Goal: Task Accomplishment & Management: Use online tool/utility

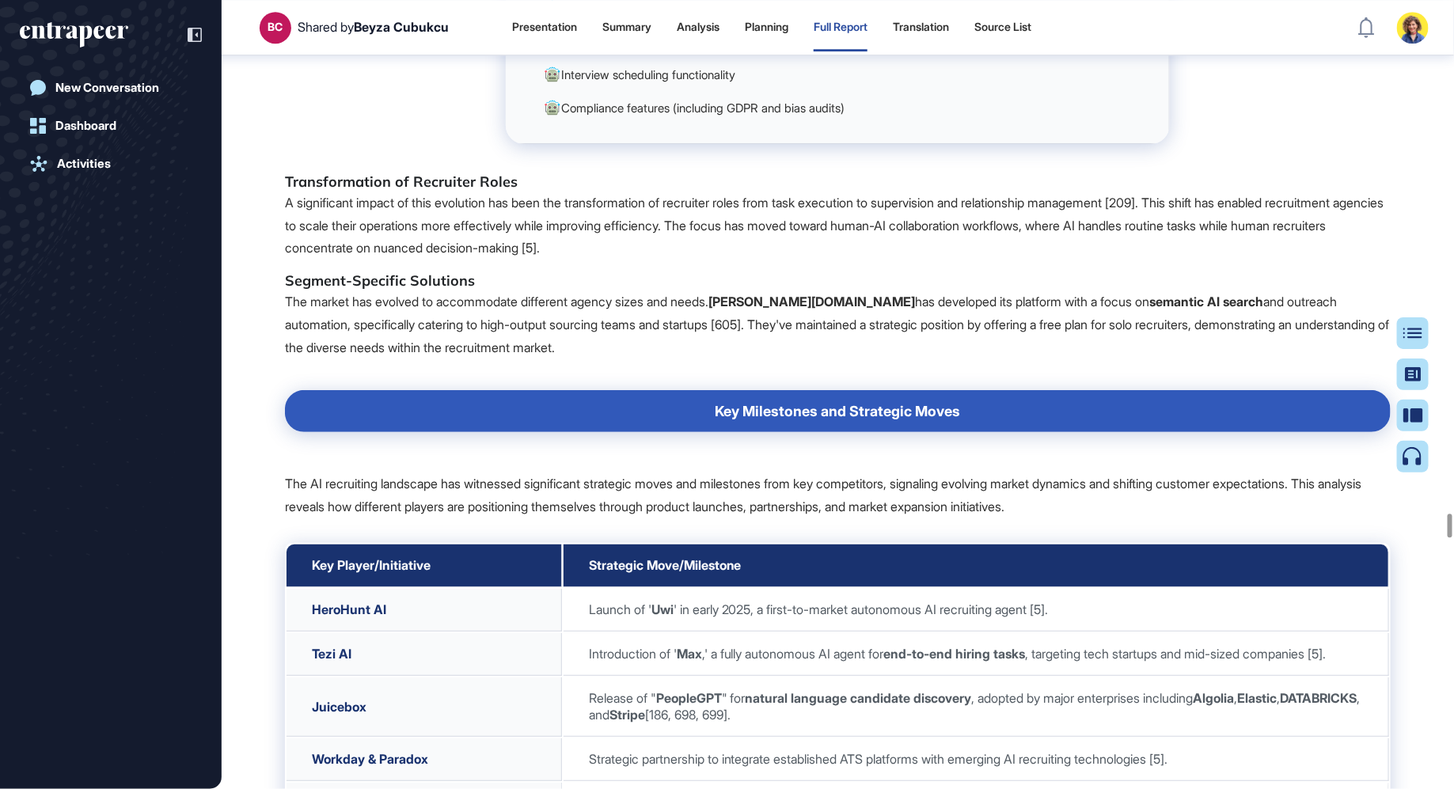
scroll to position [106962, 0]
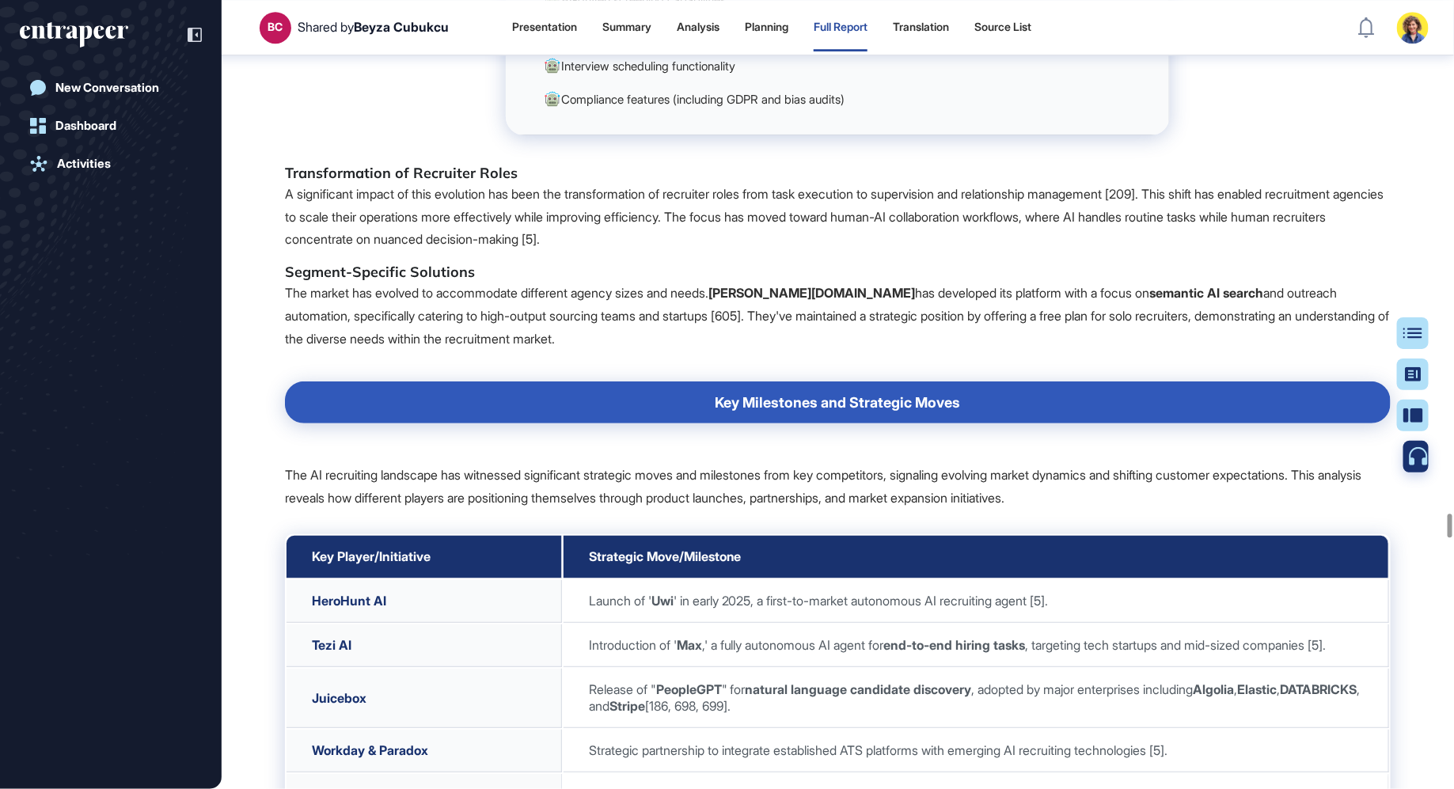
click at [1411, 462] on icon at bounding box center [1419, 456] width 19 height 19
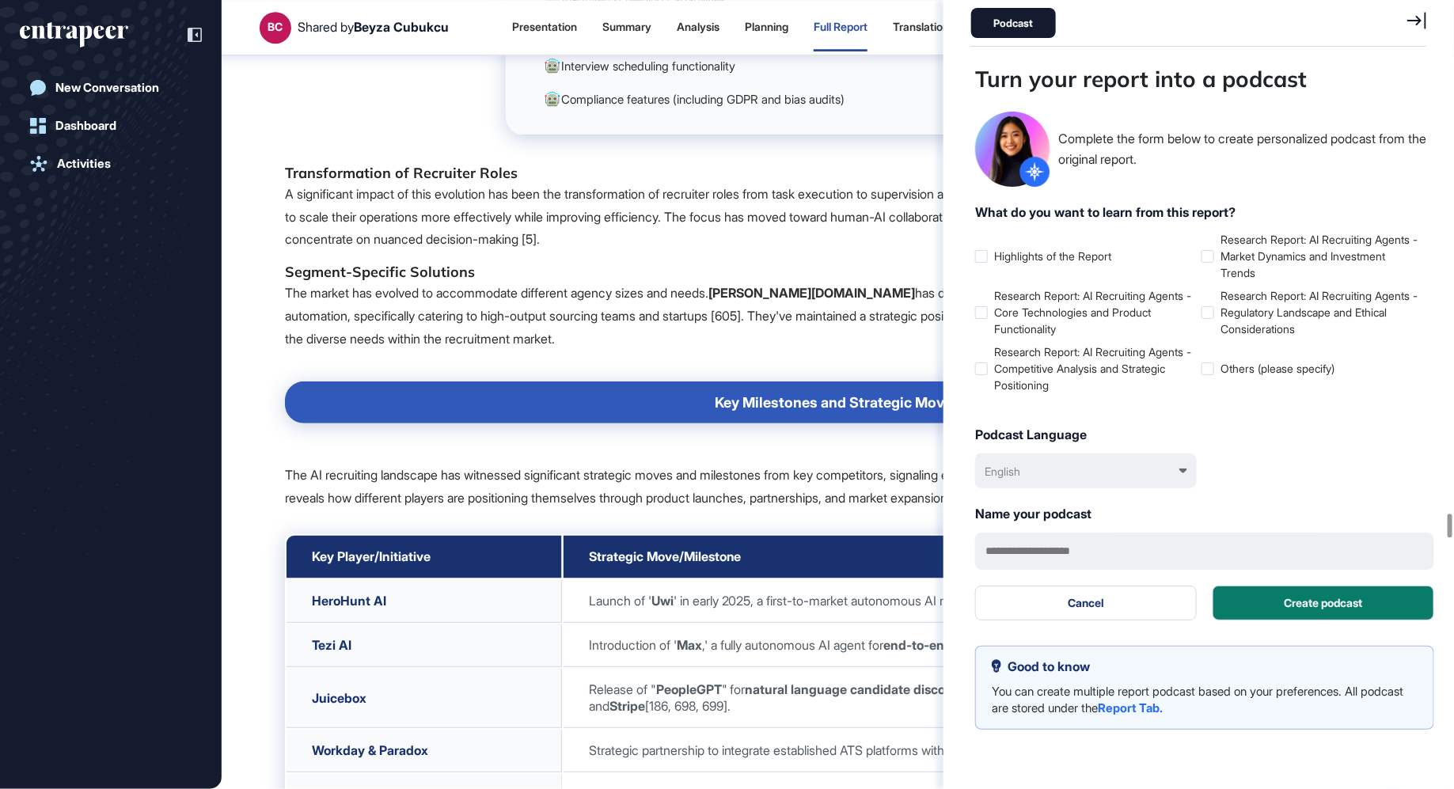
scroll to position [710, 459]
click at [987, 304] on label "Research Report: AI Recruiting Agents - Core Technologies and Product Functiona…" at bounding box center [1085, 312] width 220 height 50
click at [981, 375] on label "Research Report: AI Recruiting Agents - Competitive Analysis and Strategic Posi…" at bounding box center [1085, 368] width 220 height 50
click at [1211, 255] on div at bounding box center [1207, 256] width 13 height 13
click at [1214, 302] on label "Research Report: AI Recruiting Agents - Regulatory Landscape and Ethical Consid…" at bounding box center [1311, 312] width 220 height 50
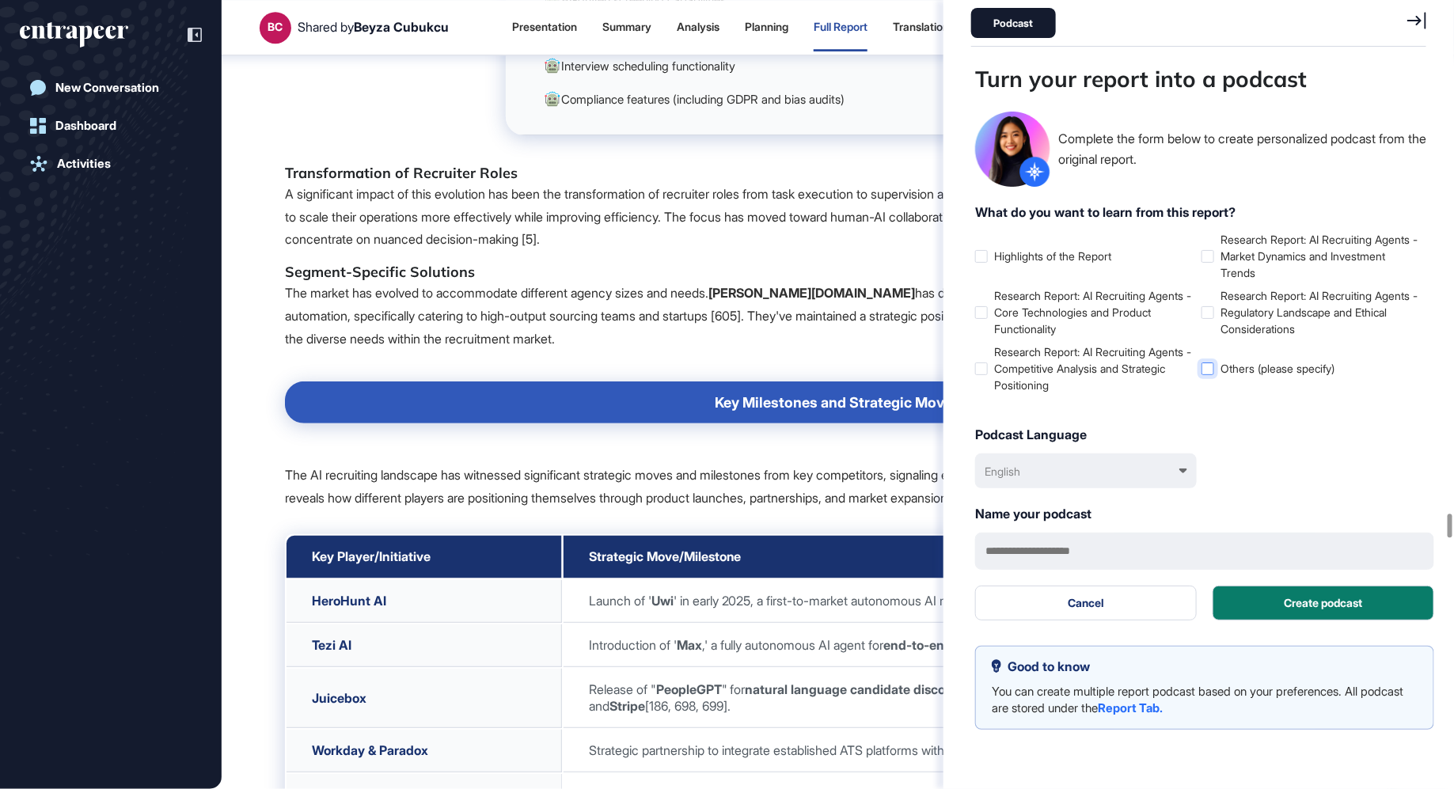
click at [1208, 362] on div at bounding box center [1207, 368] width 13 height 13
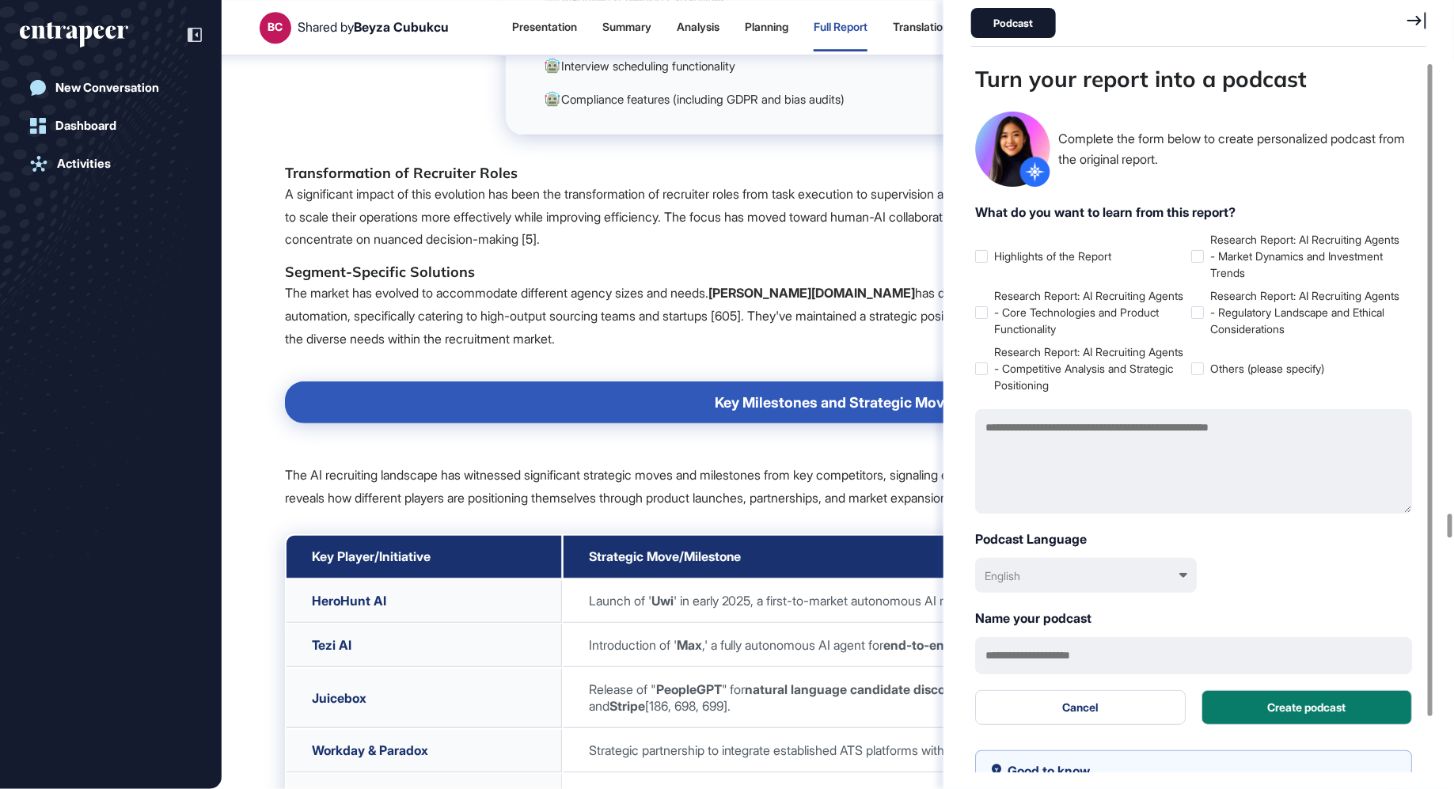
click at [1120, 560] on div "English" at bounding box center [1086, 575] width 222 height 35
click at [1120, 564] on div "English English Türkçe Français 中文 Español Deutsch Italiano 日本語" at bounding box center [1086, 575] width 222 height 35
click at [1120, 568] on div "English" at bounding box center [1086, 575] width 222 height 35
click at [1056, 656] on div "Türkçe" at bounding box center [1088, 649] width 206 height 29
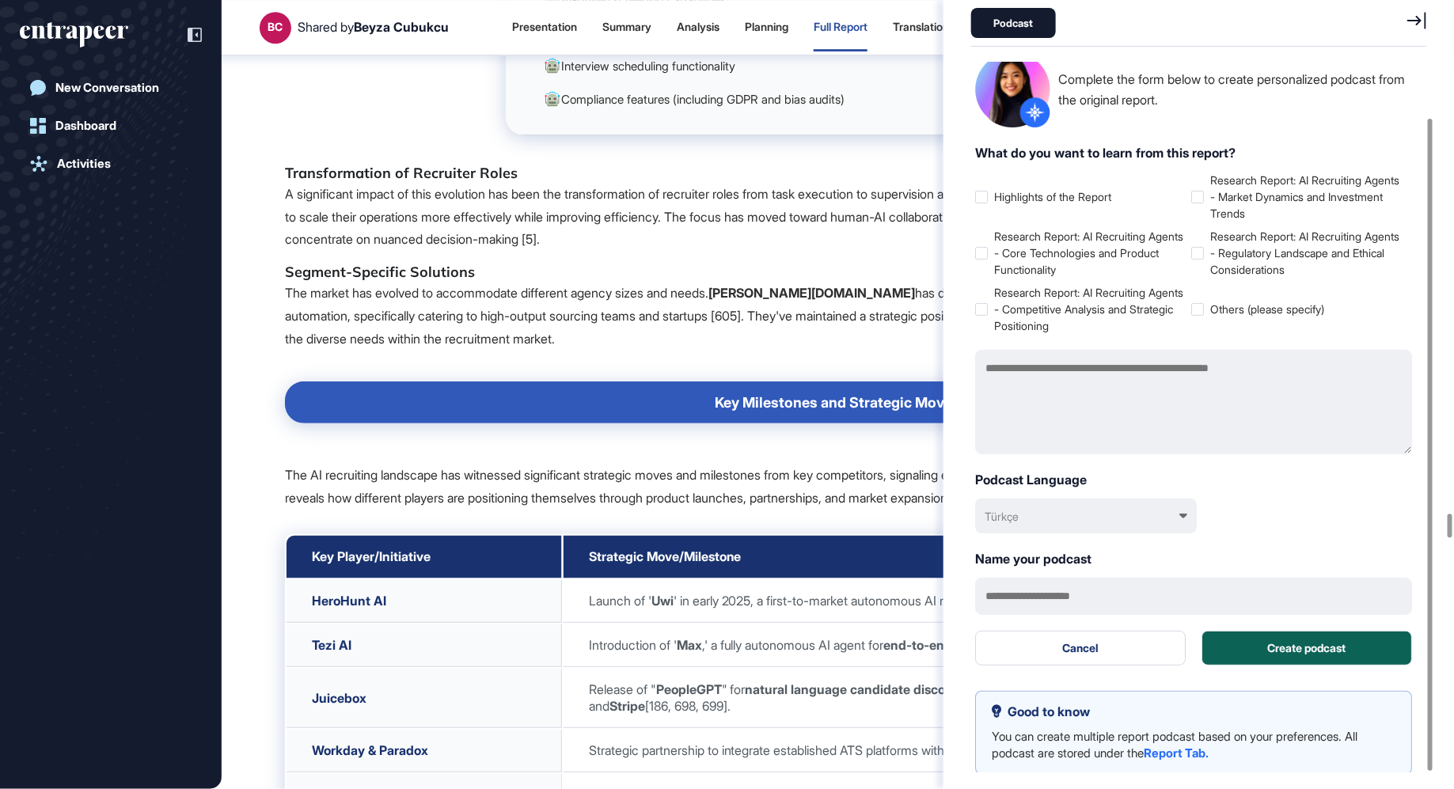
click at [1308, 649] on button "Create podcast" at bounding box center [1306, 648] width 211 height 35
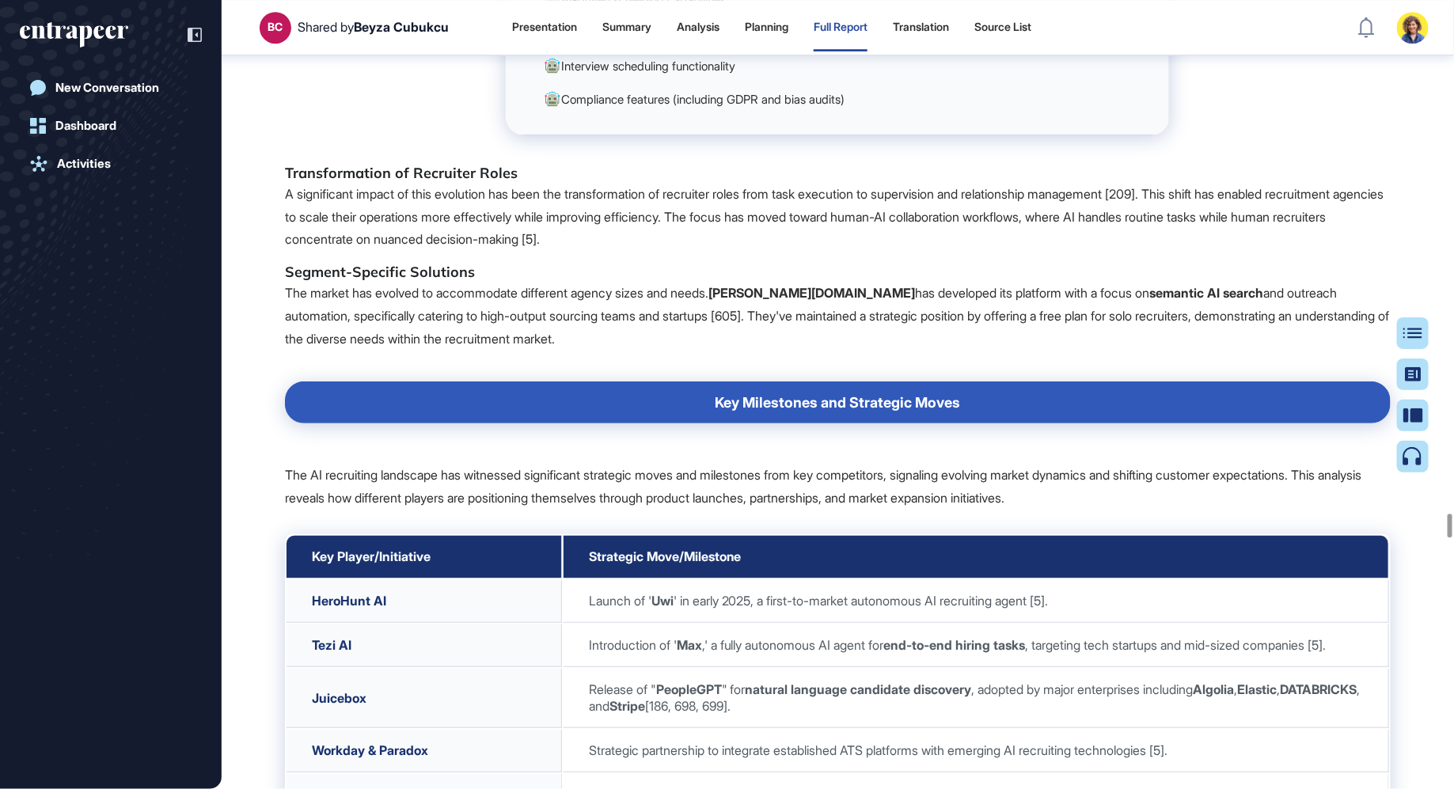
scroll to position [0, 0]
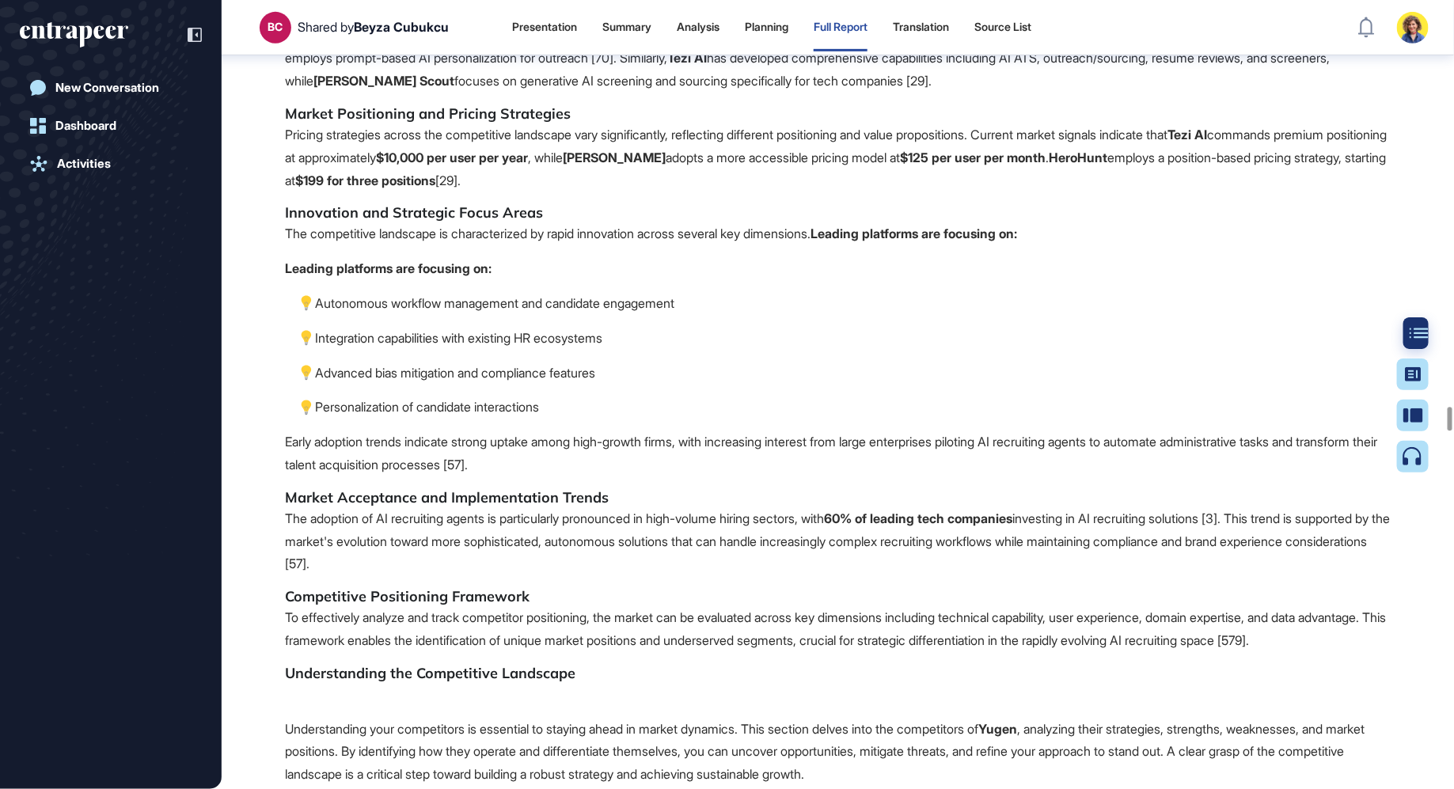
click at [1419, 327] on div at bounding box center [1419, 333] width 32 height 32
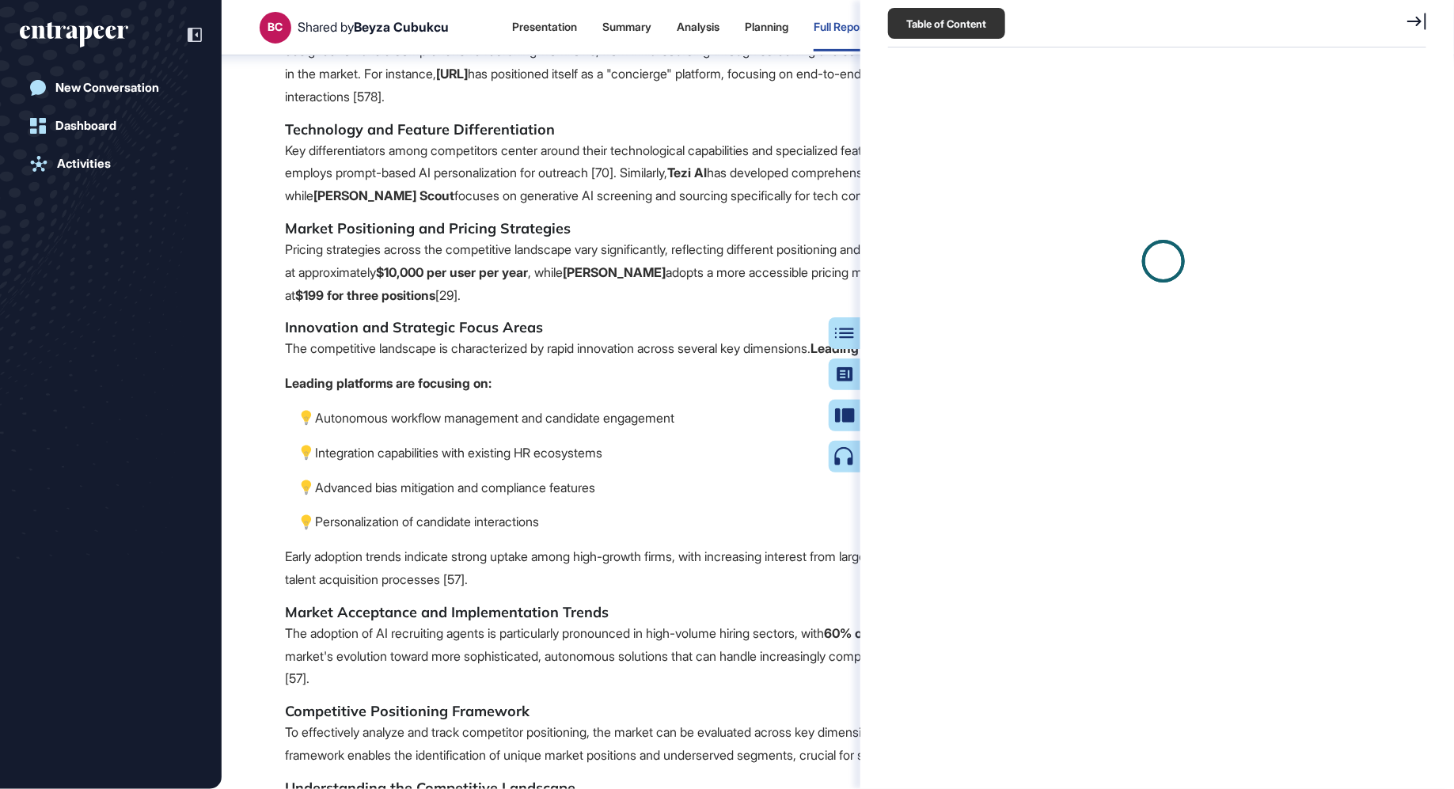
scroll to position [6, 1]
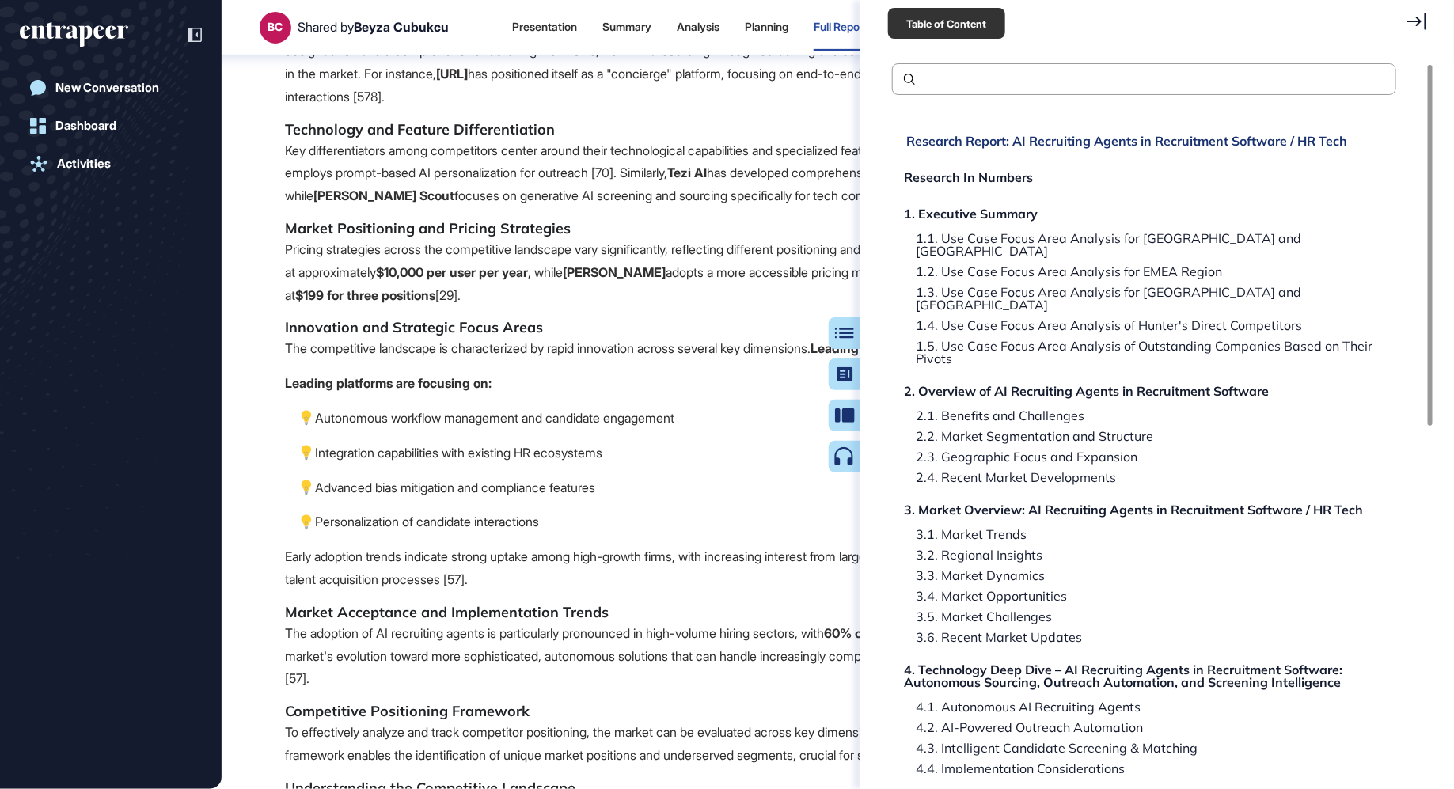
click at [987, 138] on div "Research Report: AI Recruiting Agents in Recruitment Software / HR Tech" at bounding box center [1126, 141] width 441 height 13
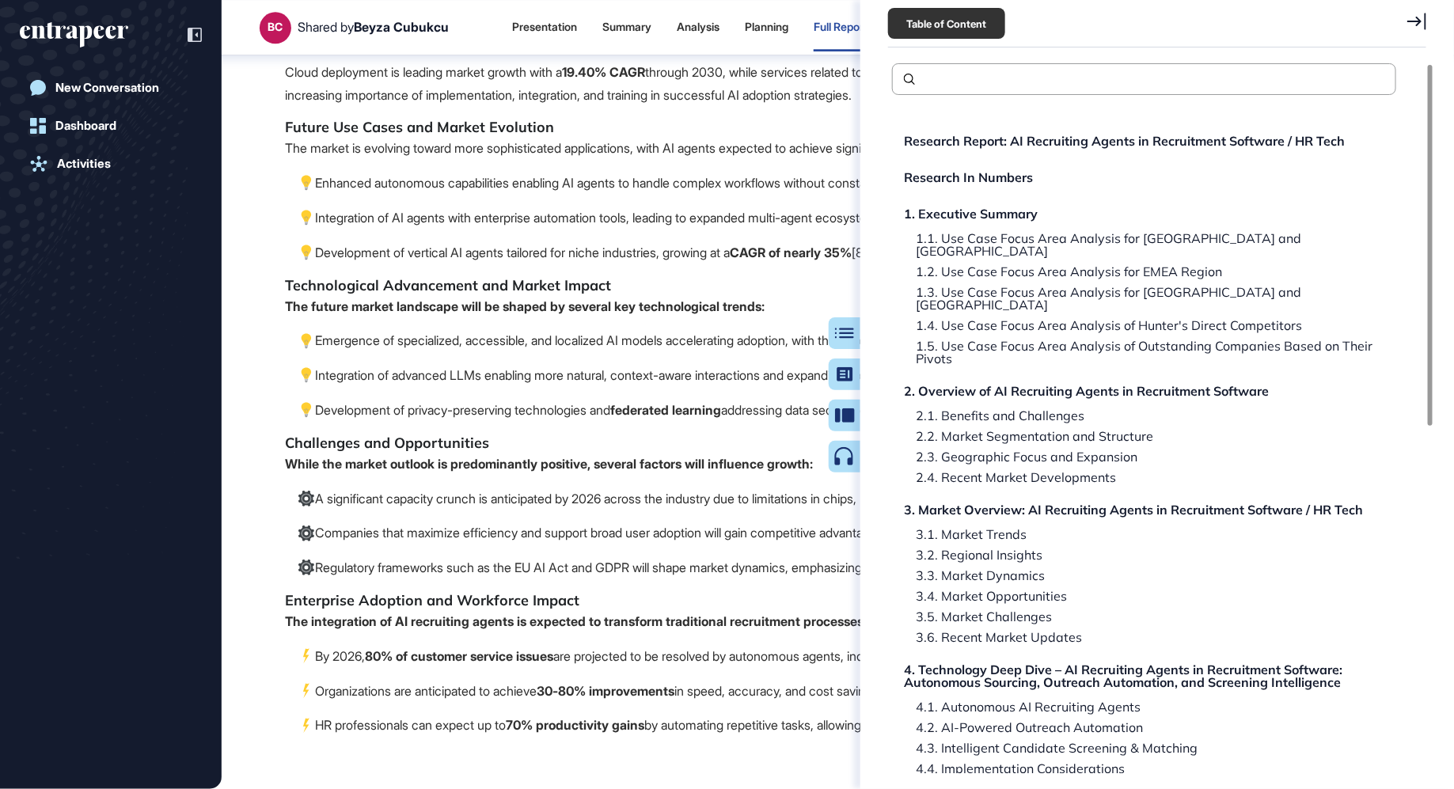
scroll to position [127, 0]
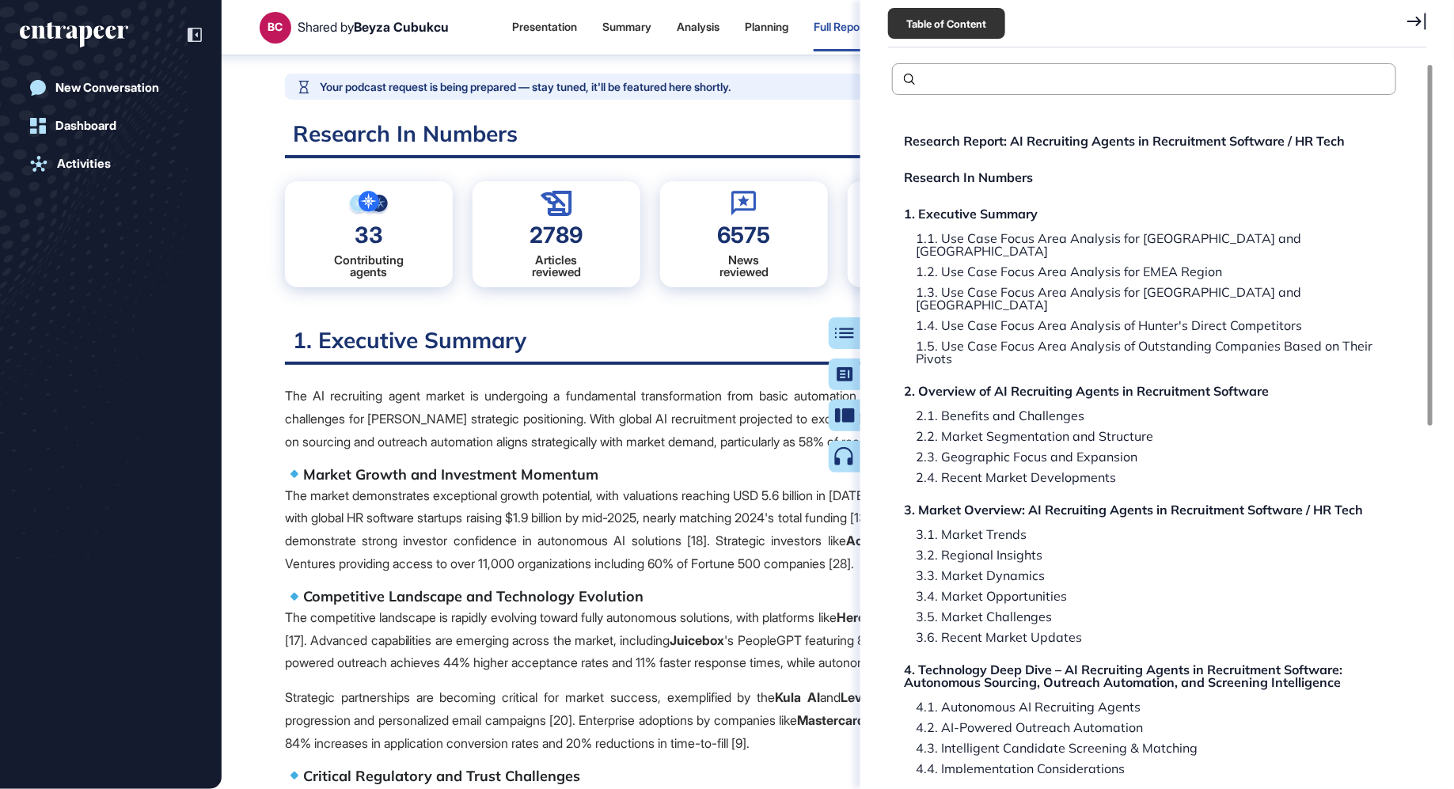
click at [1410, 15] on icon at bounding box center [1416, 21] width 19 height 17
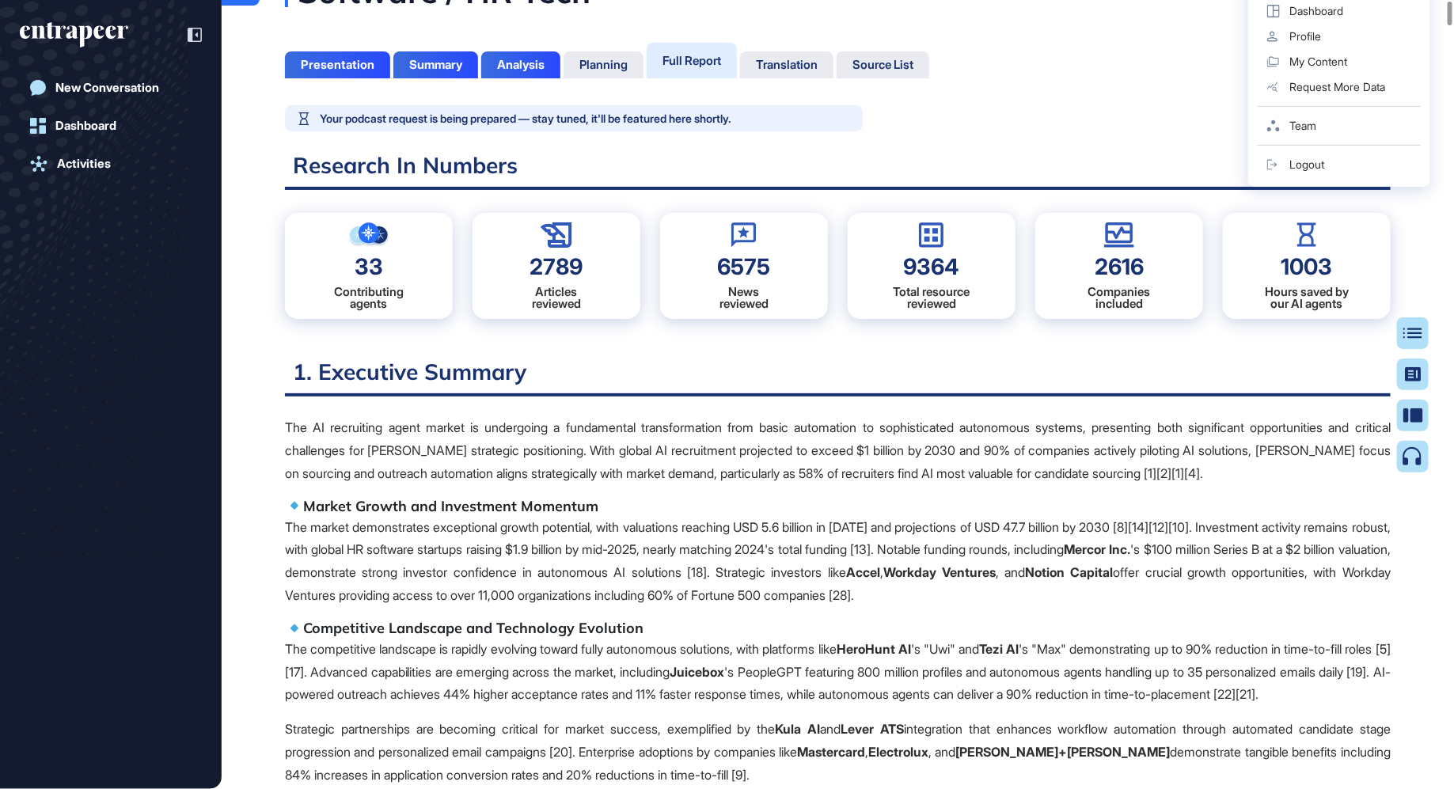
scroll to position [0, 0]
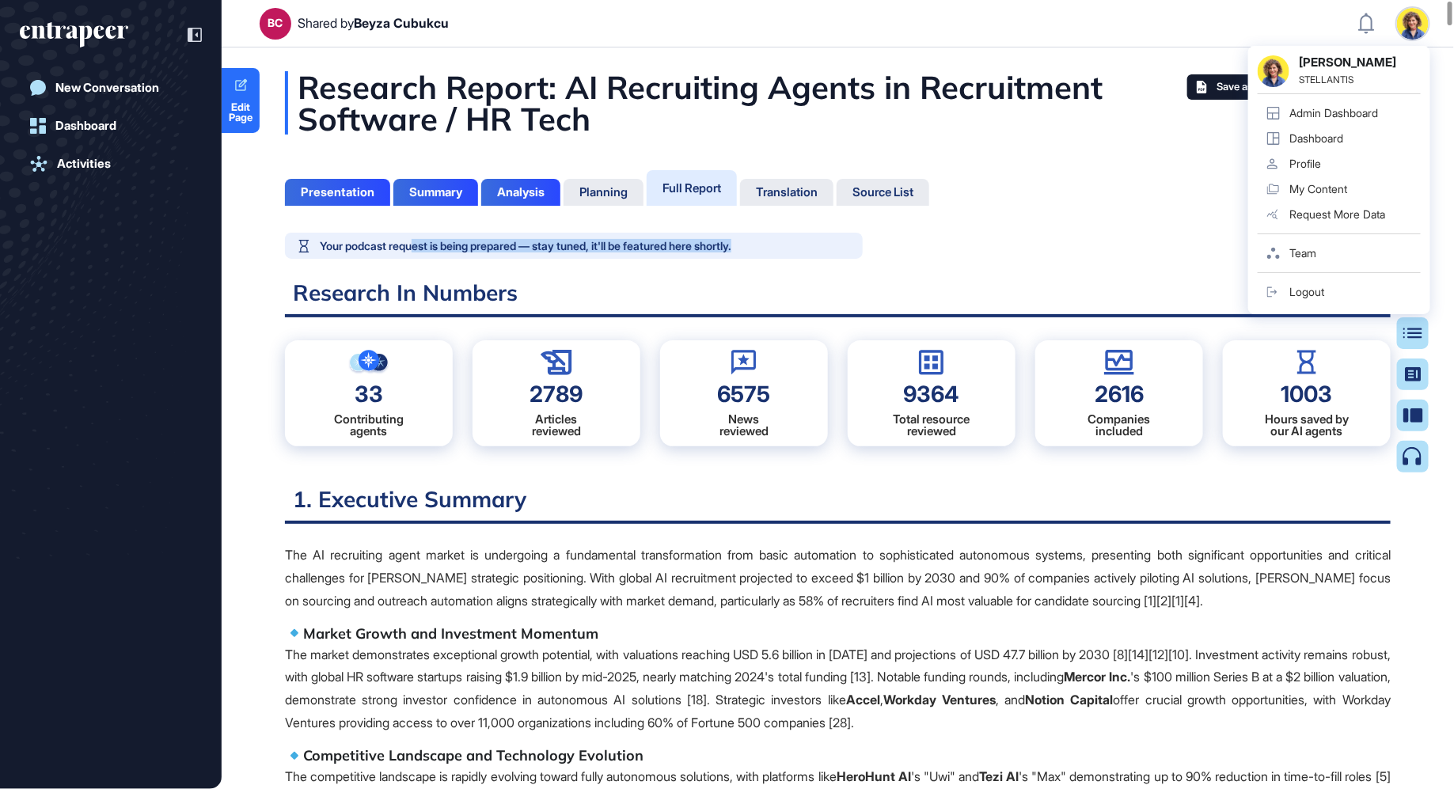
drag, startPoint x: 417, startPoint y: 244, endPoint x: 836, endPoint y: 252, distance: 418.8
click at [836, 253] on div "Your podcast request is being prepared — stay tuned, it'll be featured here sho…" at bounding box center [574, 246] width 578 height 26
click at [836, 252] on div "Your podcast request is being prepared — stay tuned, it'll be featured here sho…" at bounding box center [574, 246] width 578 height 26
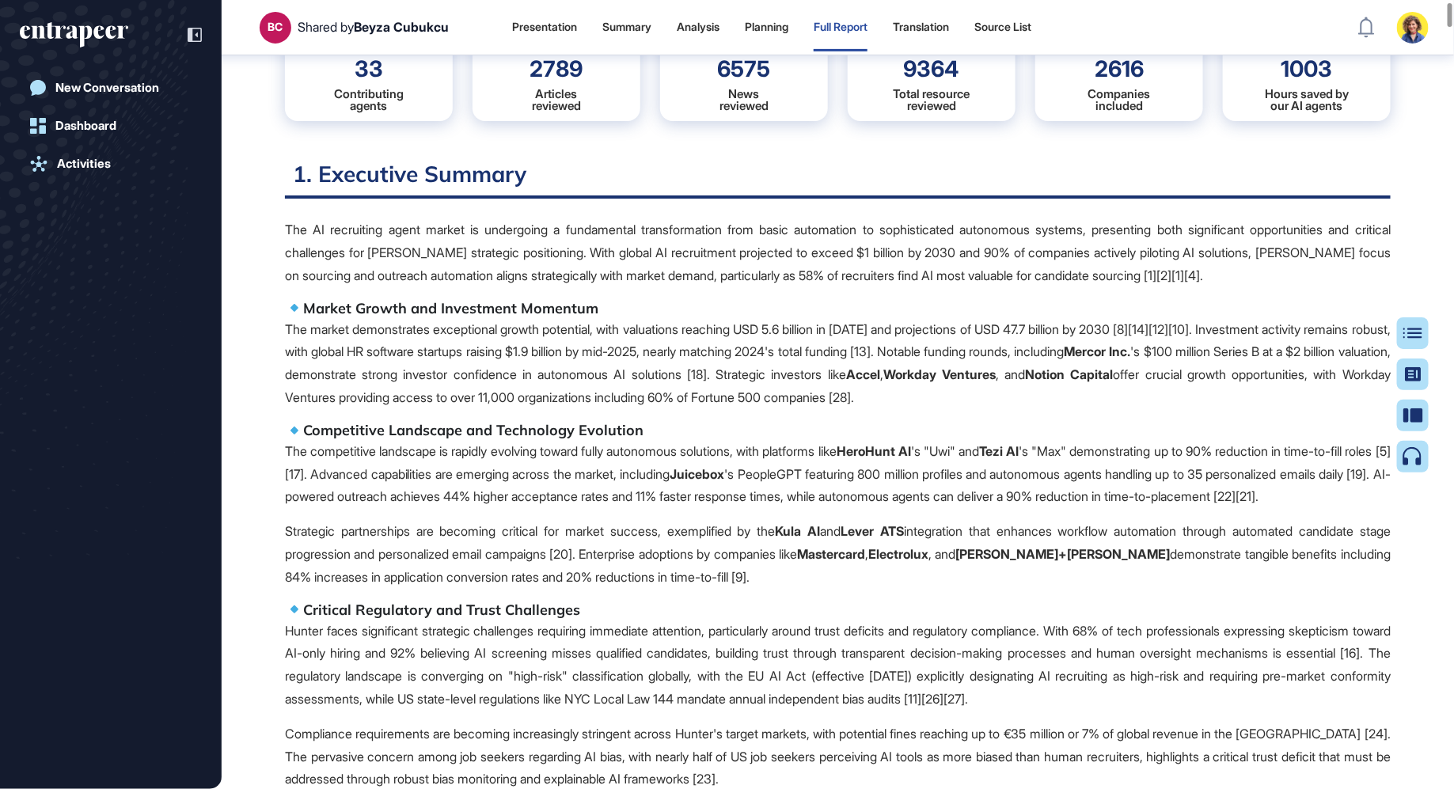
scroll to position [321, 0]
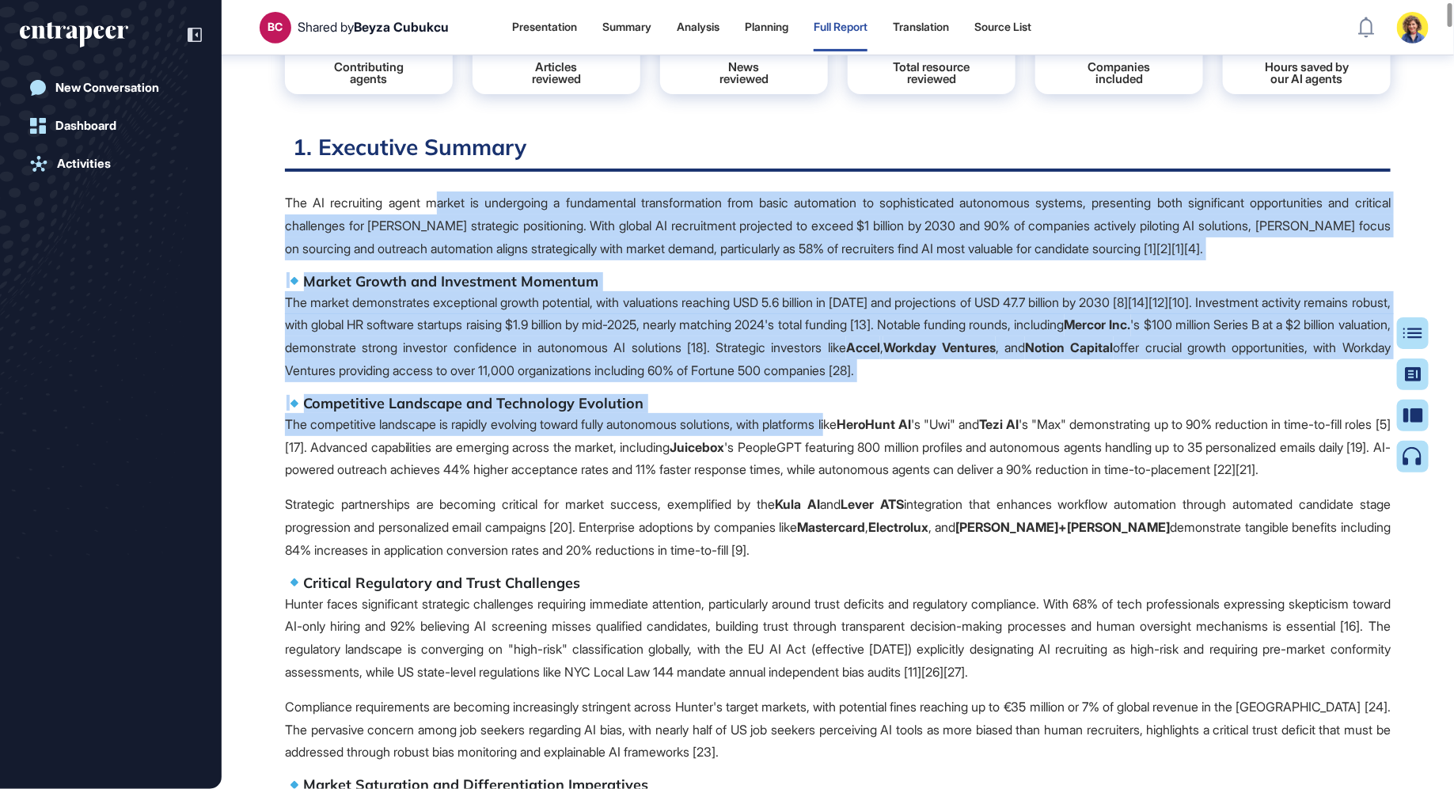
drag, startPoint x: 441, startPoint y: 198, endPoint x: 872, endPoint y: 458, distance: 503.8
click at [873, 457] on span "The AI recruiting agent market is undergoing a fundamental transformation from …" at bounding box center [838, 686] width 1106 height 989
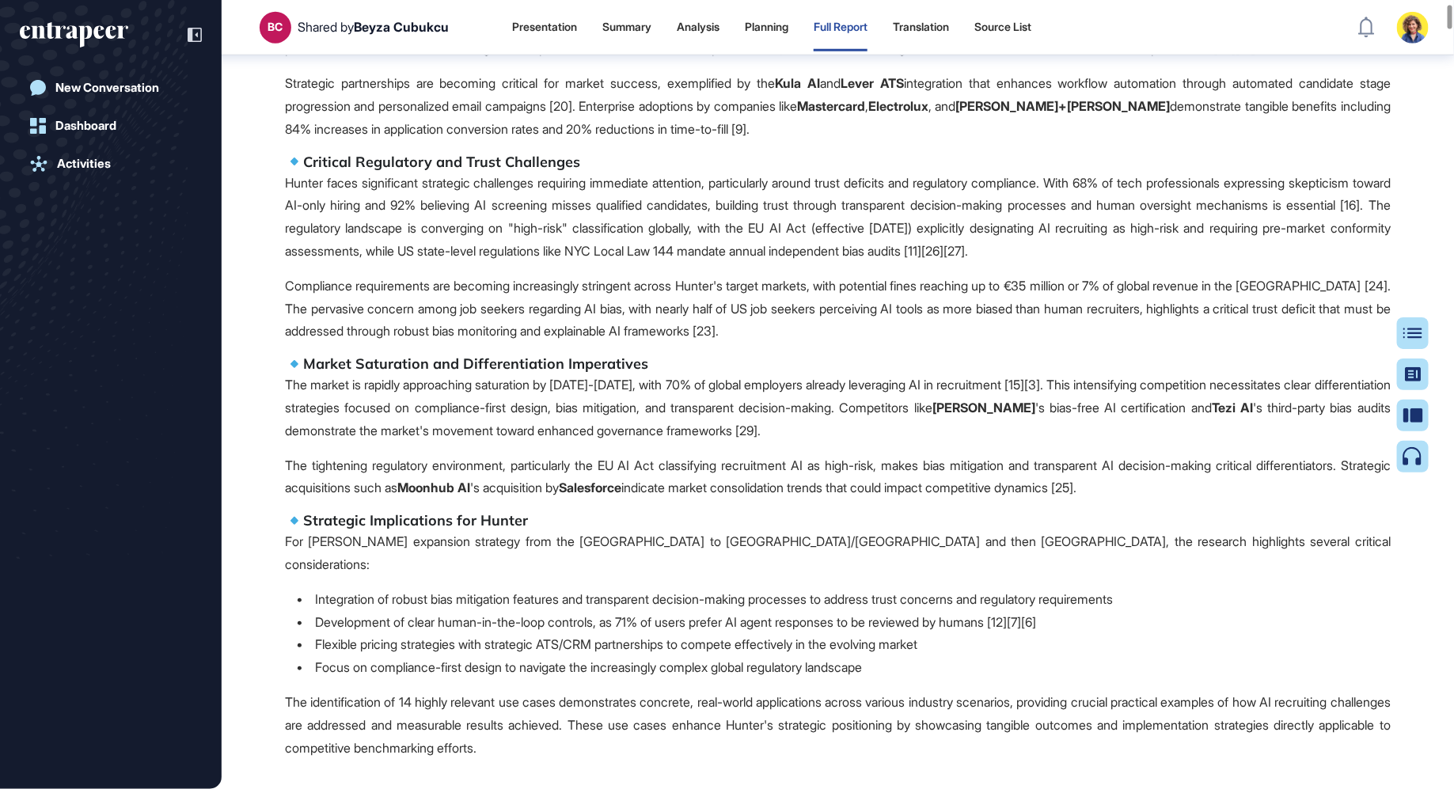
scroll to position [776, 0]
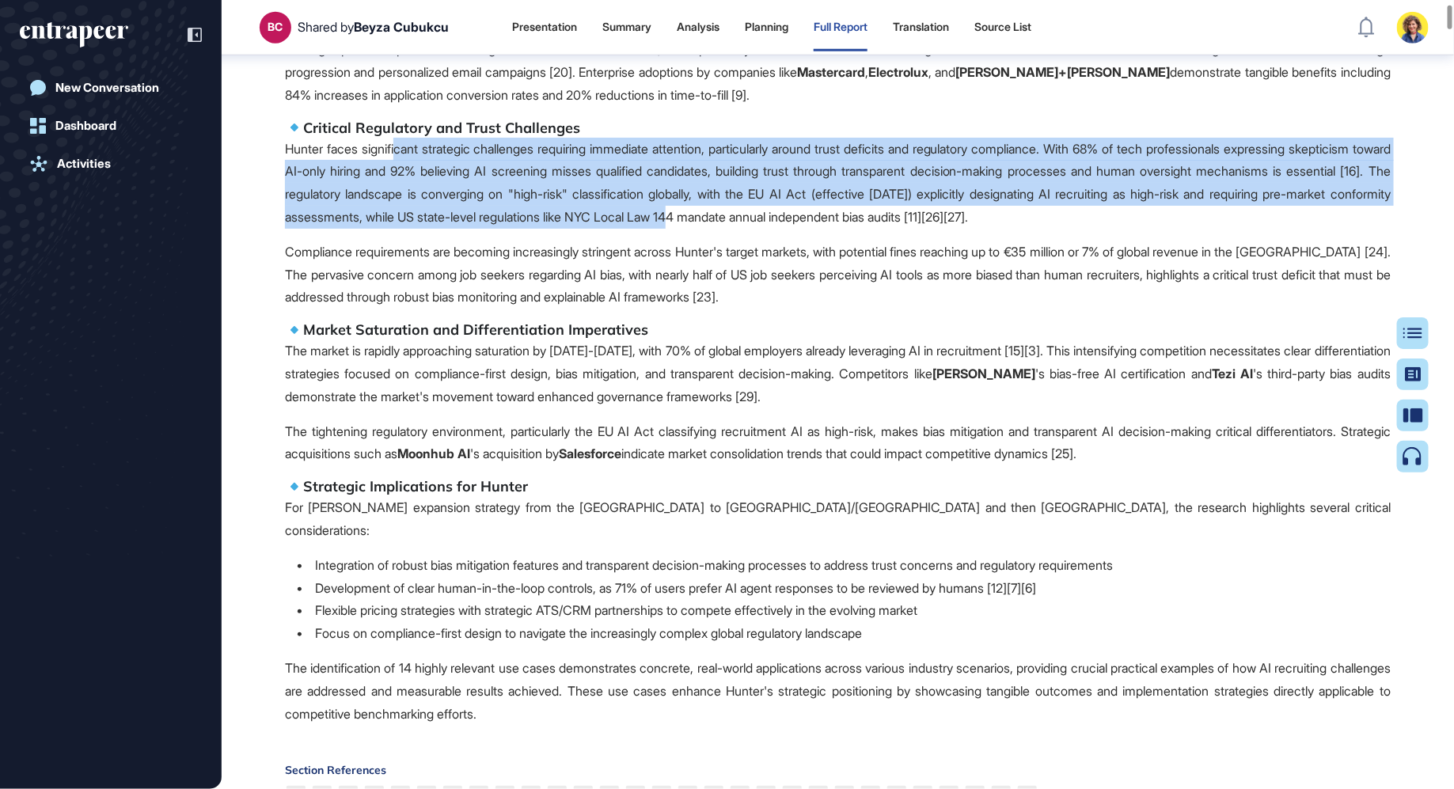
drag, startPoint x: 427, startPoint y: 175, endPoint x: 929, endPoint y: 250, distance: 507.4
click at [929, 229] on p "Hunter faces significant strategic challenges requiring immediate attention, pa…" at bounding box center [838, 183] width 1106 height 91
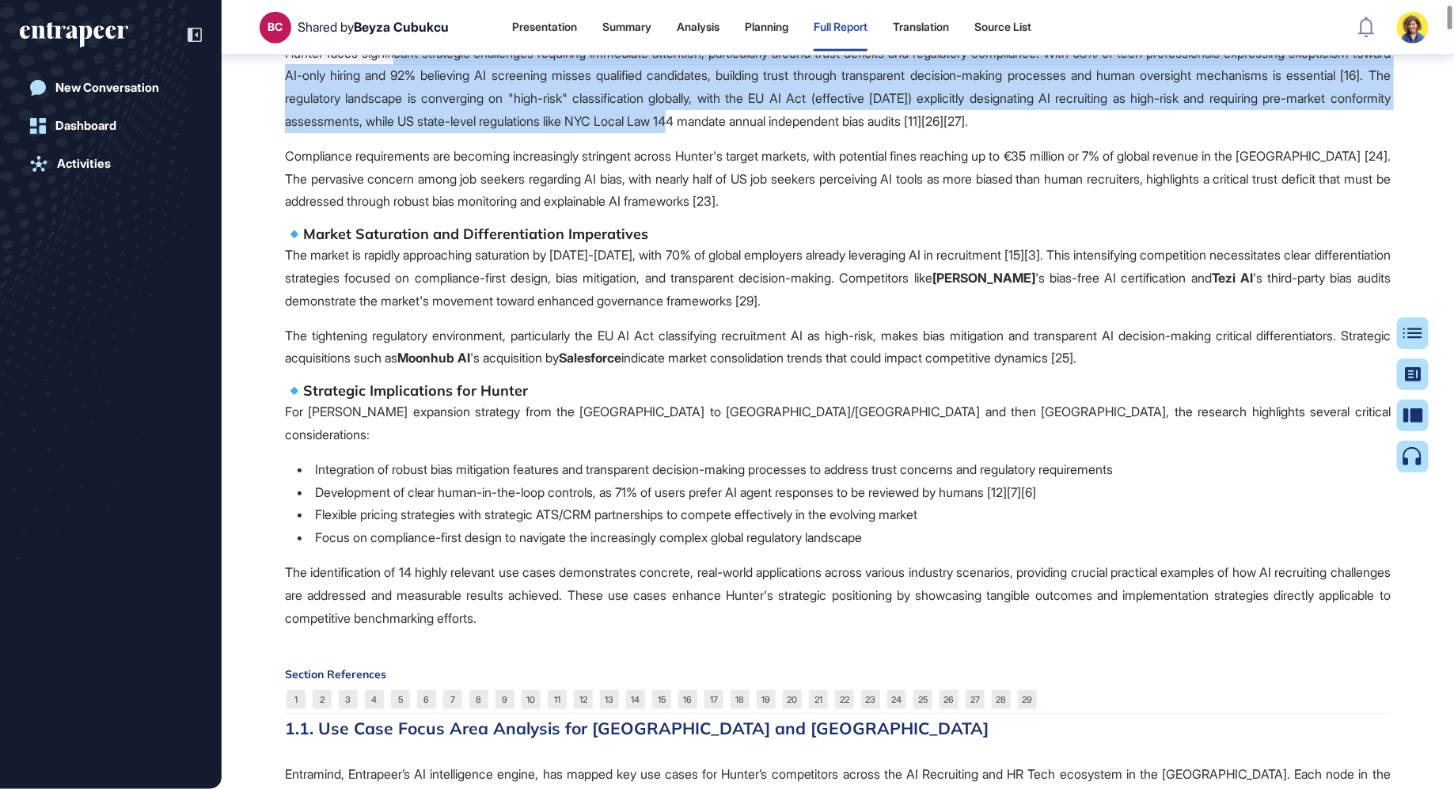
scroll to position [875, 0]
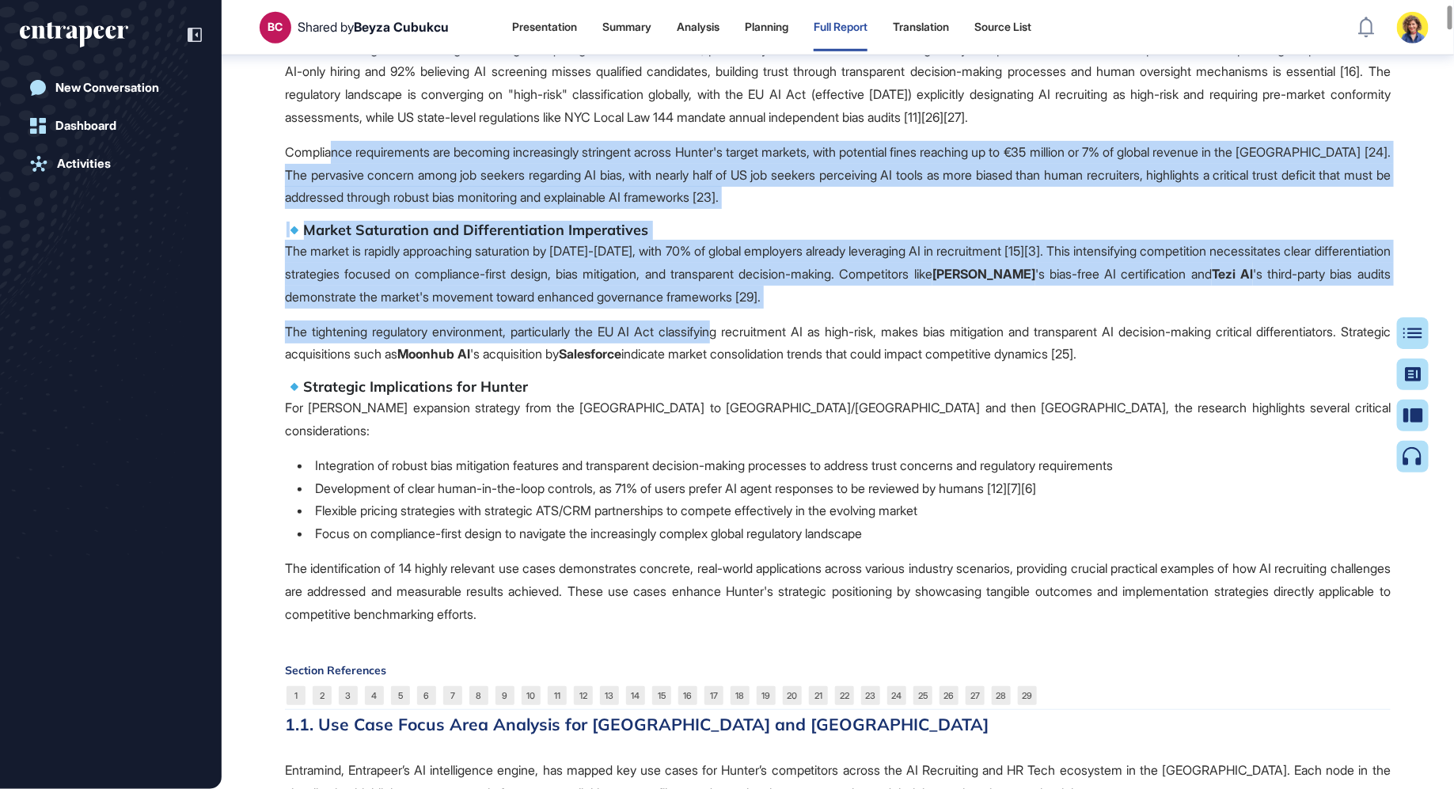
drag, startPoint x: 335, startPoint y: 173, endPoint x: 734, endPoint y: 363, distance: 442.2
click at [734, 363] on span "The AI recruiting agent market is undergoing a fundamental transformation from …" at bounding box center [838, 131] width 1106 height 989
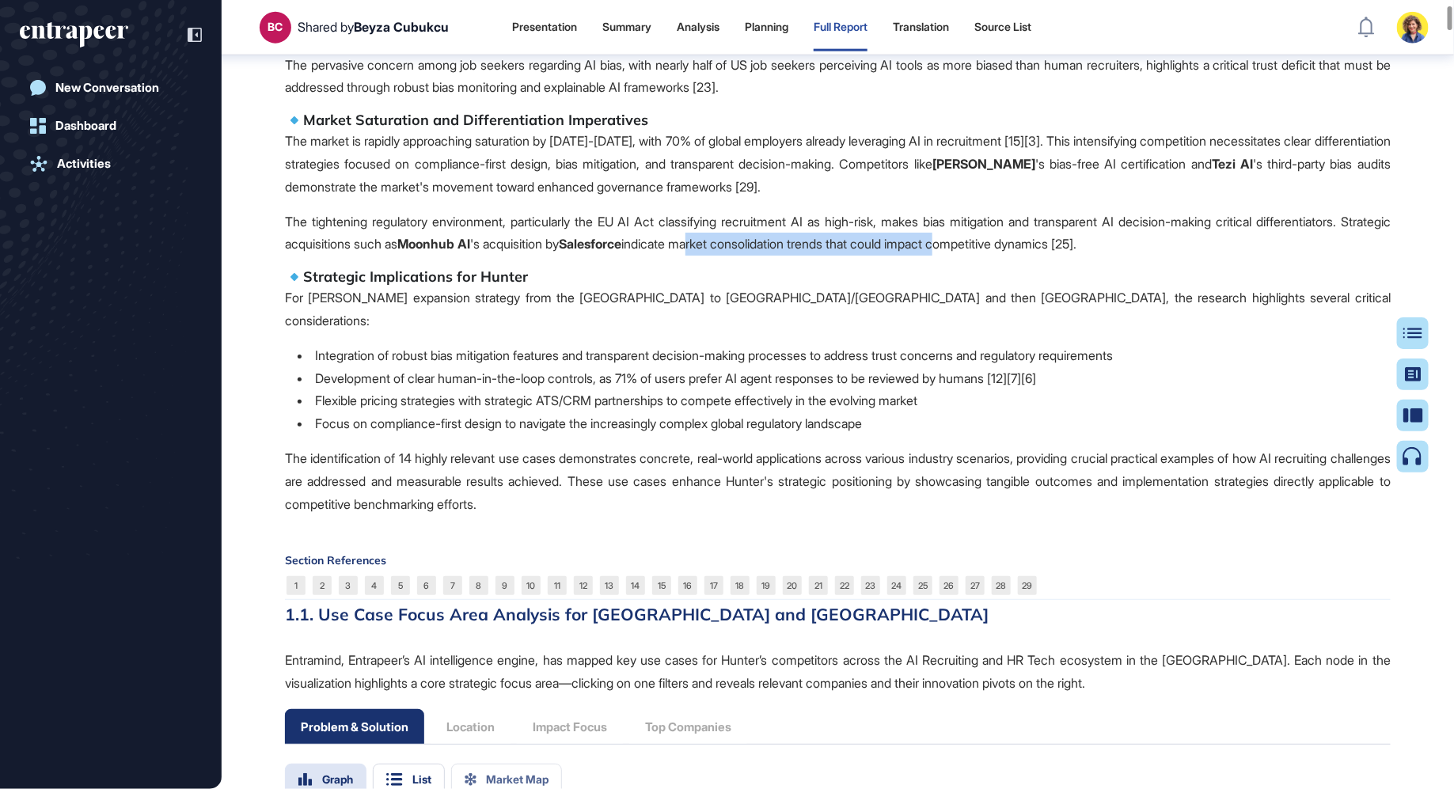
drag, startPoint x: 769, startPoint y: 271, endPoint x: 1028, endPoint y: 265, distance: 259.7
click at [1034, 256] on p "The tightening regulatory environment, particularly the EU AI Act classifying r…" at bounding box center [838, 234] width 1106 height 46
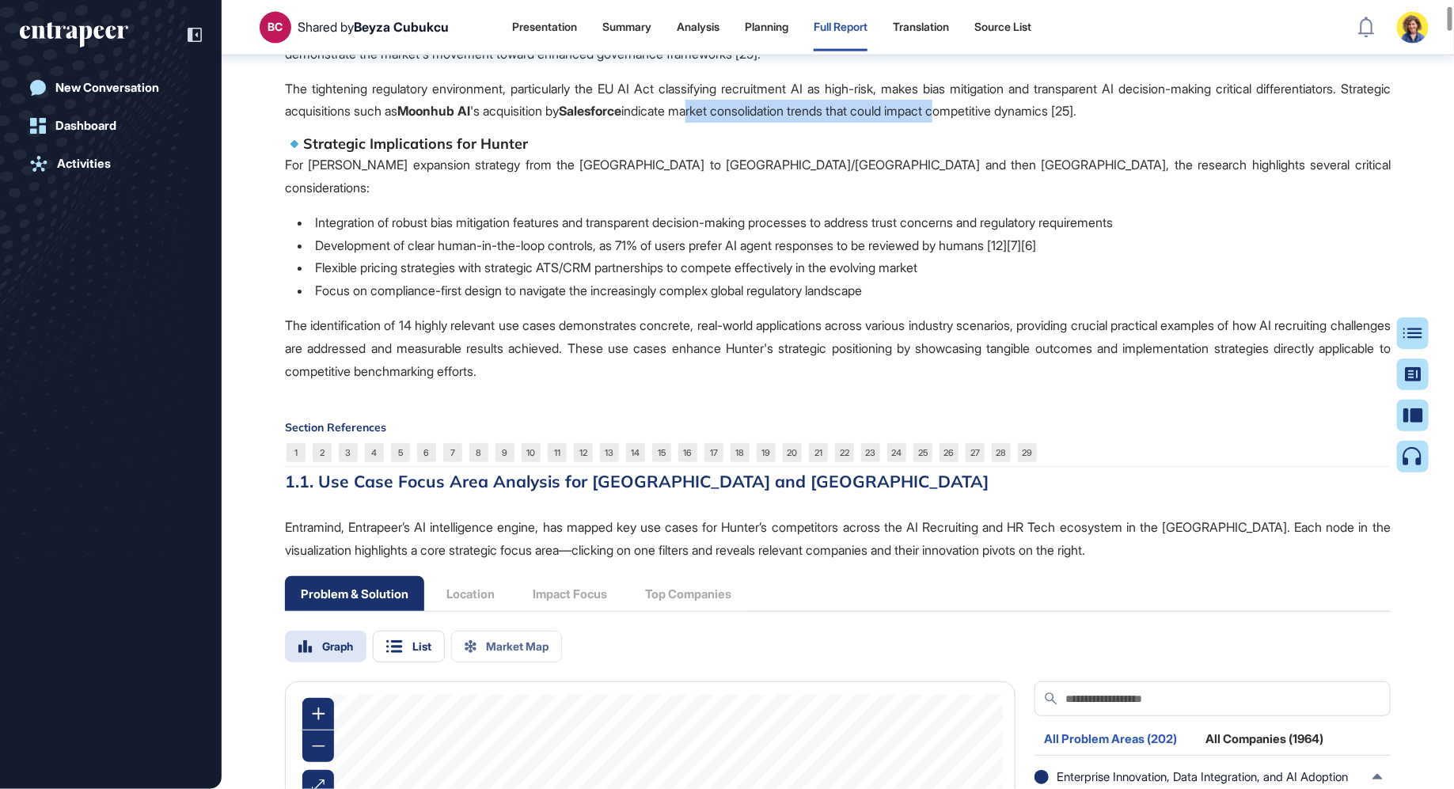
scroll to position [1113, 0]
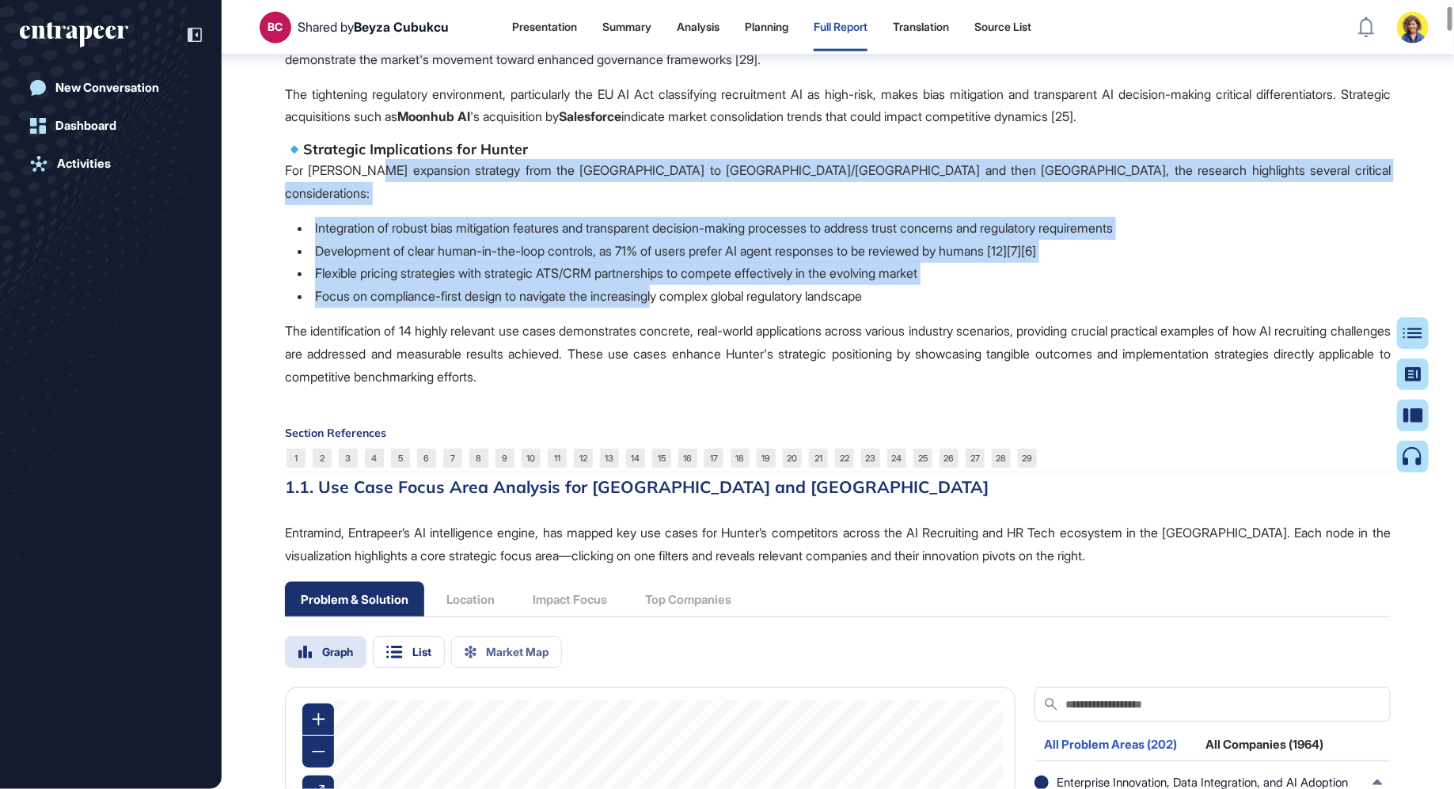
drag, startPoint x: 368, startPoint y: 195, endPoint x: 670, endPoint y: 283, distance: 315.1
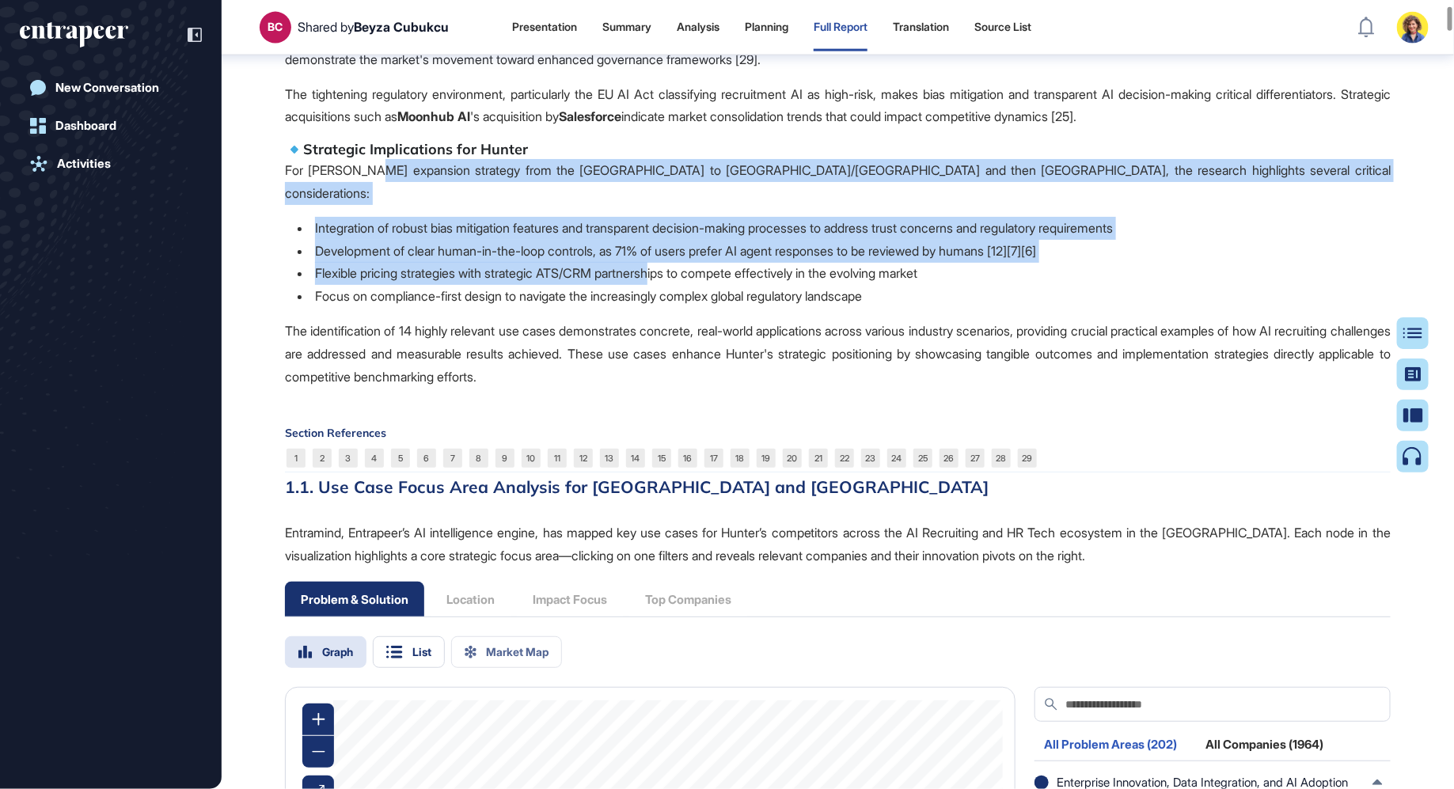
click at [365, 297] on li "Focus on compliance-first design to navigate the increasingly complex global re…" at bounding box center [844, 296] width 1093 height 23
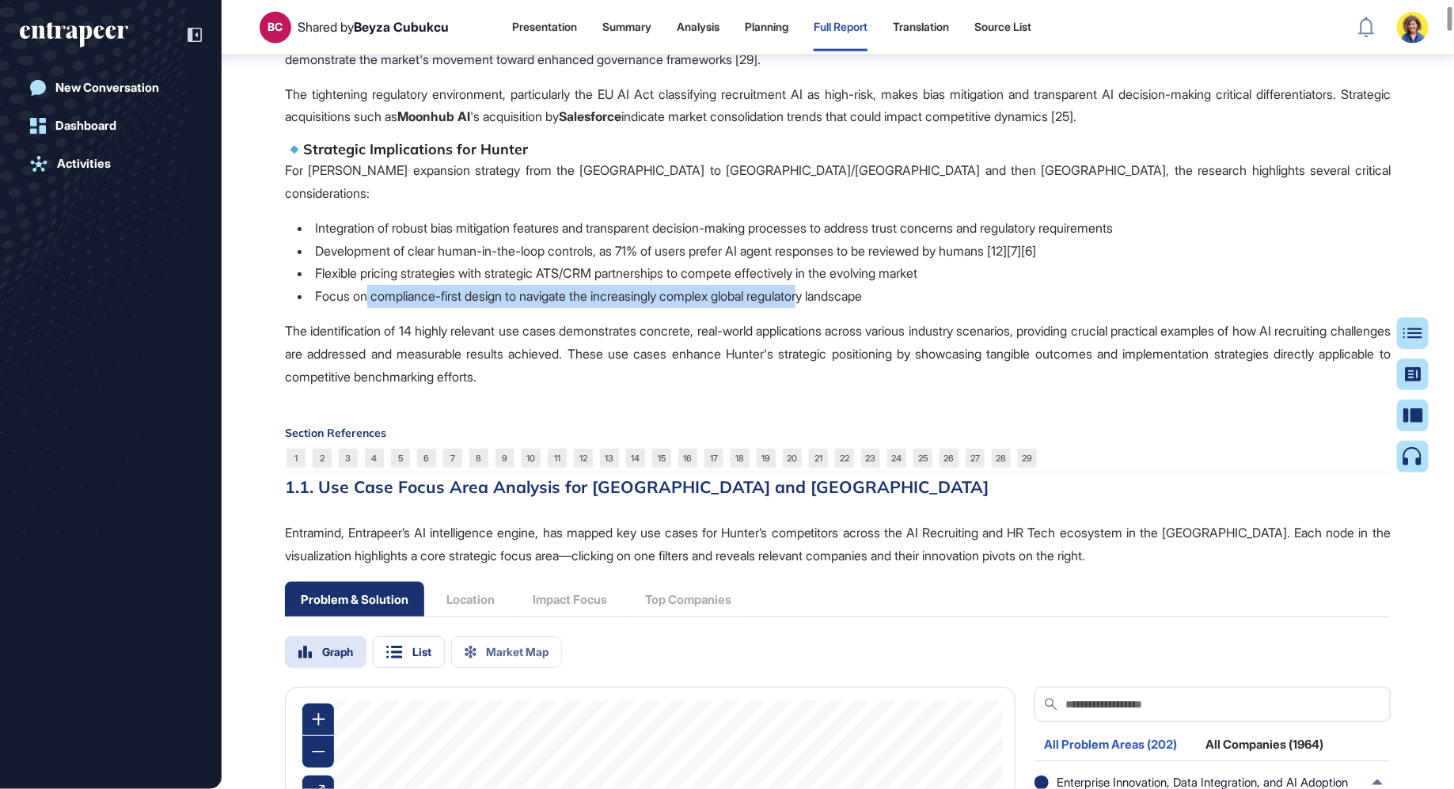
drag, startPoint x: 501, startPoint y: 296, endPoint x: 832, endPoint y: 296, distance: 330.8
click at [832, 296] on li "Focus on compliance-first design to navigate the increasingly complex global re…" at bounding box center [844, 296] width 1093 height 23
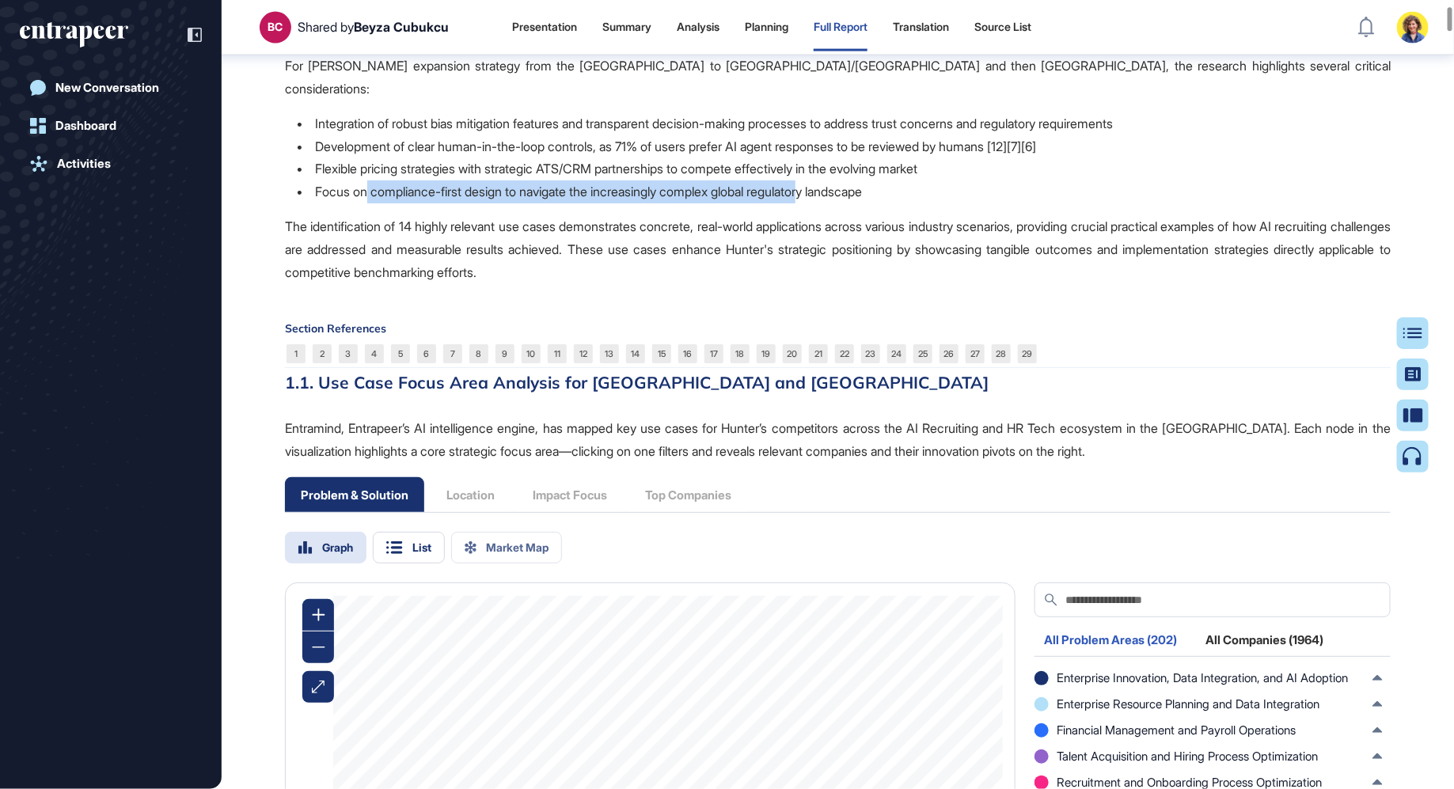
scroll to position [1221, 0]
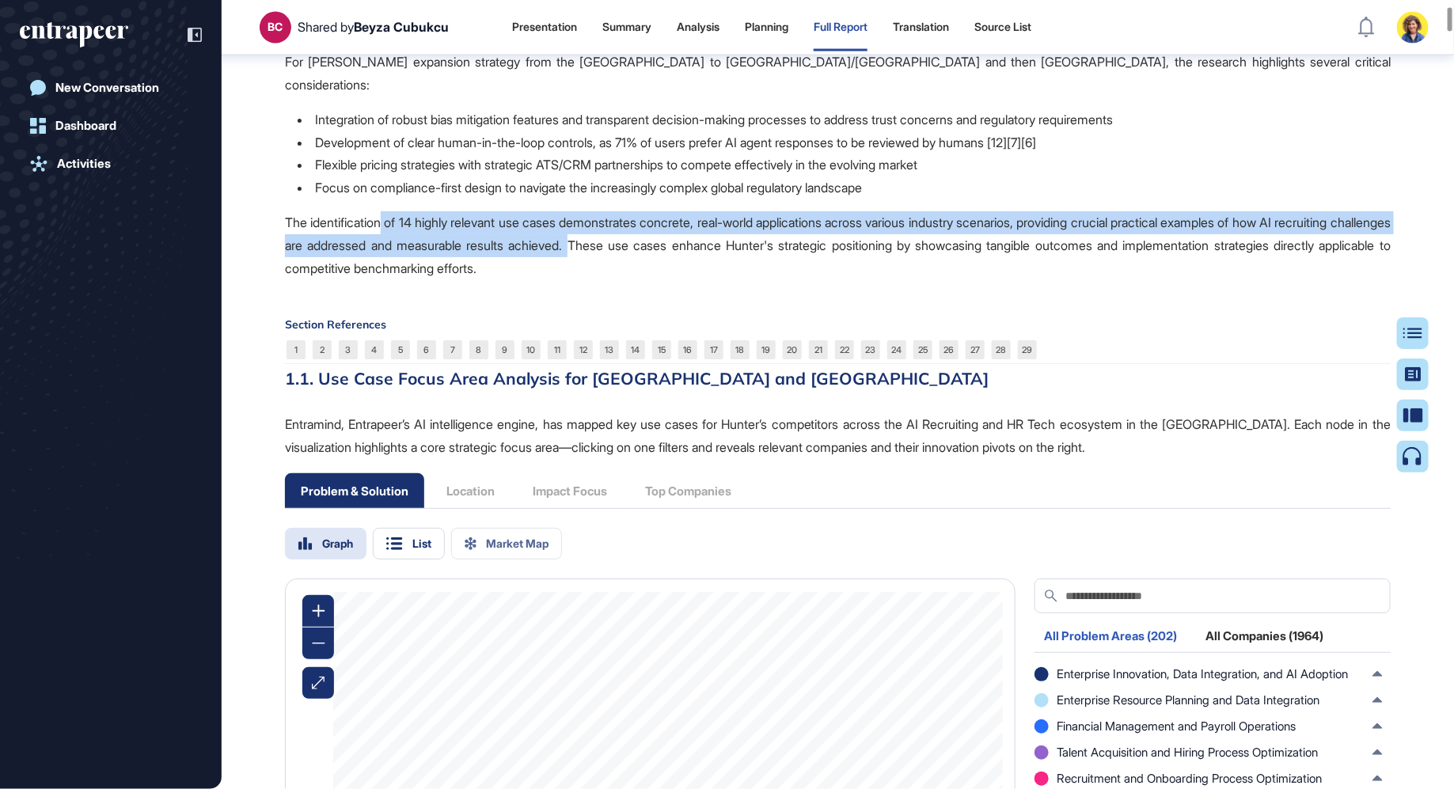
drag, startPoint x: 651, startPoint y: 243, endPoint x: 715, endPoint y: 255, distance: 64.4
click at [715, 255] on p "The identification of 14 highly relevant use cases demonstrates concrete, real-…" at bounding box center [838, 245] width 1106 height 68
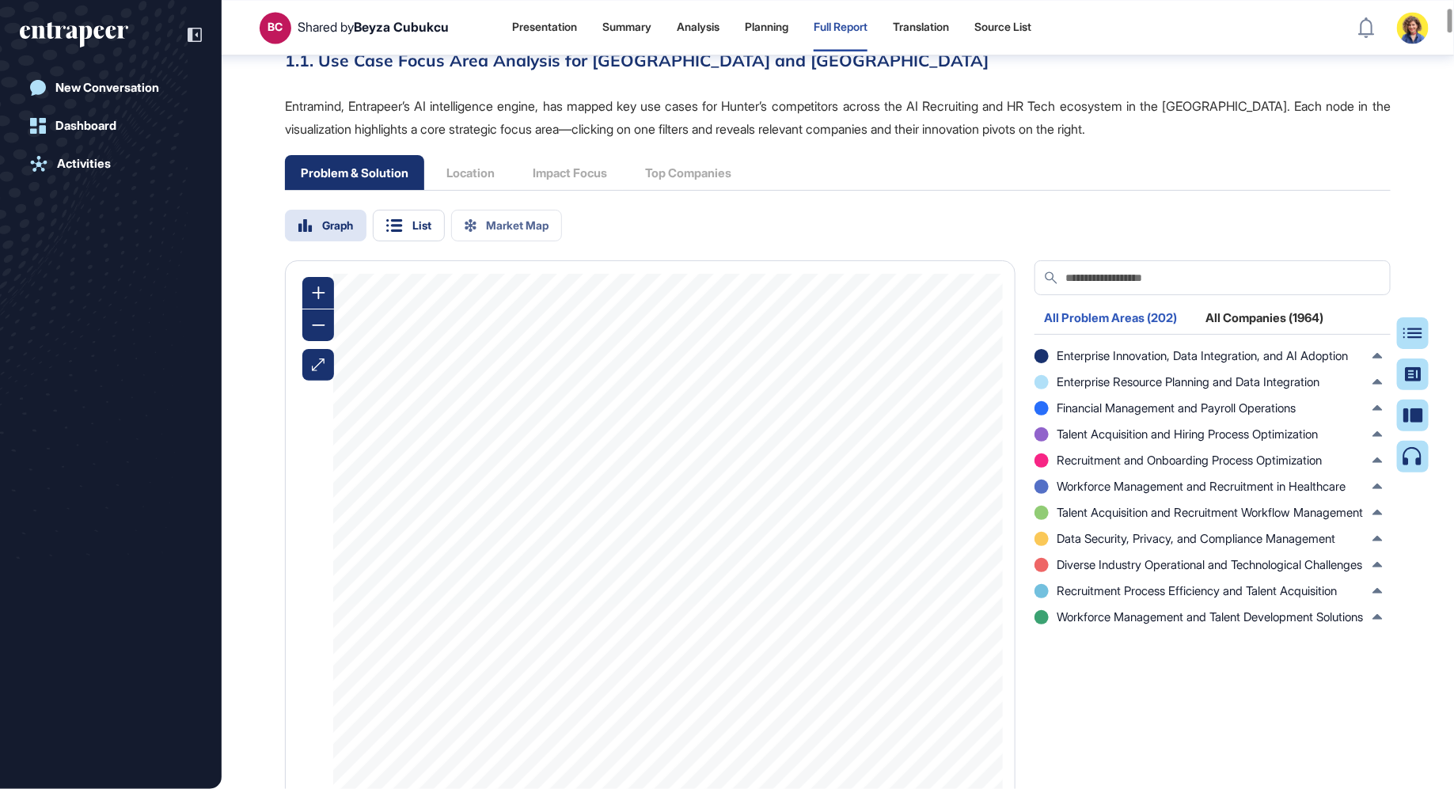
scroll to position [1547, 0]
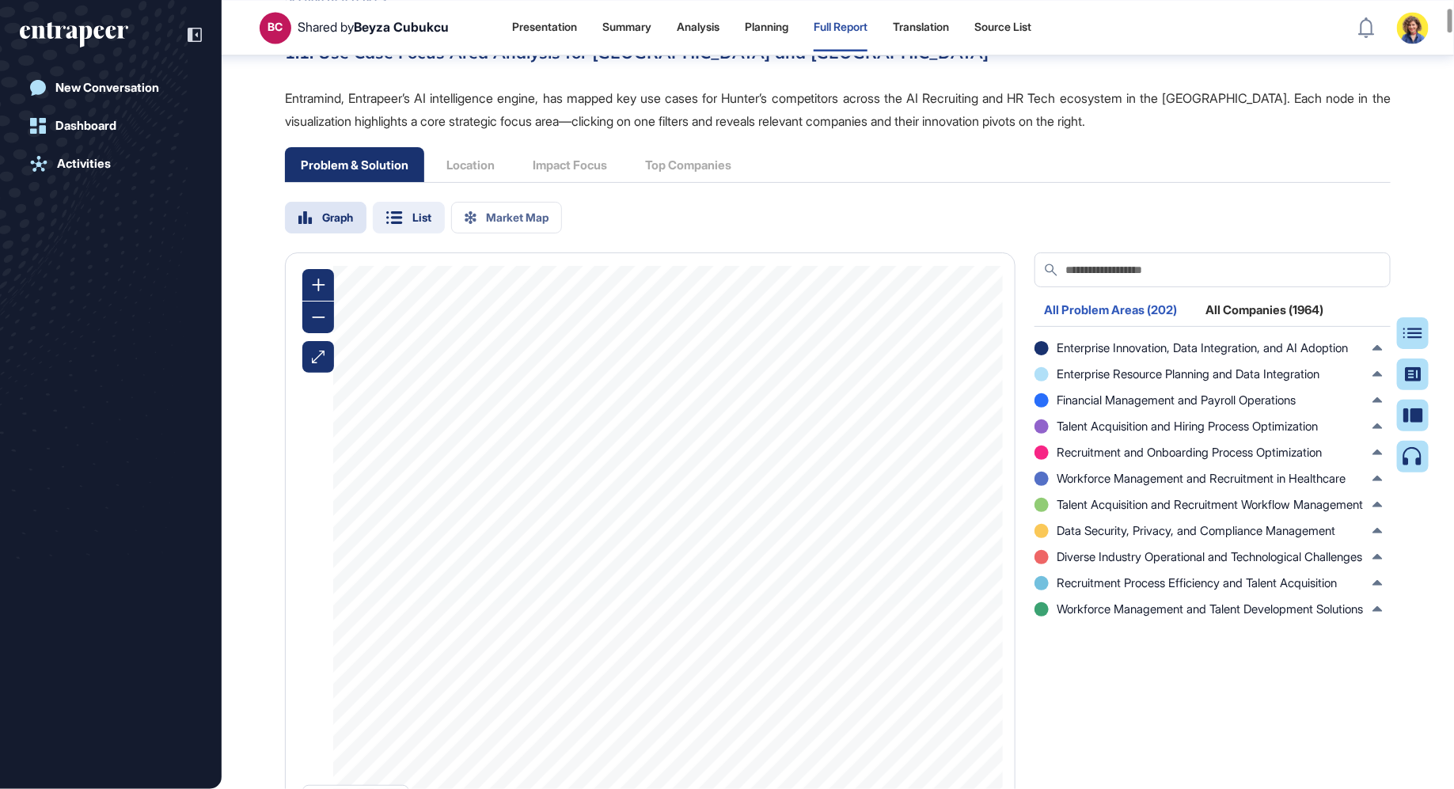
click at [394, 221] on icon at bounding box center [394, 217] width 17 height 13
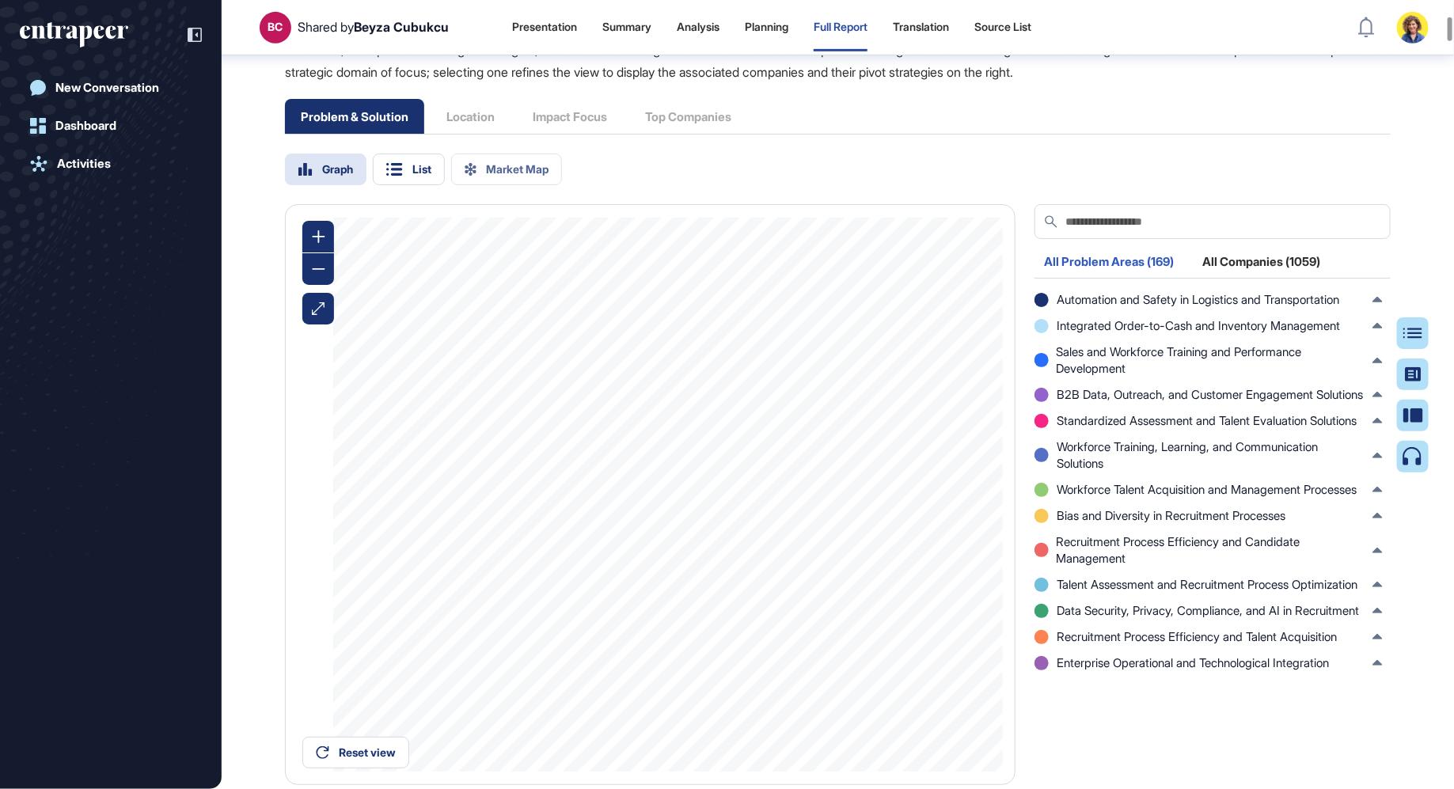
scroll to position [3273, 0]
click at [1166, 522] on span "Bias and Diversity in Recruitment Processes" at bounding box center [1171, 514] width 229 height 17
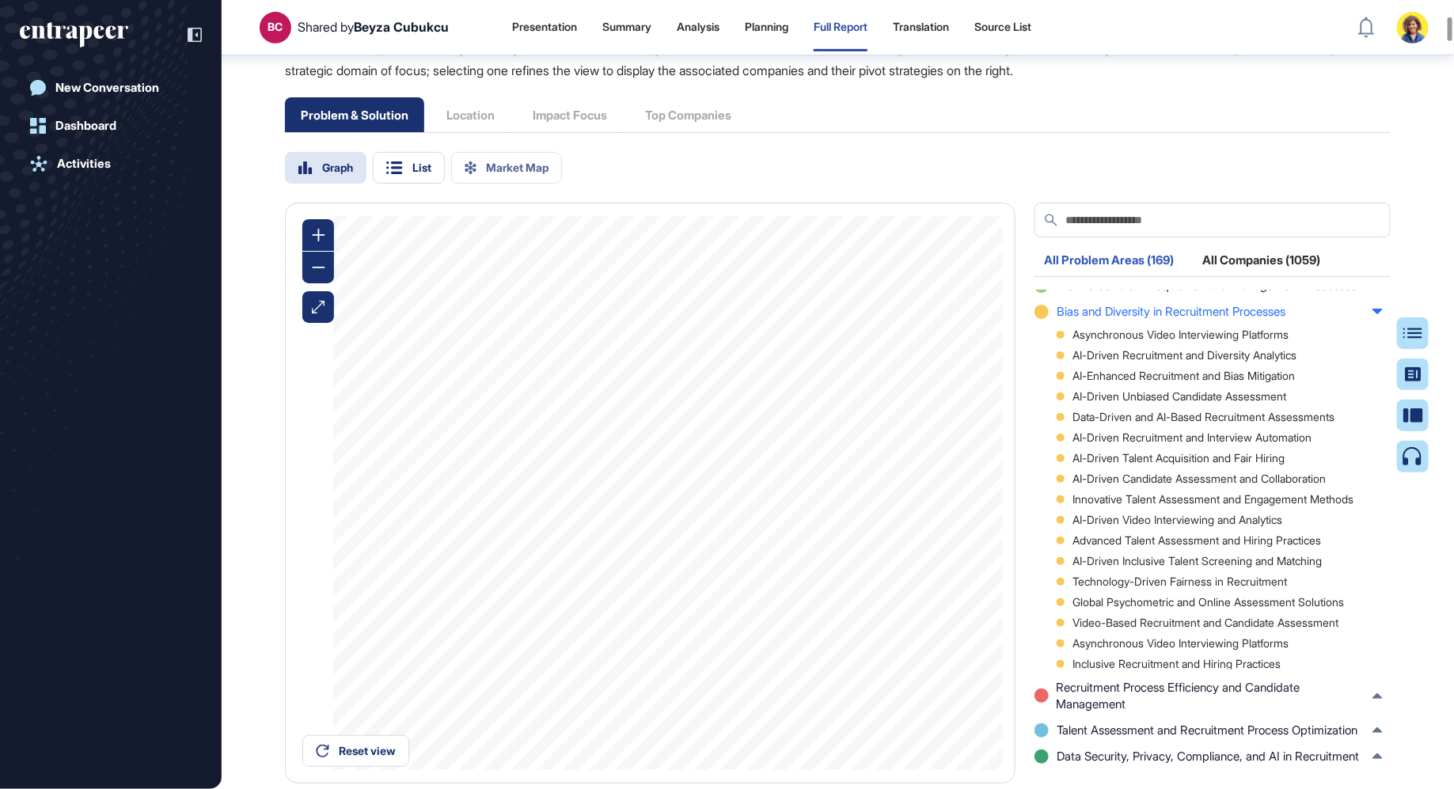
scroll to position [204, 0]
click at [1154, 339] on div "Asynchronous Video Interviewing Platforms" at bounding box center [1220, 333] width 326 height 11
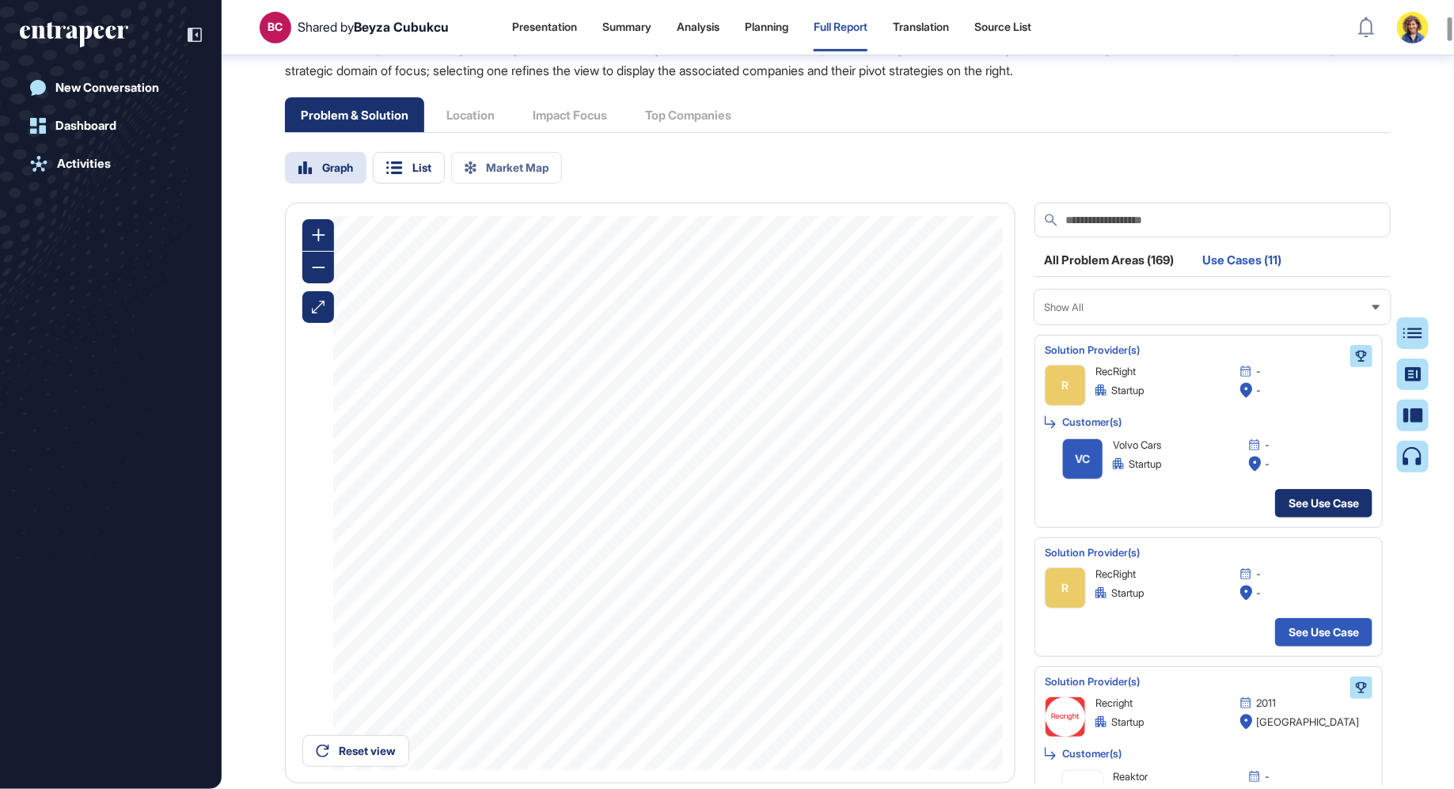
scroll to position [1164, 0]
click at [1309, 494] on link "See Use Case" at bounding box center [1323, 502] width 97 height 28
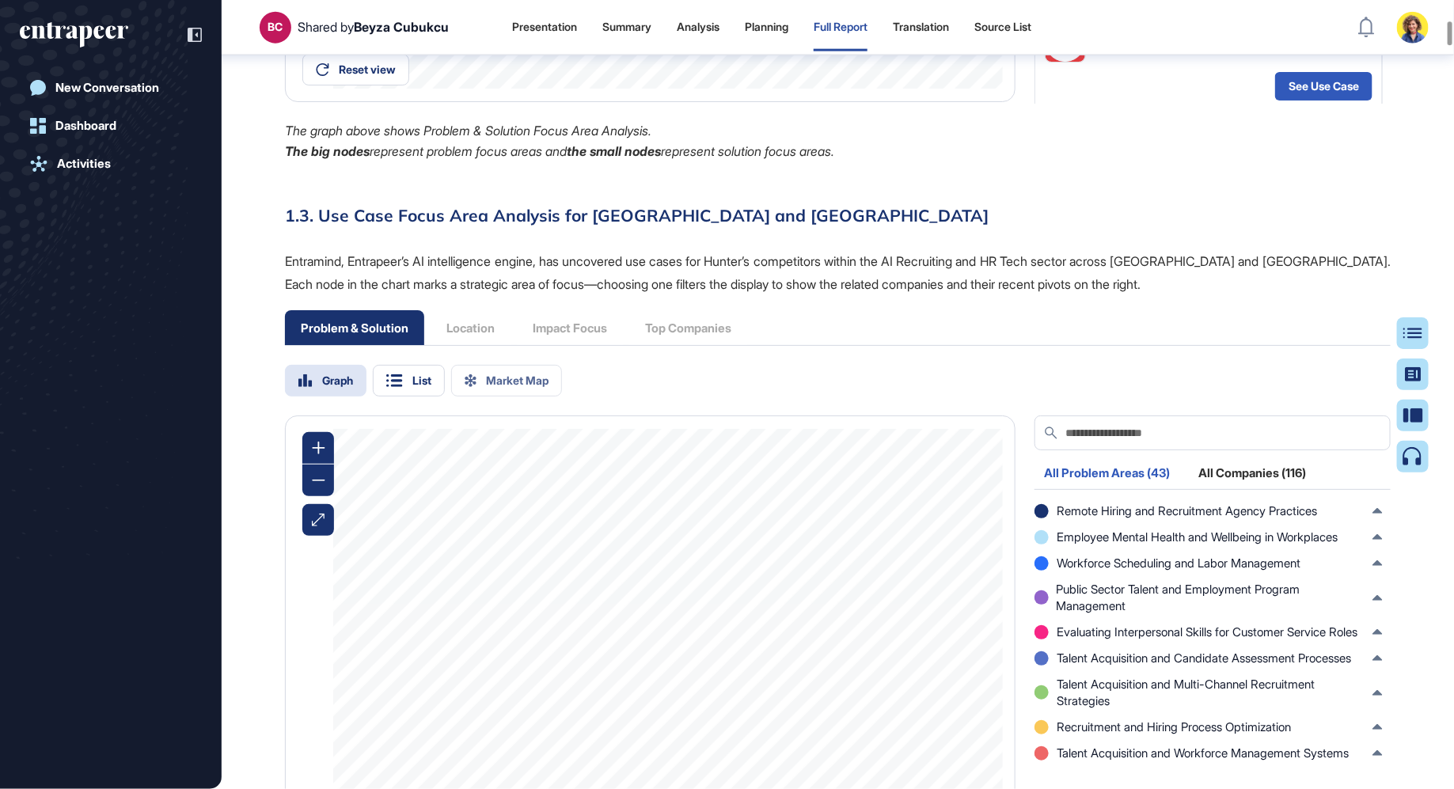
scroll to position [4211, 0]
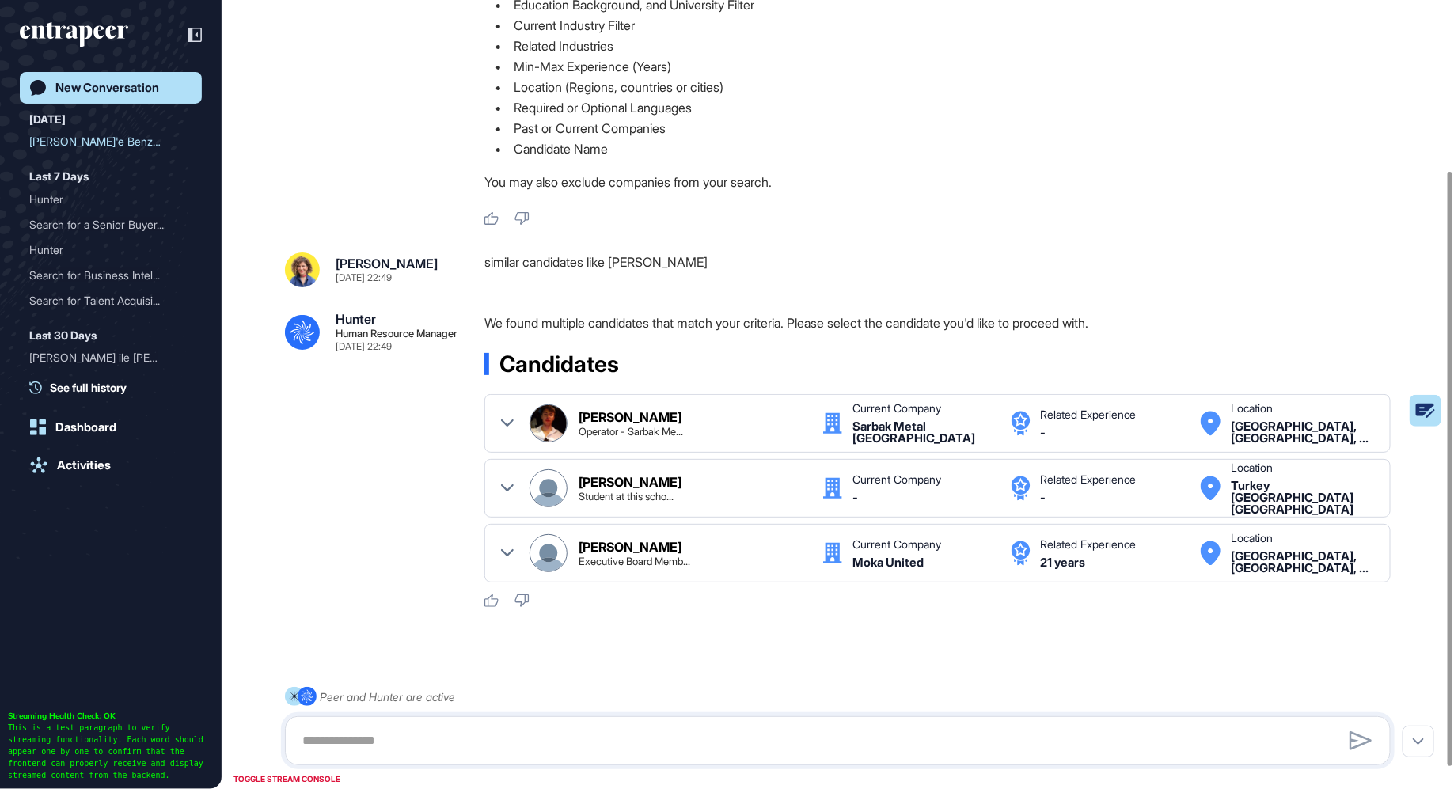
scroll to position [255, 0]
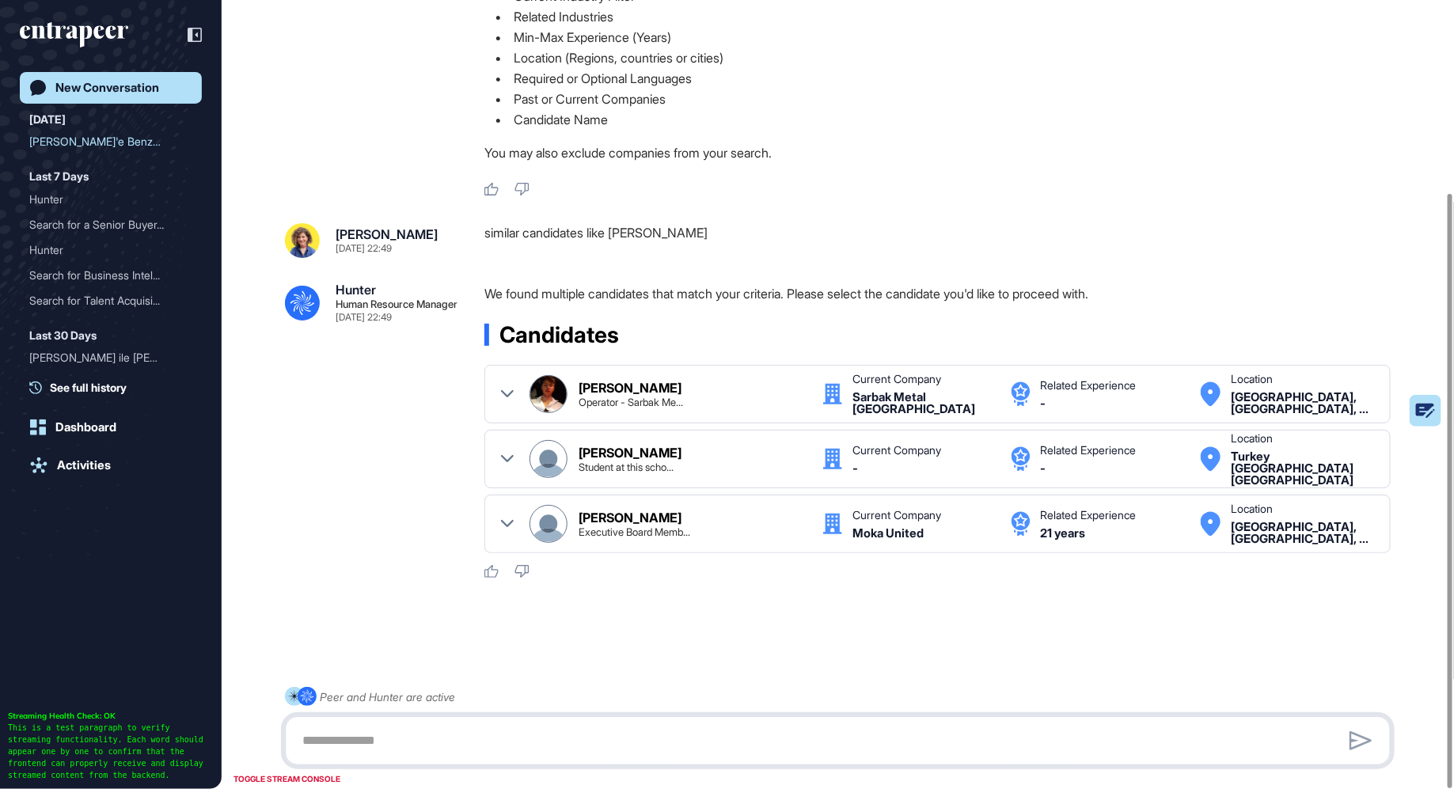
click at [484, 750] on textarea at bounding box center [838, 741] width 1089 height 32
type textarea "**********"
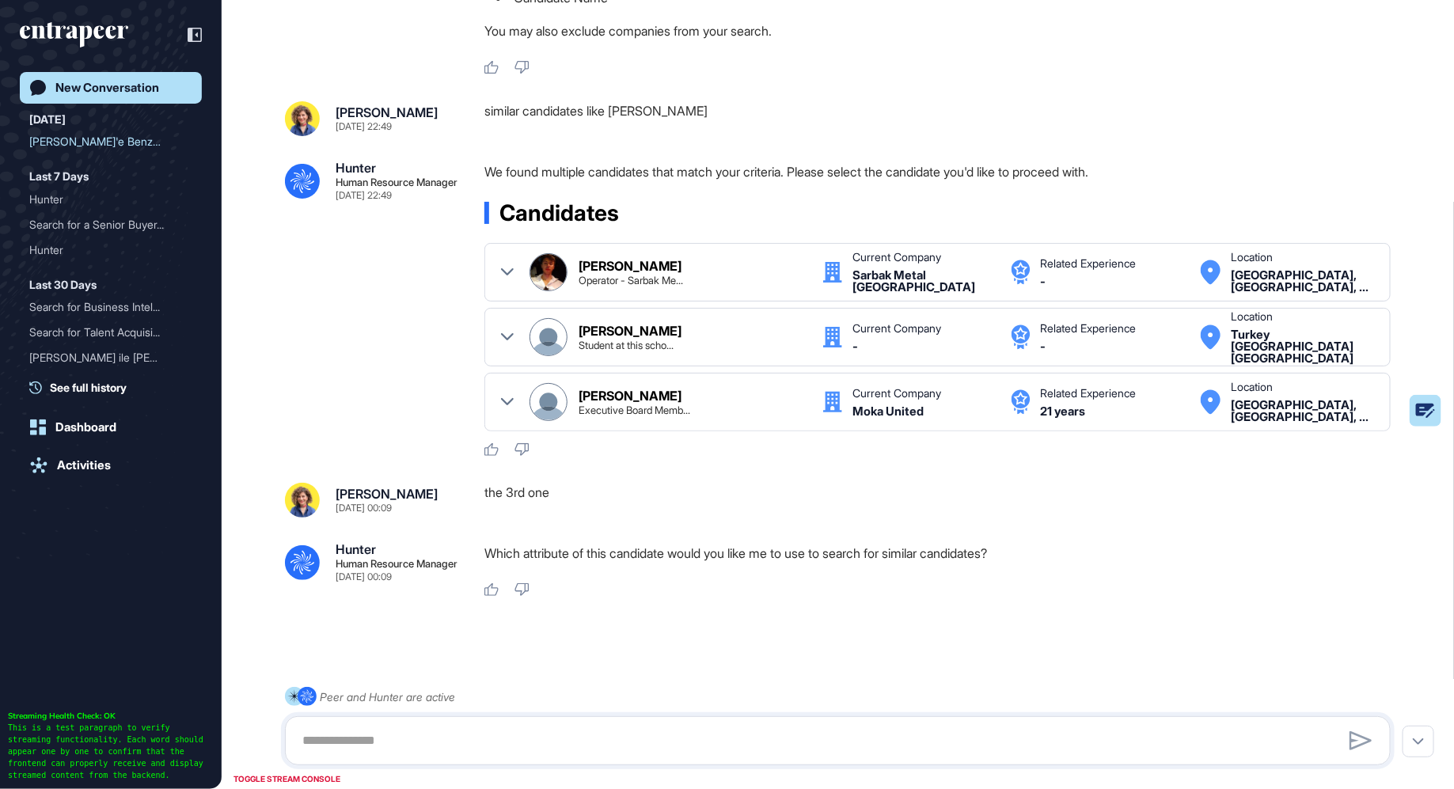
scroll to position [381, 0]
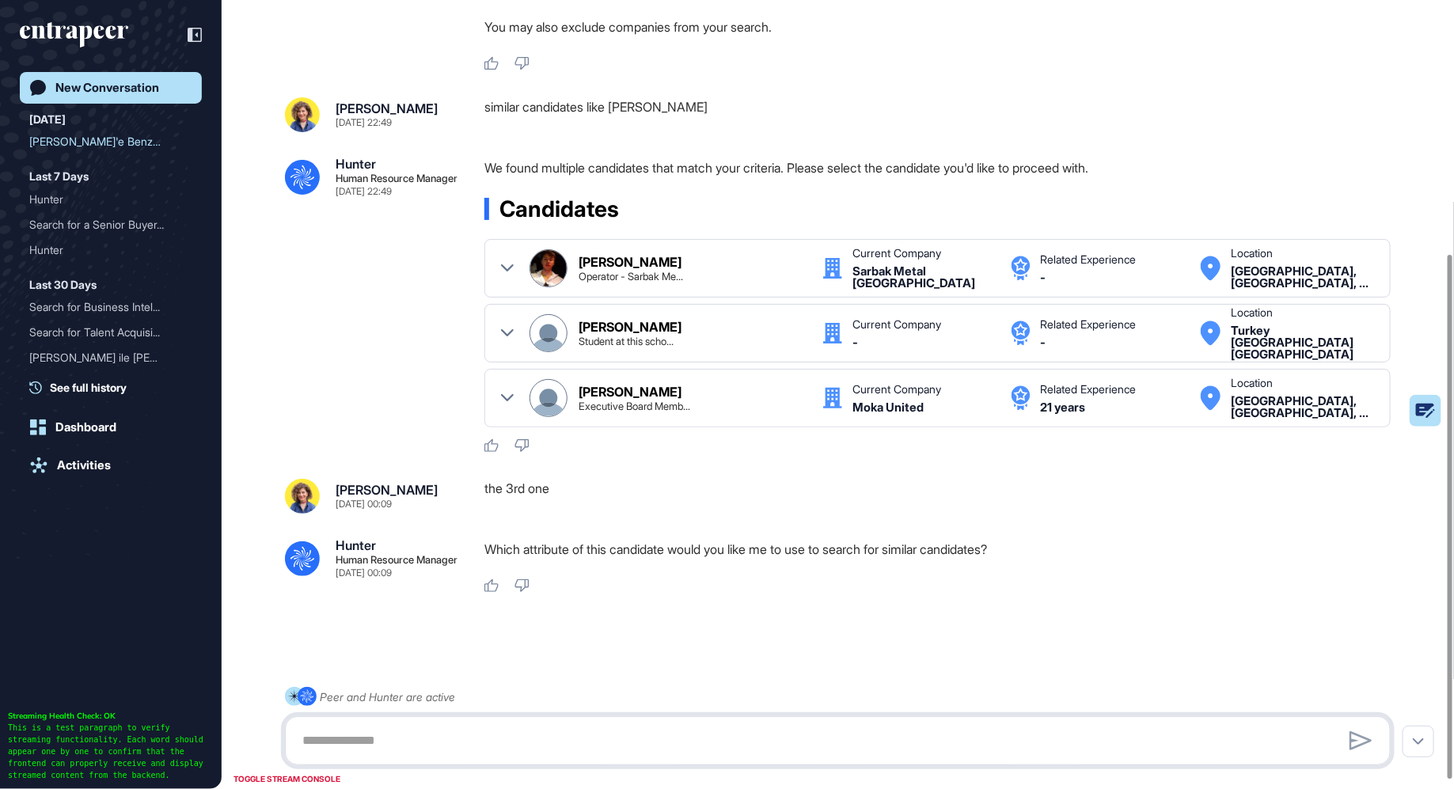
click at [528, 739] on textarea at bounding box center [838, 741] width 1089 height 32
paste textarea "**********"
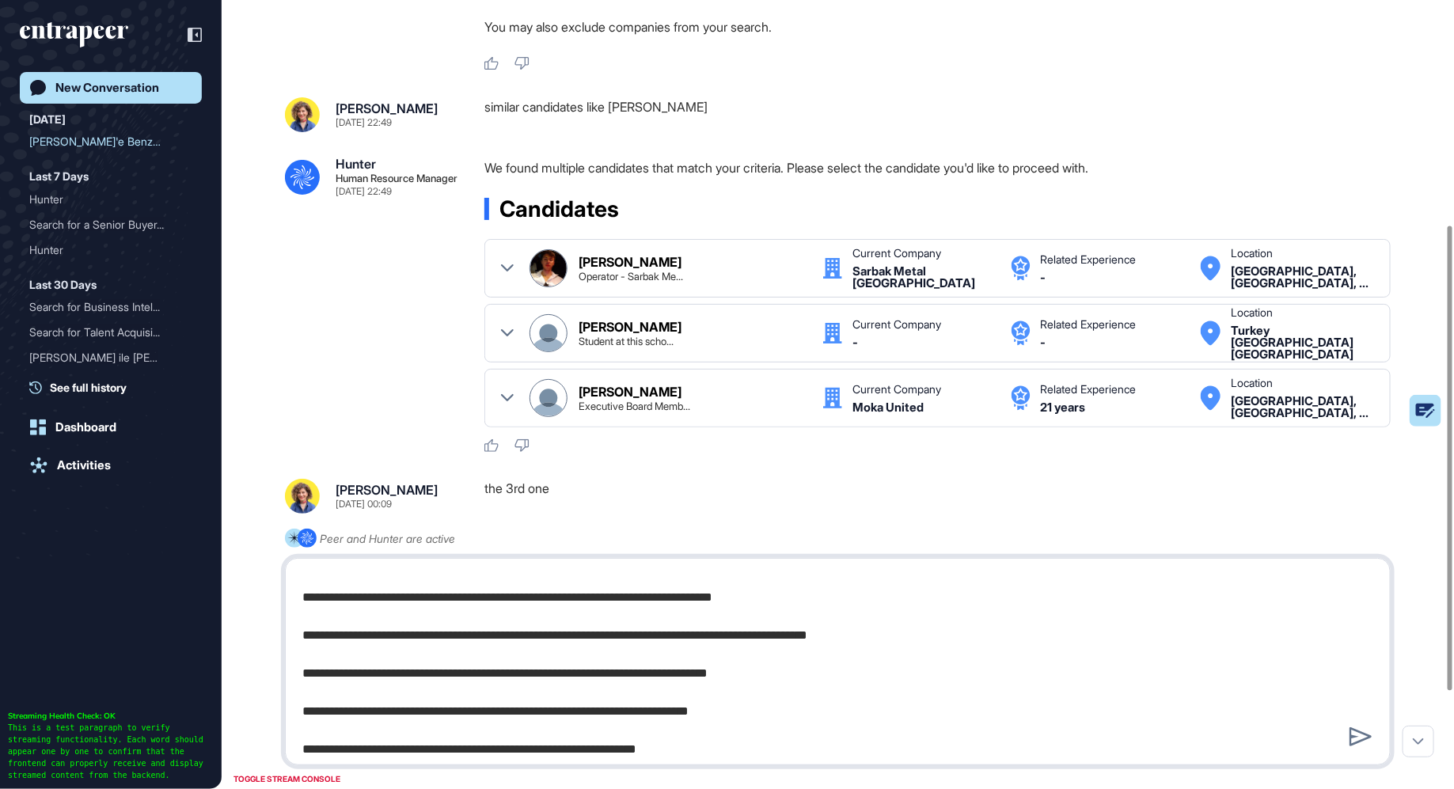
scroll to position [0, 0]
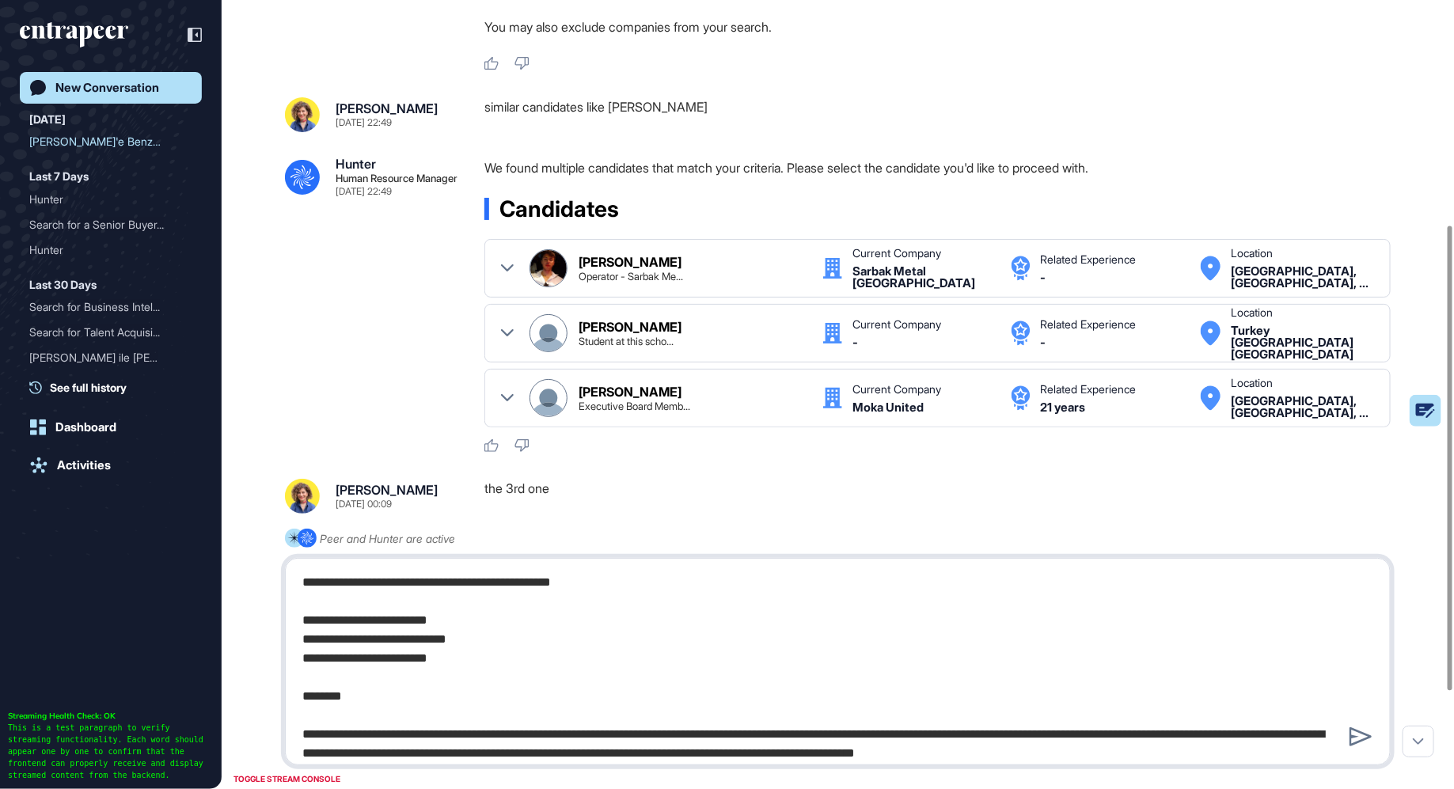
drag, startPoint x: 299, startPoint y: 621, endPoint x: 502, endPoint y: 621, distance: 202.6
click at [502, 621] on textarea at bounding box center [838, 662] width 1089 height 190
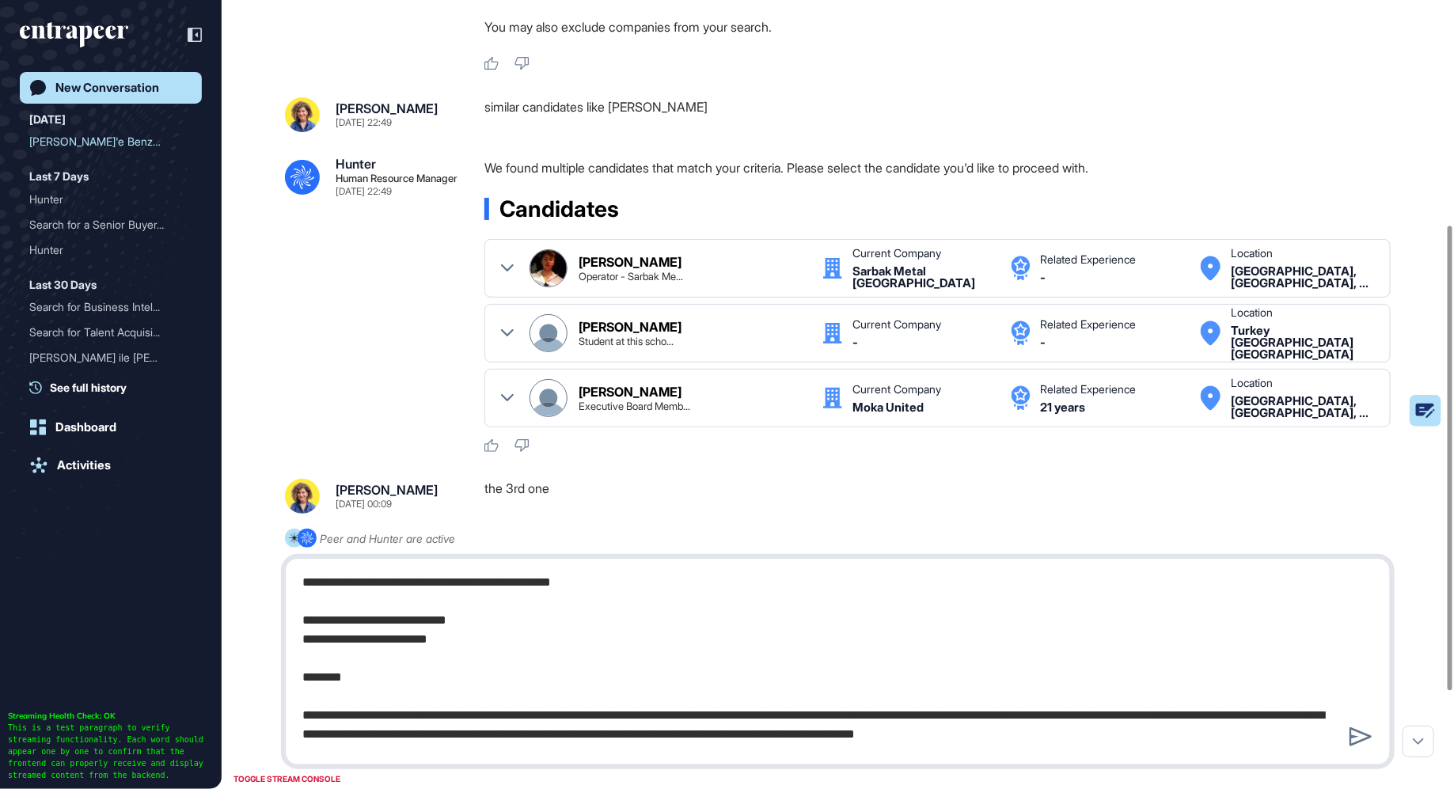
click at [356, 638] on textarea at bounding box center [838, 662] width 1089 height 190
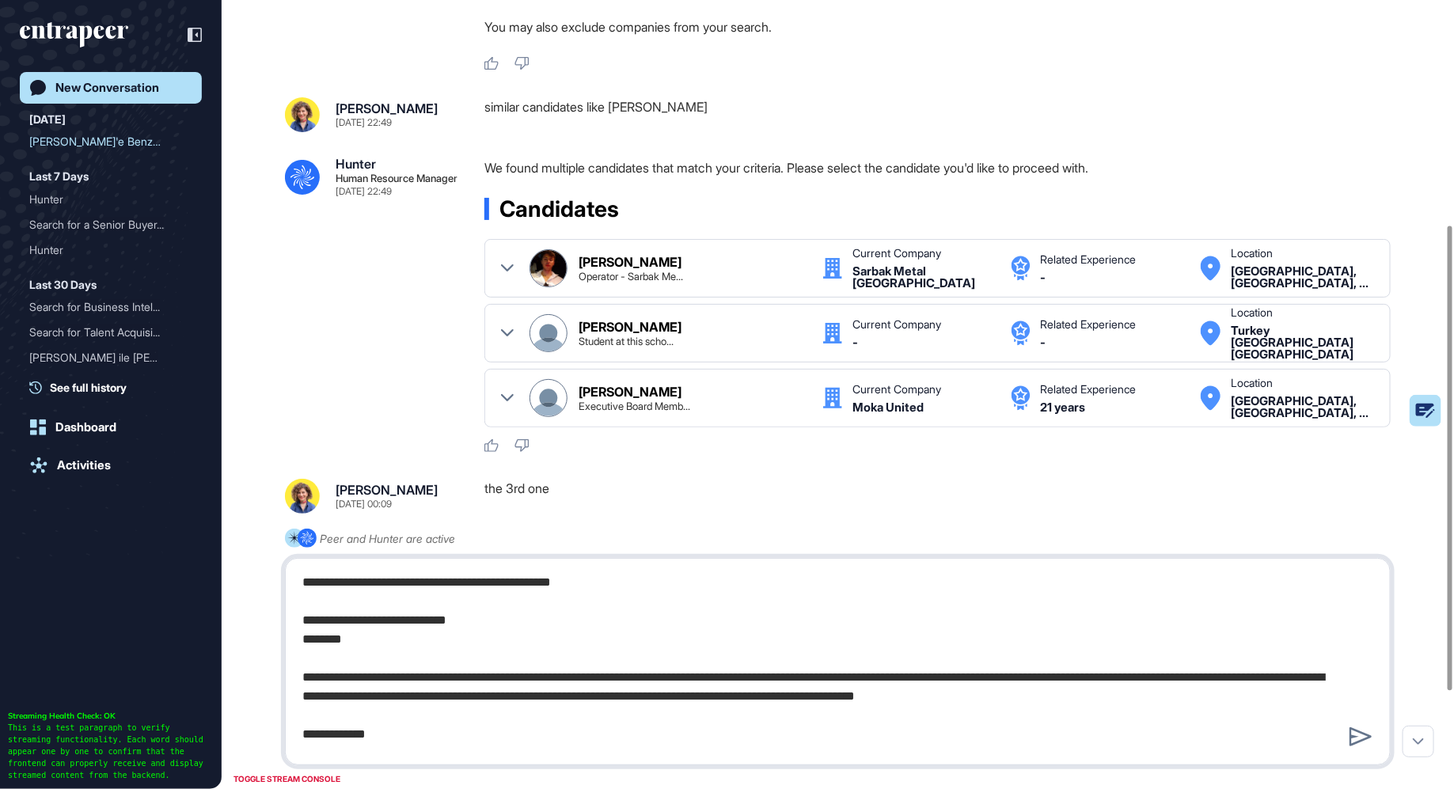
click at [348, 661] on textarea at bounding box center [838, 662] width 1089 height 190
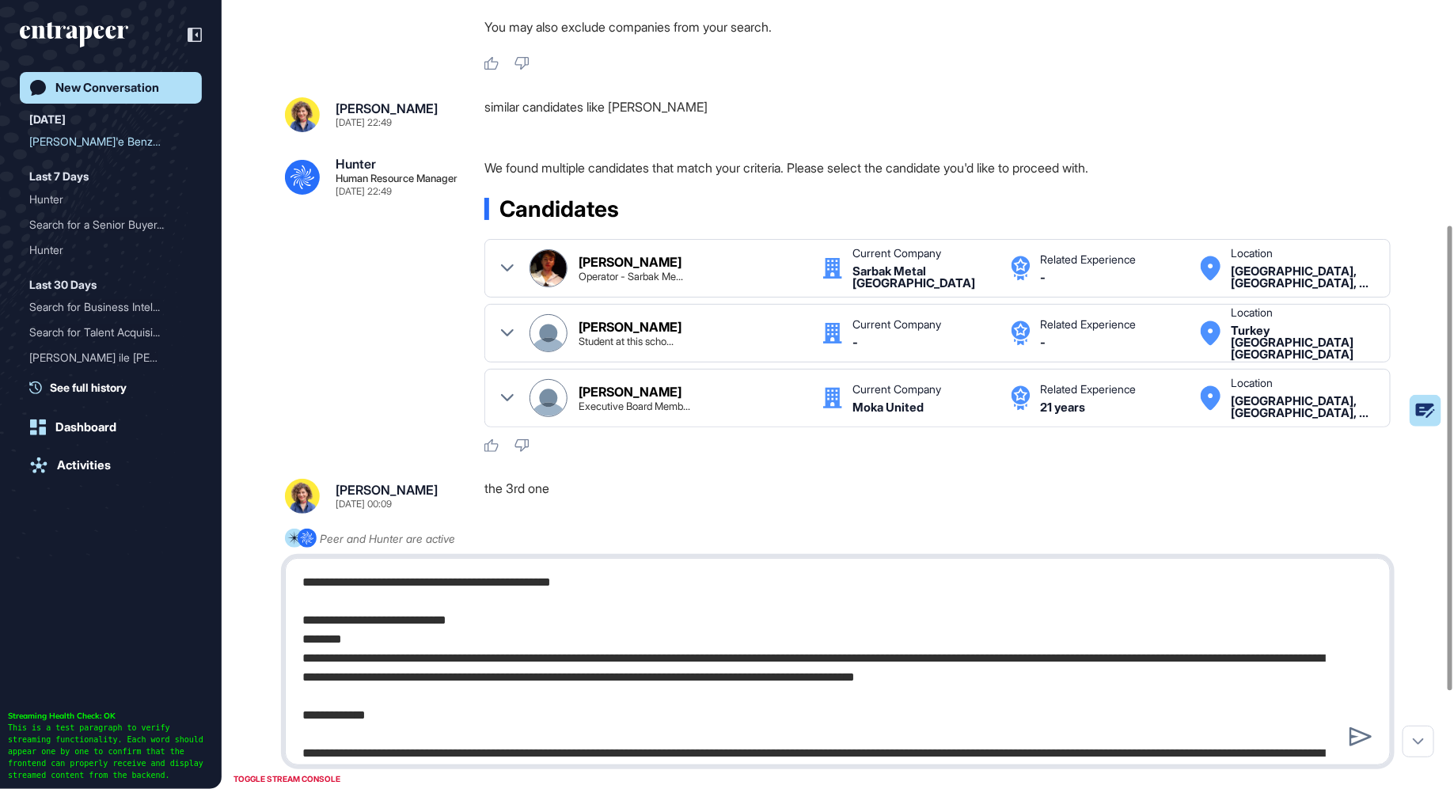
click at [387, 595] on textarea at bounding box center [838, 662] width 1089 height 190
drag, startPoint x: 380, startPoint y: 585, endPoint x: 218, endPoint y: 583, distance: 162.3
click at [218, 583] on div "Admin Dashboard Dashboard Profile My Content Request More Data New Conversation…" at bounding box center [727, 287] width 1454 height 1337
type textarea "**********"
click at [1364, 738] on icon at bounding box center [1360, 736] width 23 height 19
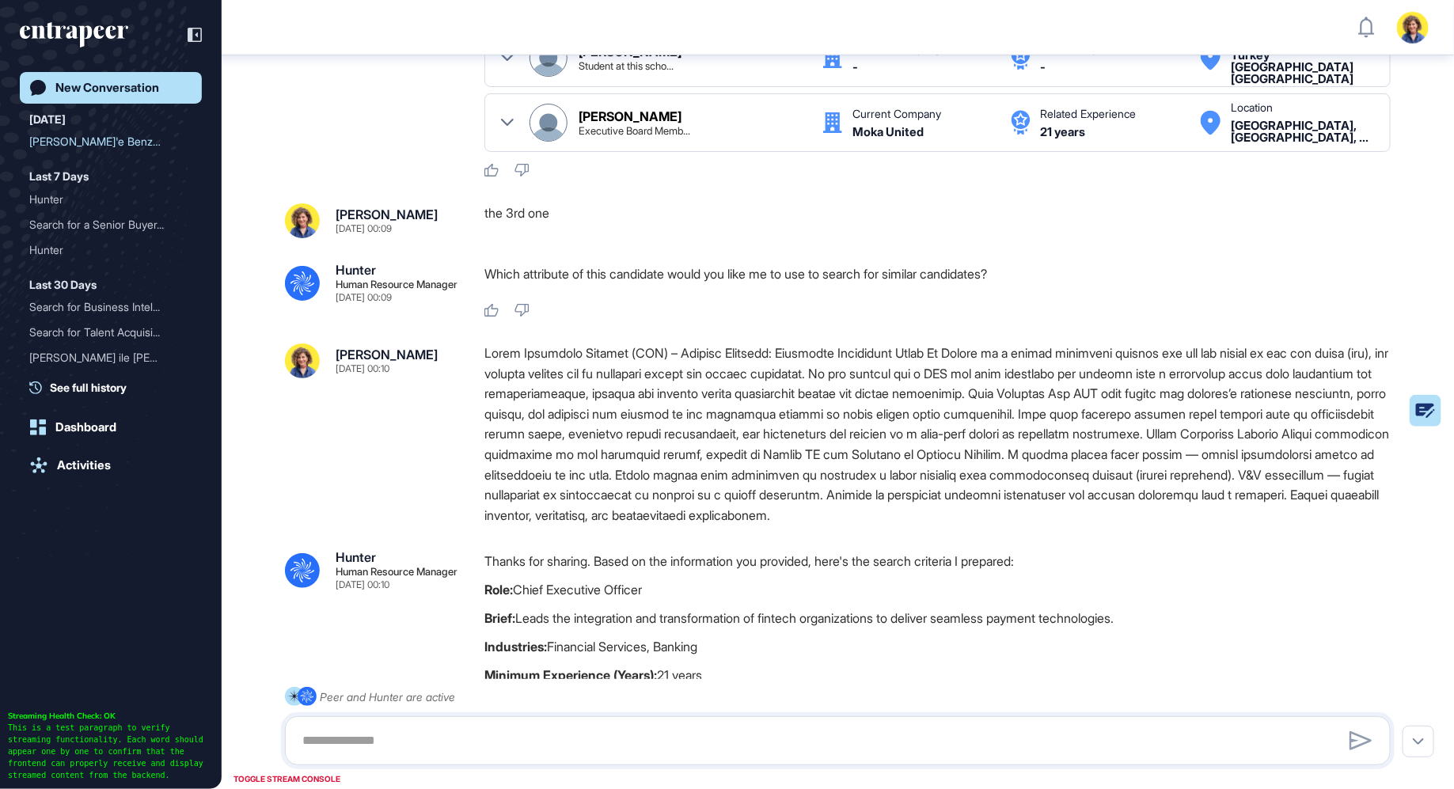
scroll to position [847, 0]
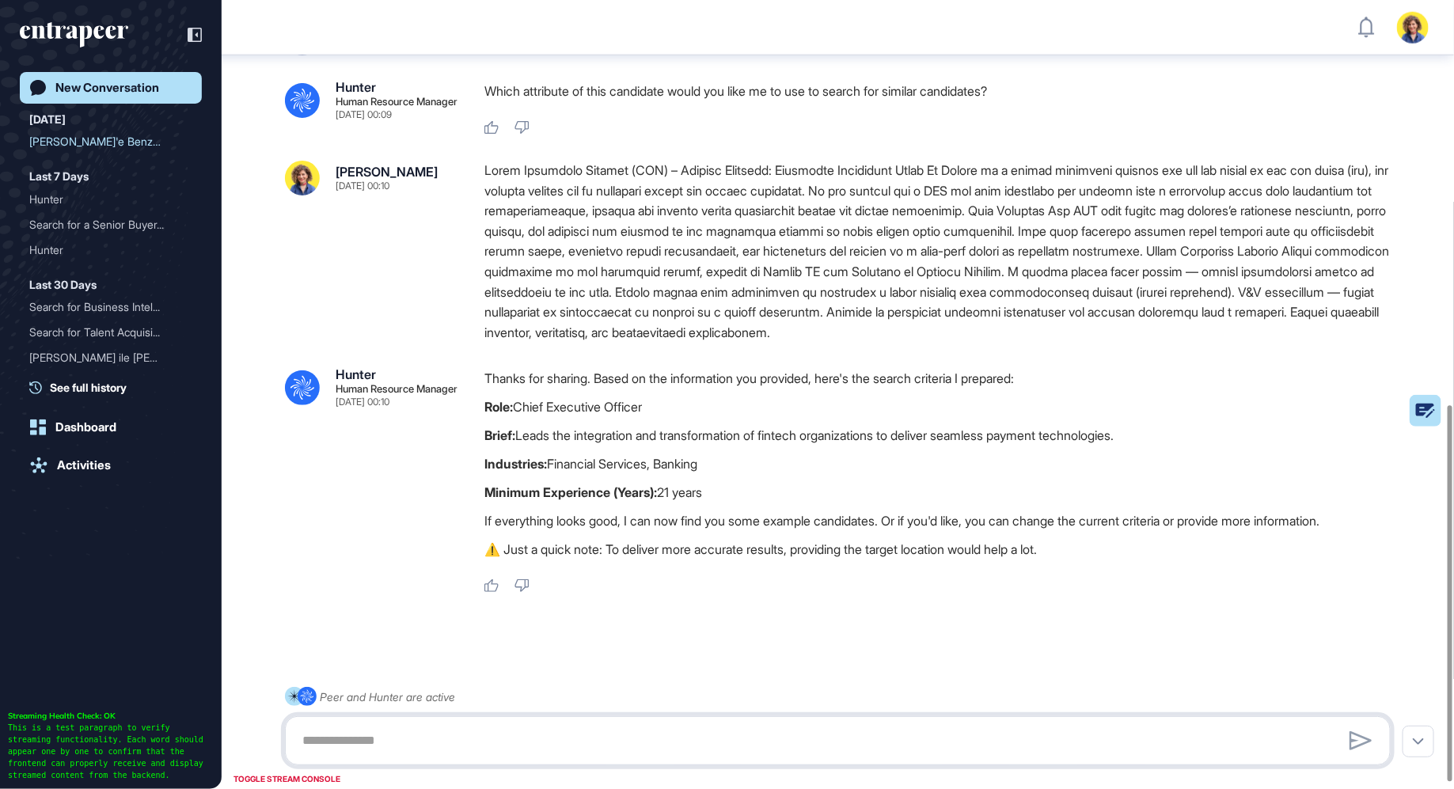
click at [511, 741] on textarea at bounding box center [838, 741] width 1089 height 32
type textarea "******"
type textarea "**********"
paste textarea "**********"
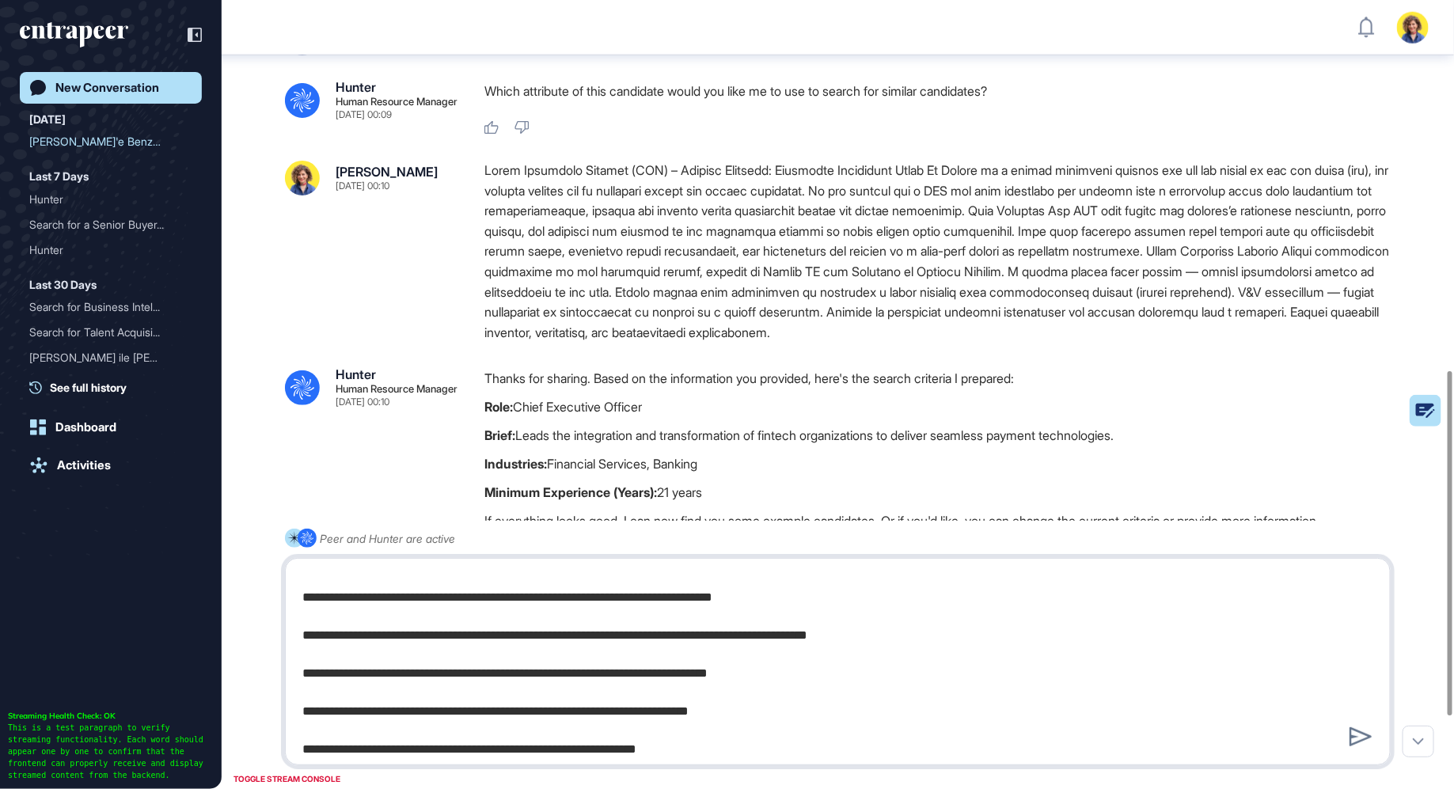
scroll to position [0, 0]
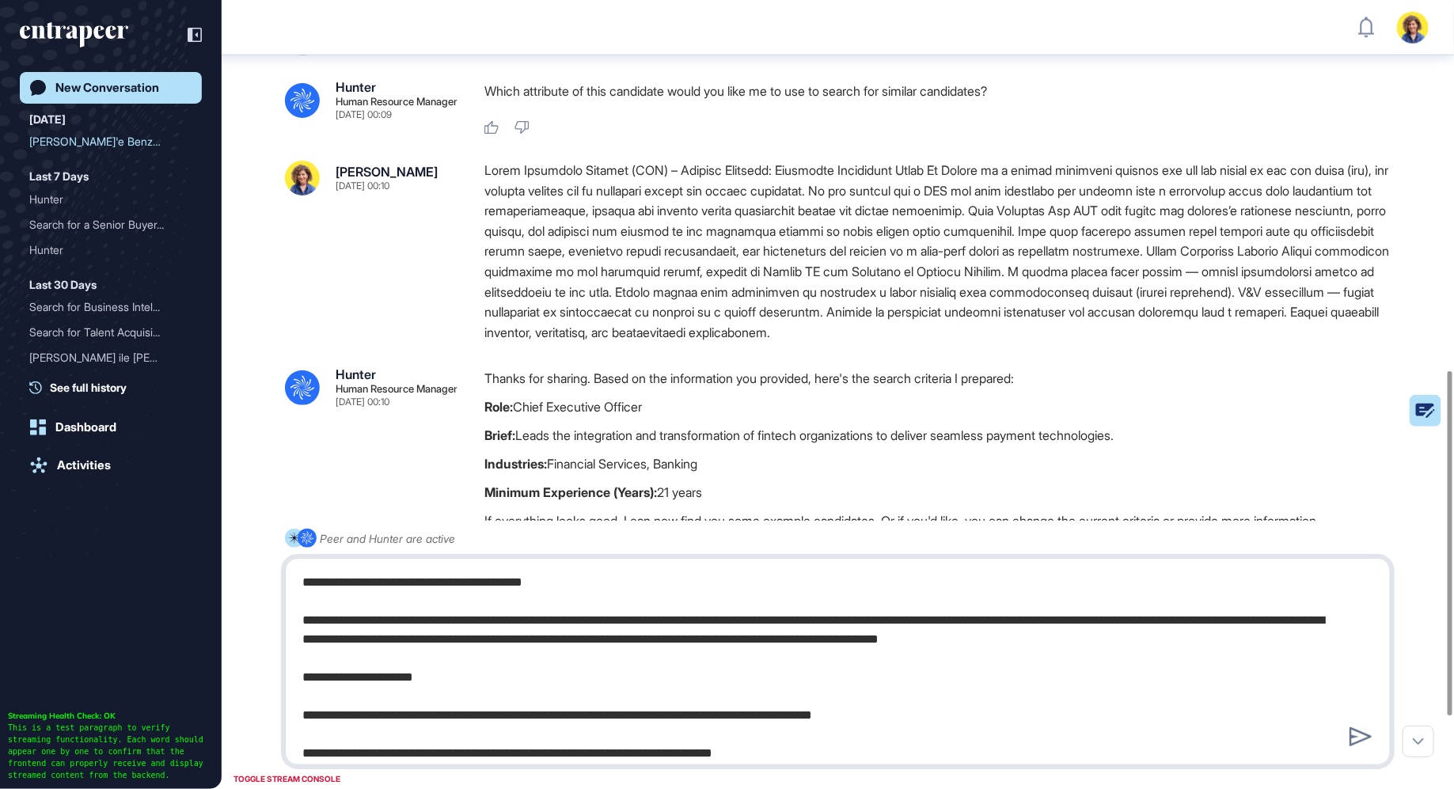
drag, startPoint x: 490, startPoint y: 583, endPoint x: 674, endPoint y: 588, distance: 183.7
click at [674, 588] on textarea "**********" at bounding box center [838, 662] width 1089 height 190
drag, startPoint x: 516, startPoint y: 687, endPoint x: 259, endPoint y: 675, distance: 257.5
click at [285, 675] on div "**********" at bounding box center [838, 647] width 1106 height 237
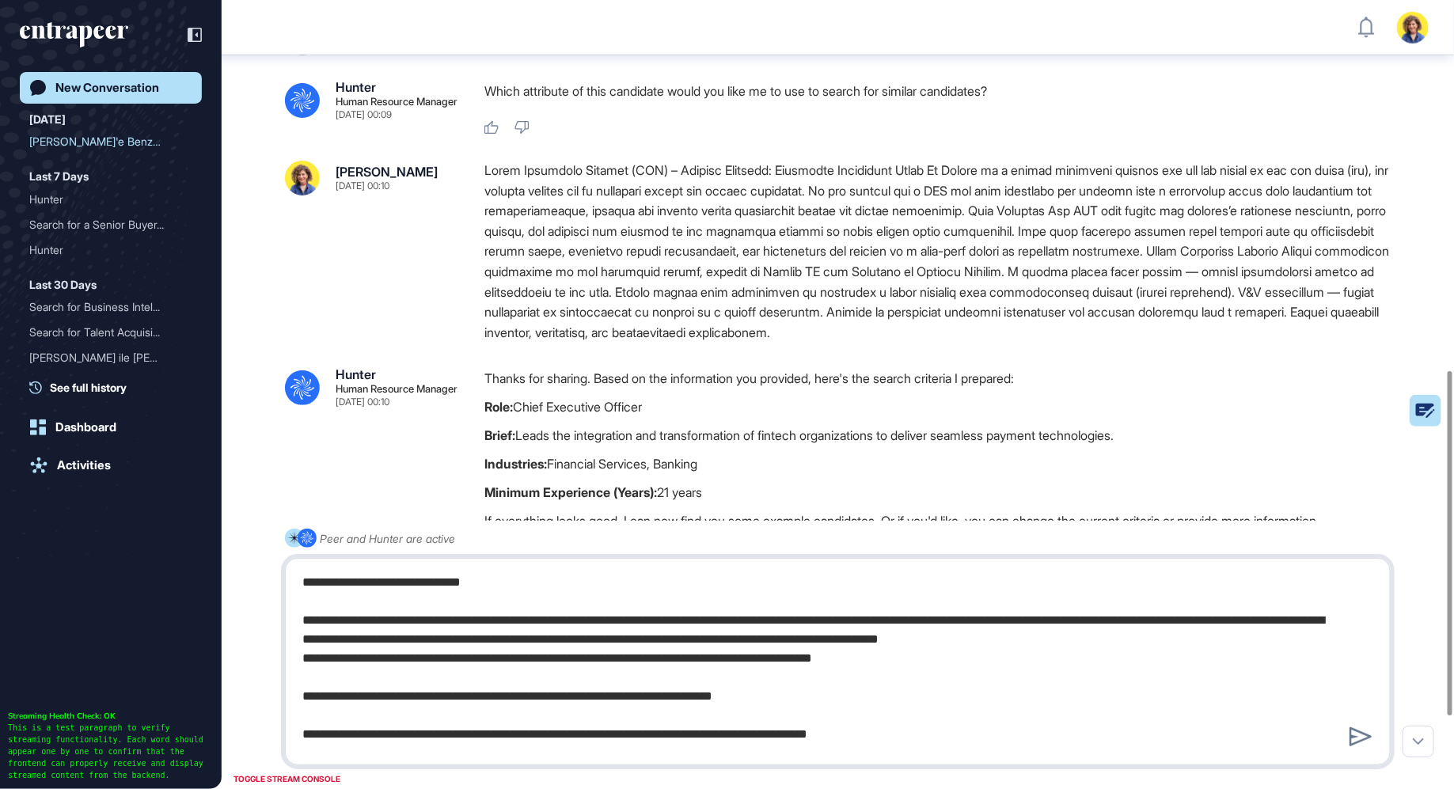
click at [324, 680] on textarea "**********" at bounding box center [838, 662] width 1089 height 190
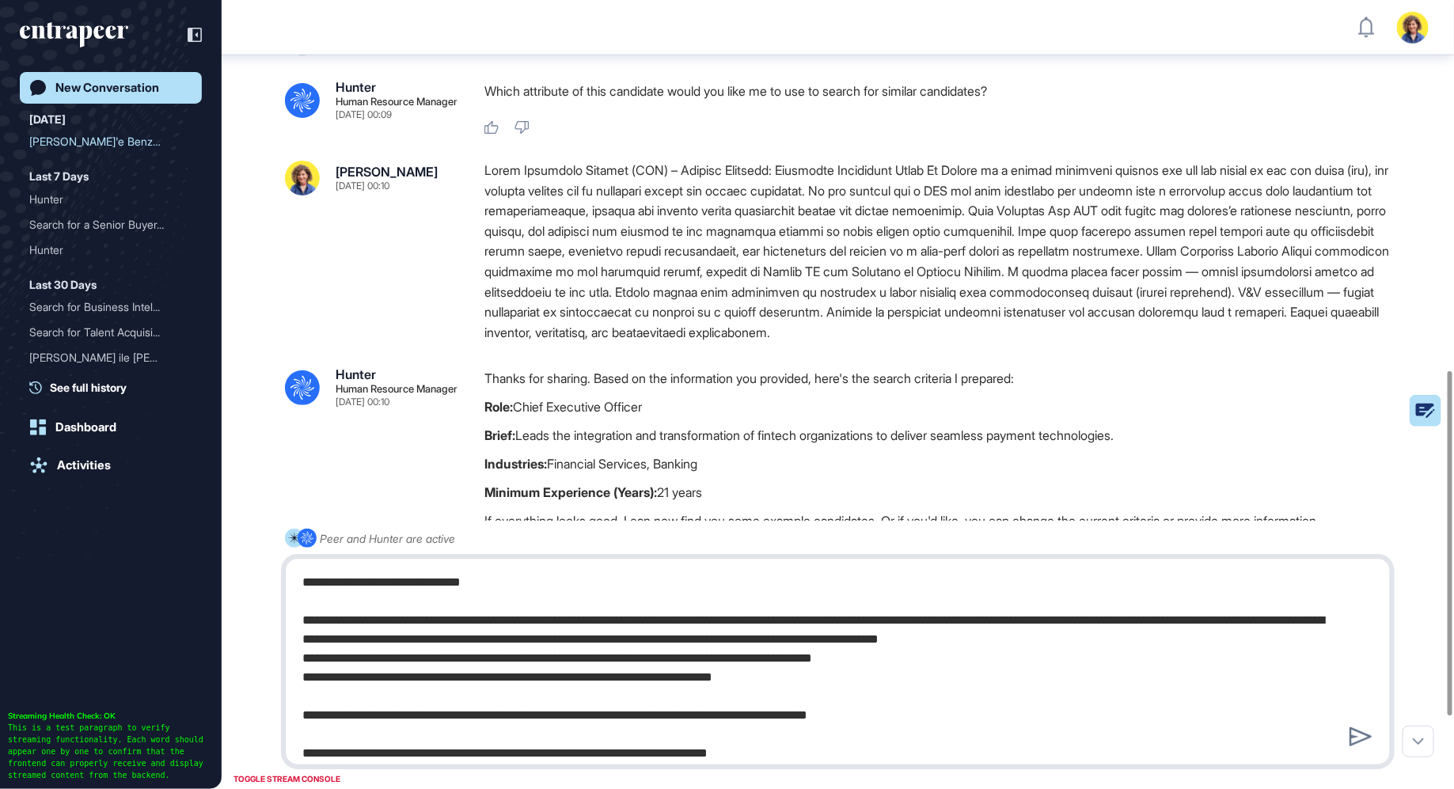
click at [342, 698] on textarea "**********" at bounding box center [838, 662] width 1089 height 190
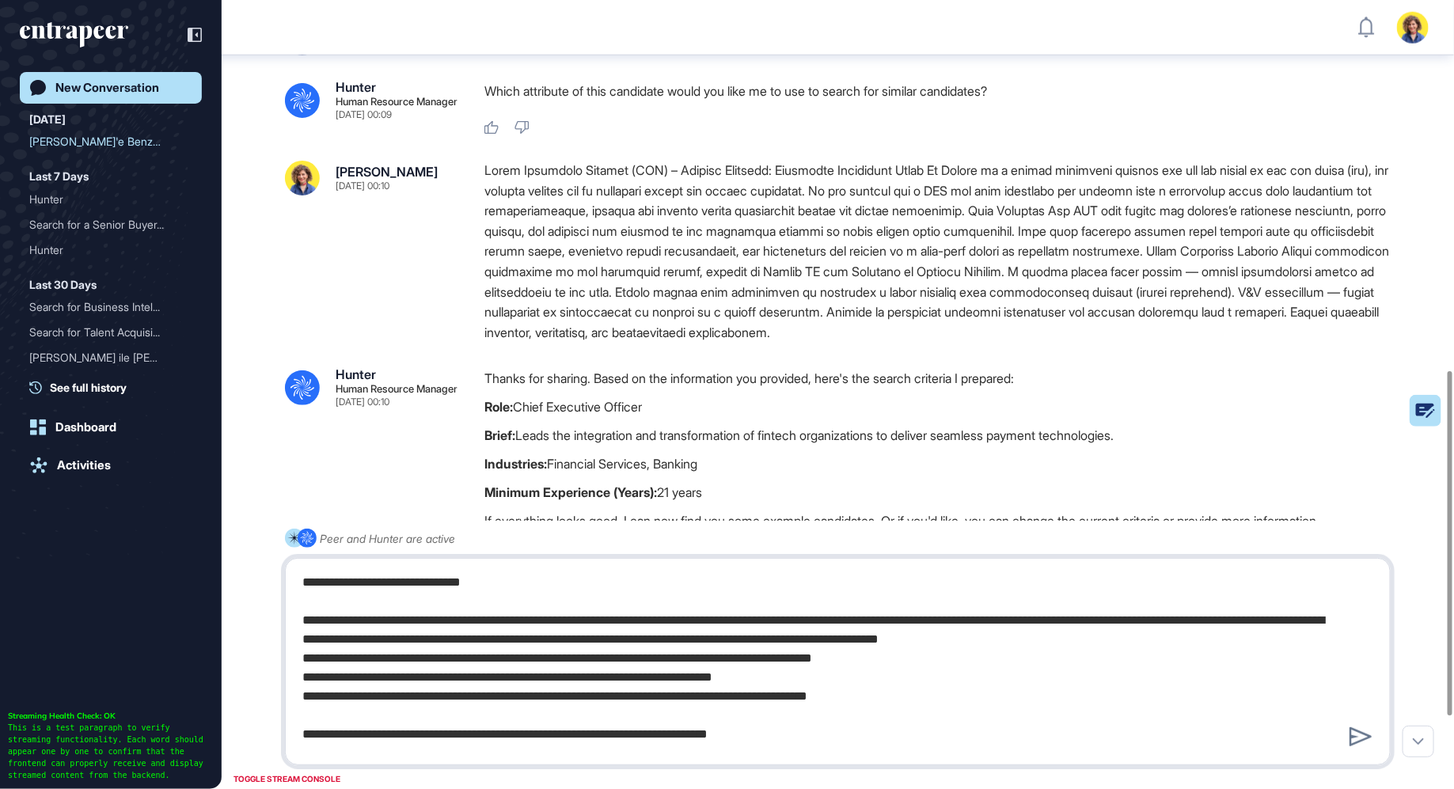
click at [337, 716] on textarea "**********" at bounding box center [838, 662] width 1089 height 190
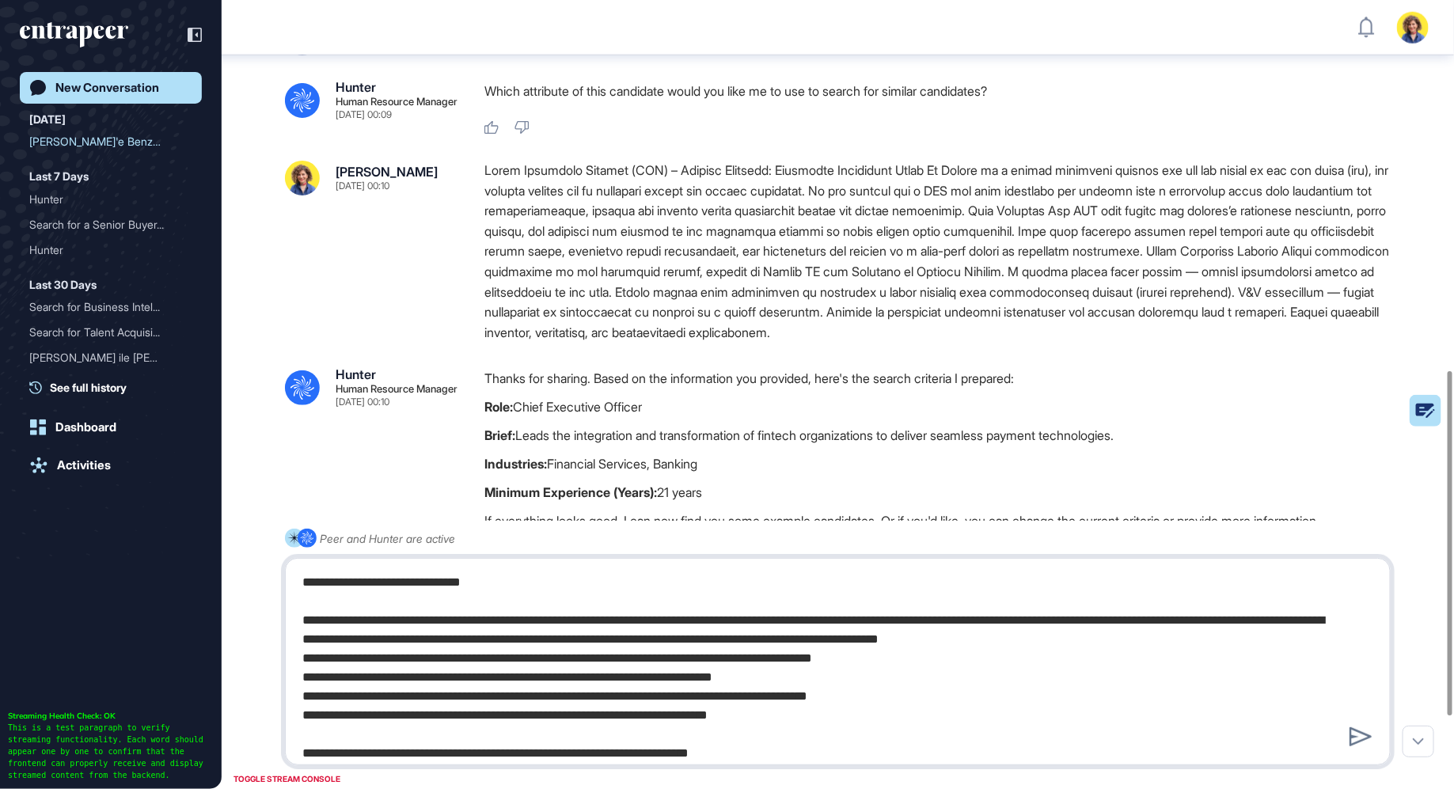
click at [361, 729] on textarea "**********" at bounding box center [838, 662] width 1089 height 190
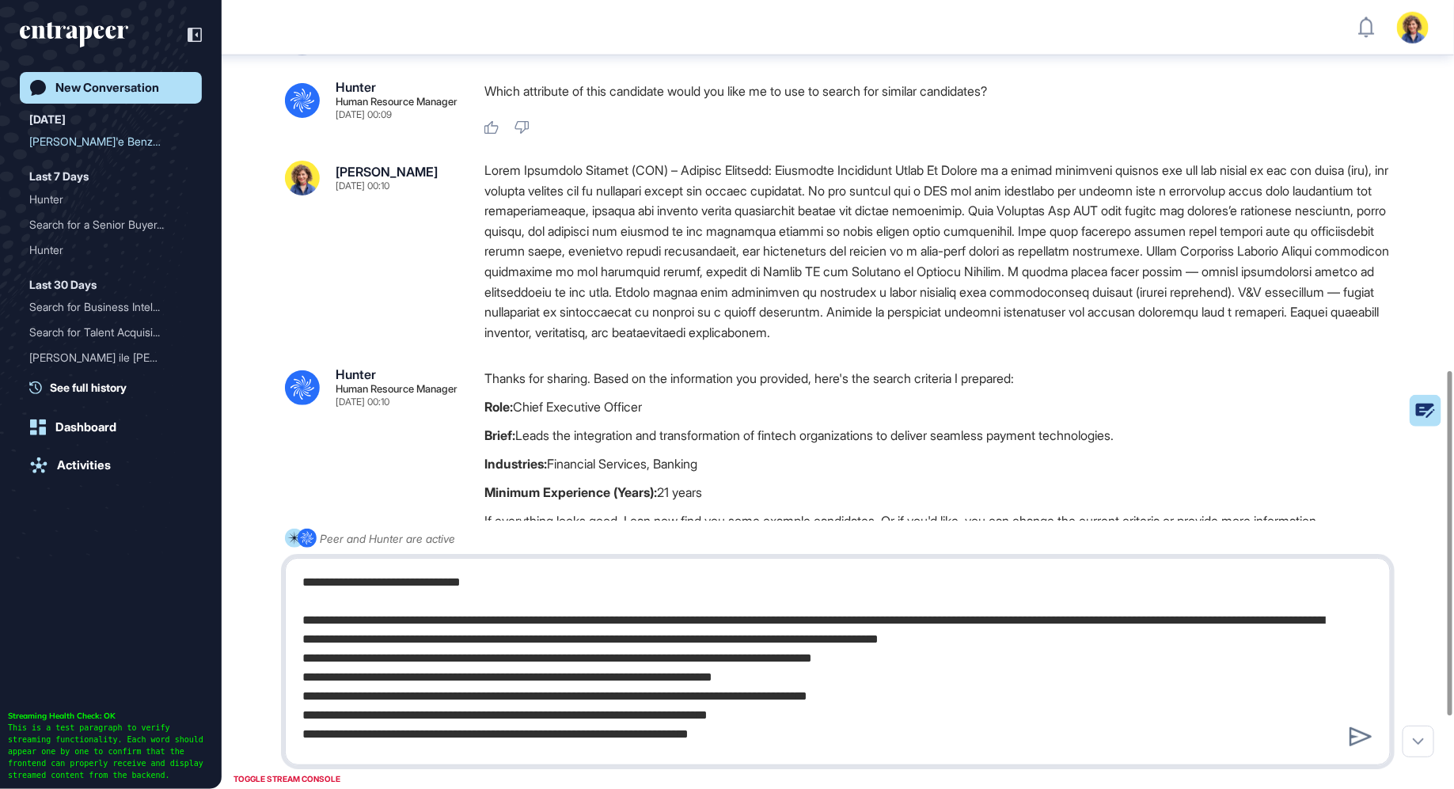
scroll to position [32, 0]
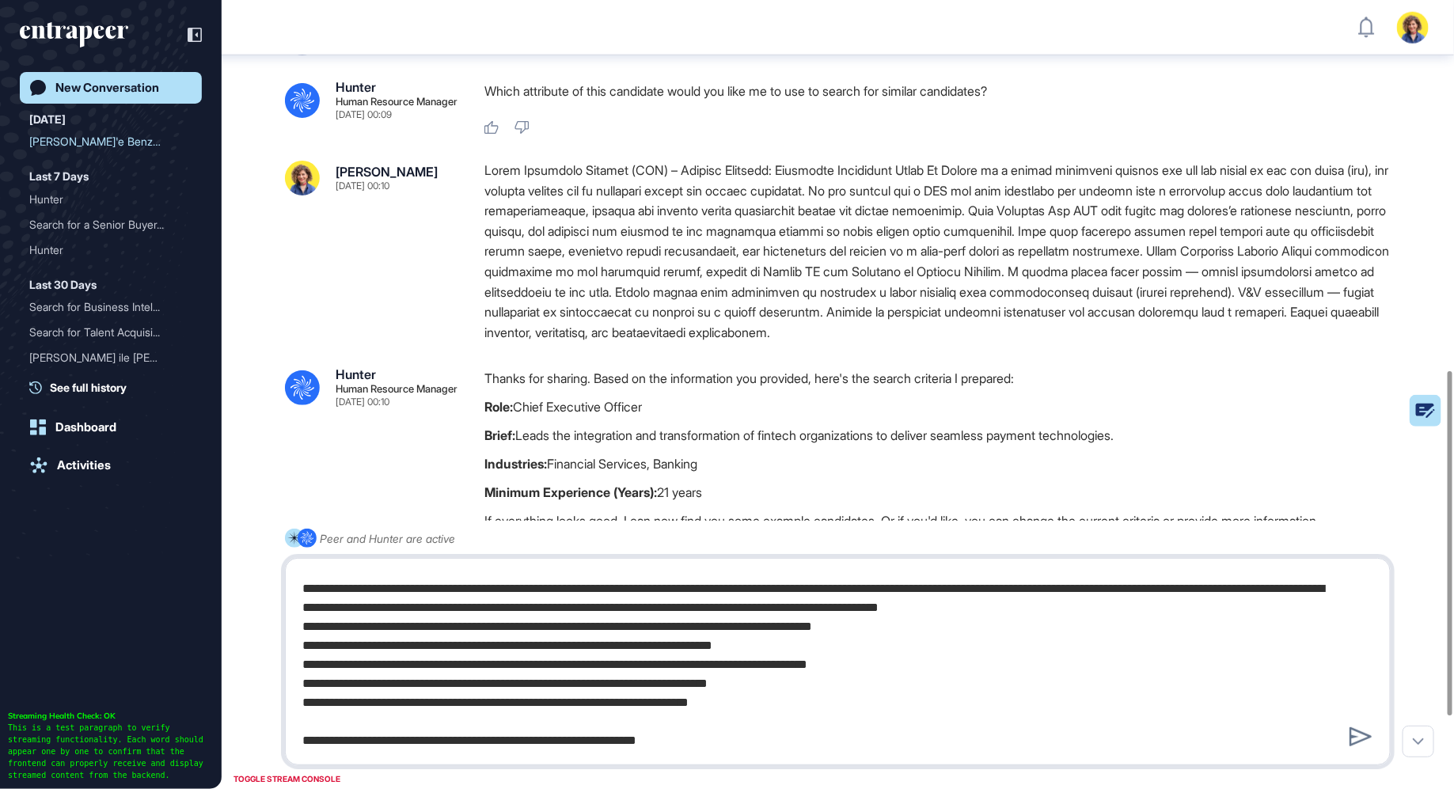
click at [386, 727] on textarea "**********" at bounding box center [838, 662] width 1089 height 190
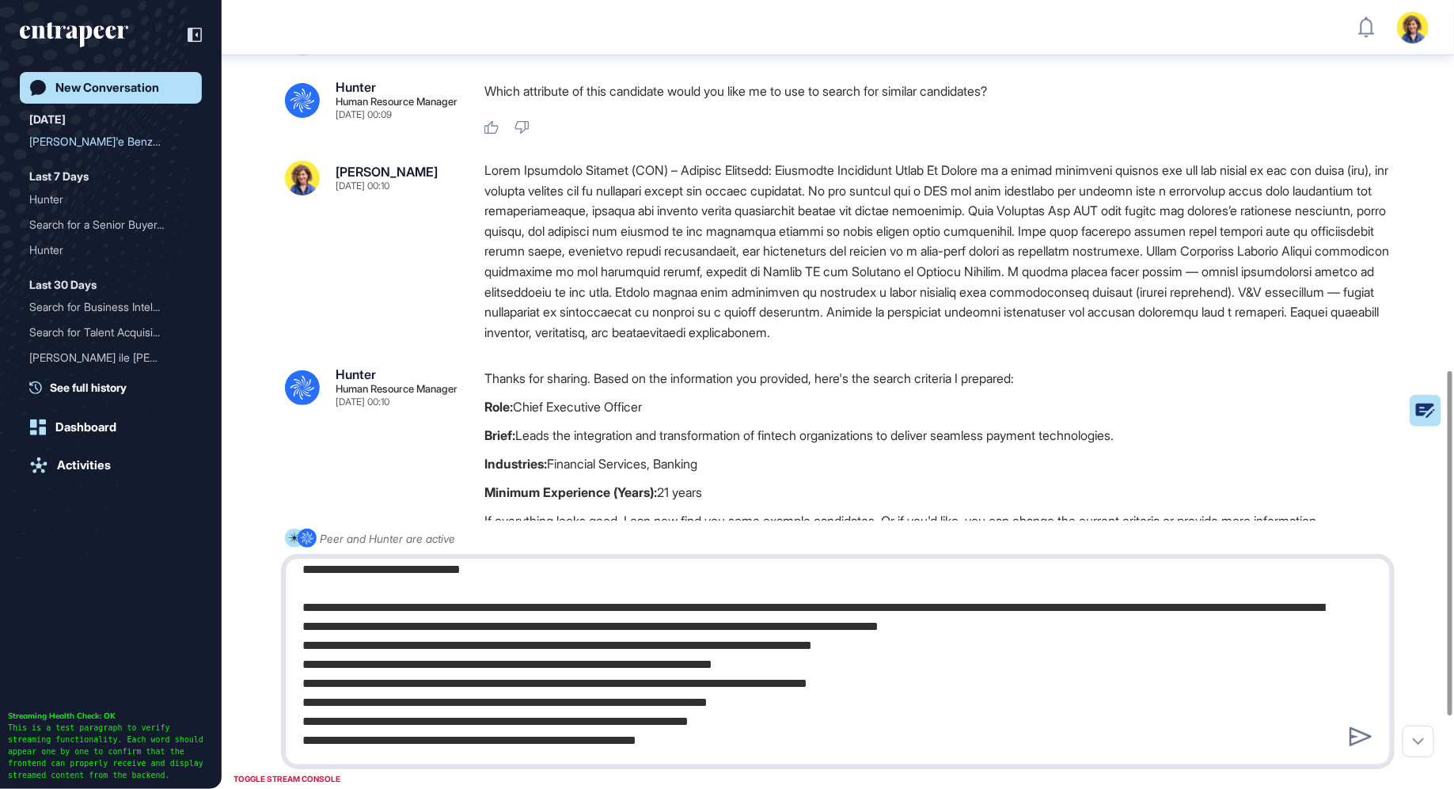
scroll to position [13, 0]
click at [645, 742] on textarea "**********" at bounding box center [838, 662] width 1089 height 190
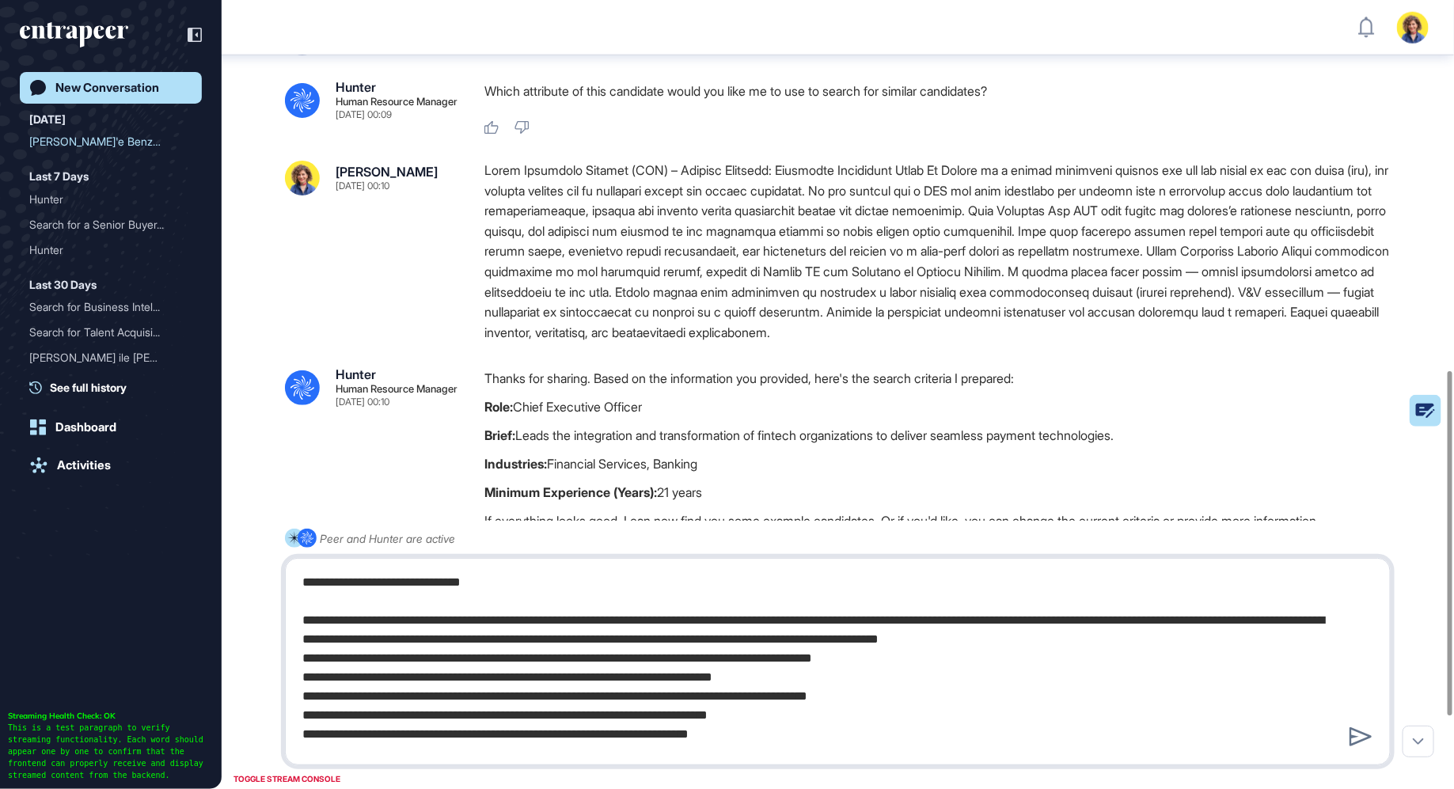
scroll to position [0, 0]
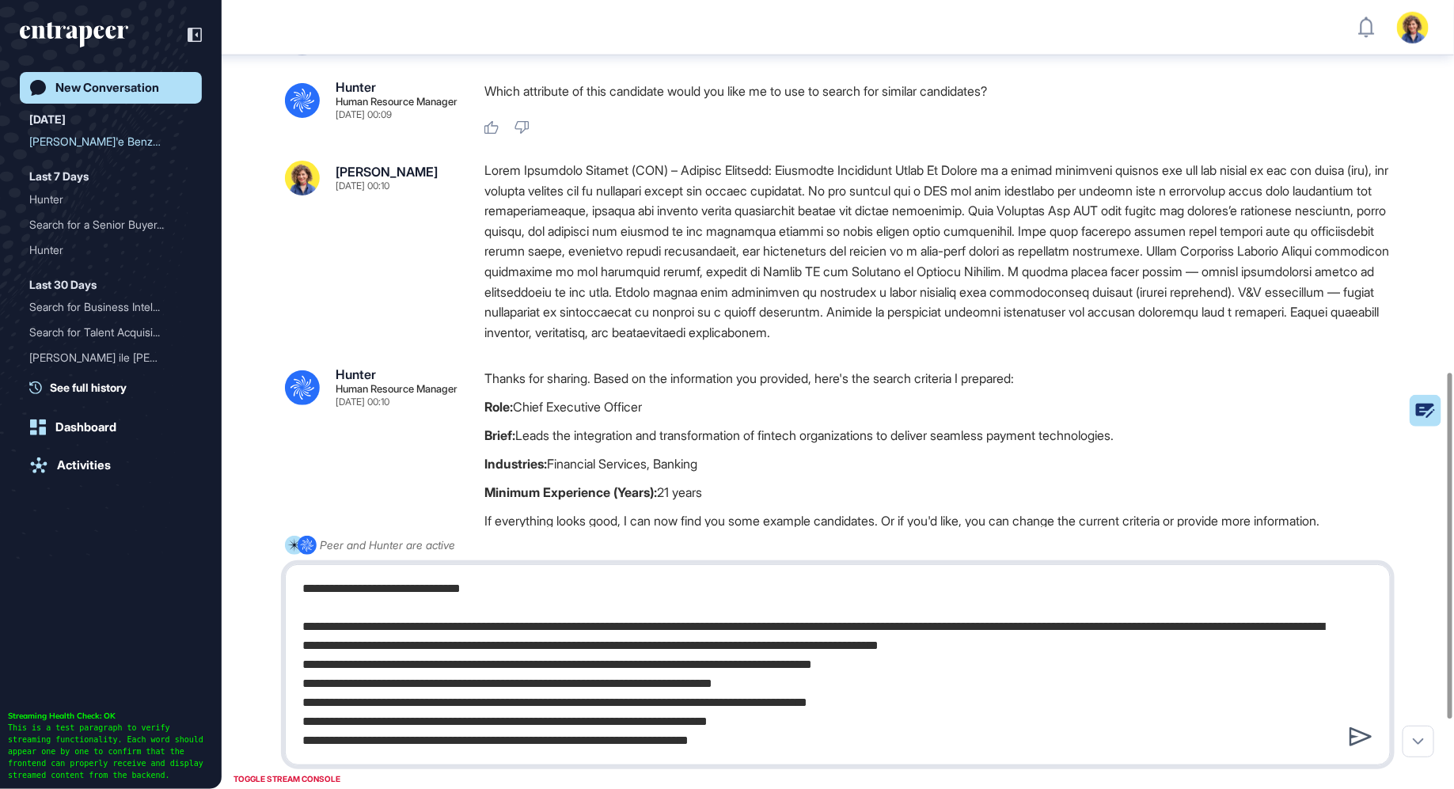
type textarea "**********"
click at [1355, 738] on icon at bounding box center [1360, 736] width 22 height 19
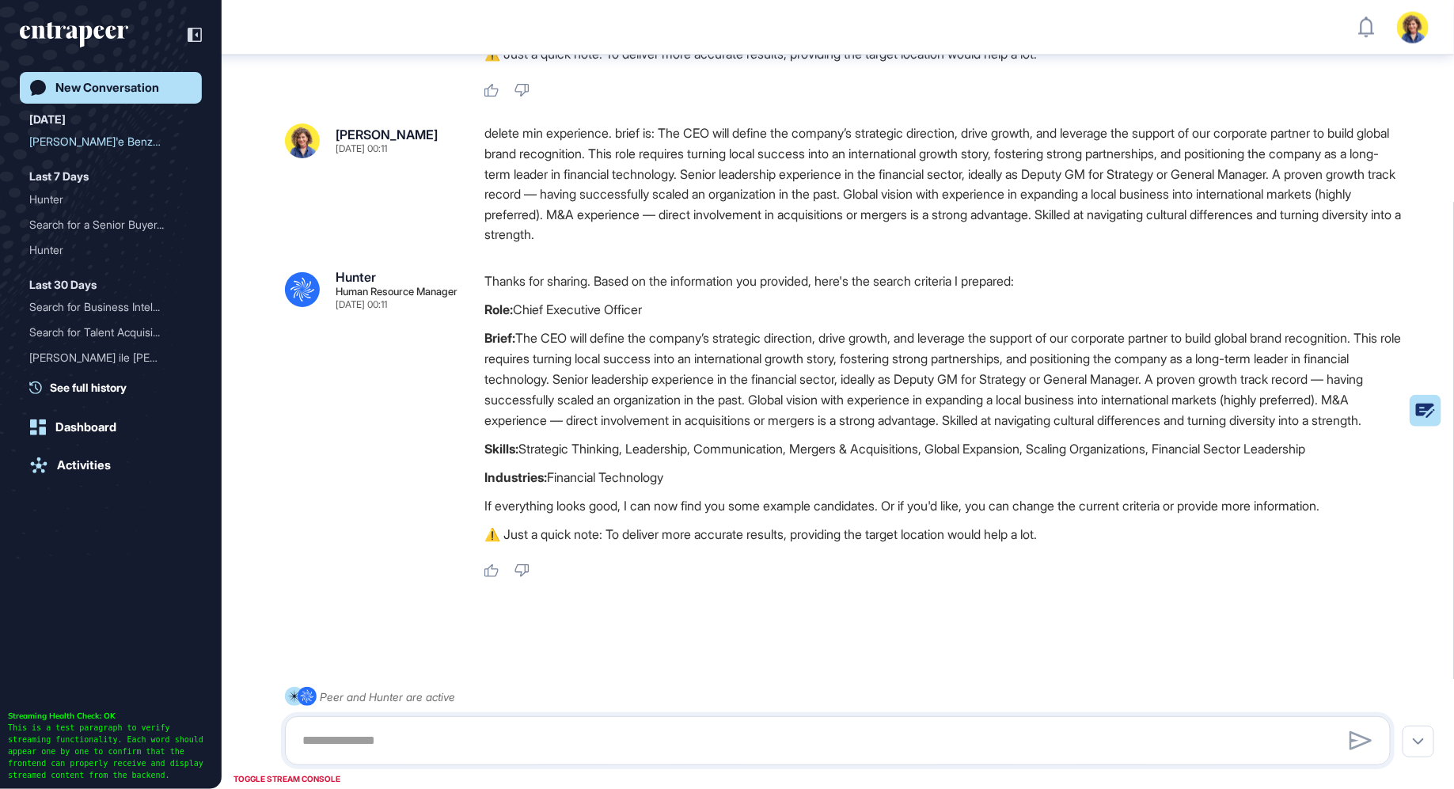
scroll to position [1348, 0]
click at [478, 731] on textarea at bounding box center [838, 741] width 1089 height 32
drag, startPoint x: 409, startPoint y: 739, endPoint x: 578, endPoint y: 716, distance: 170.1
click at [568, 724] on div "**********" at bounding box center [838, 740] width 1106 height 49
click at [541, 750] on textarea "**********" at bounding box center [838, 741] width 1089 height 32
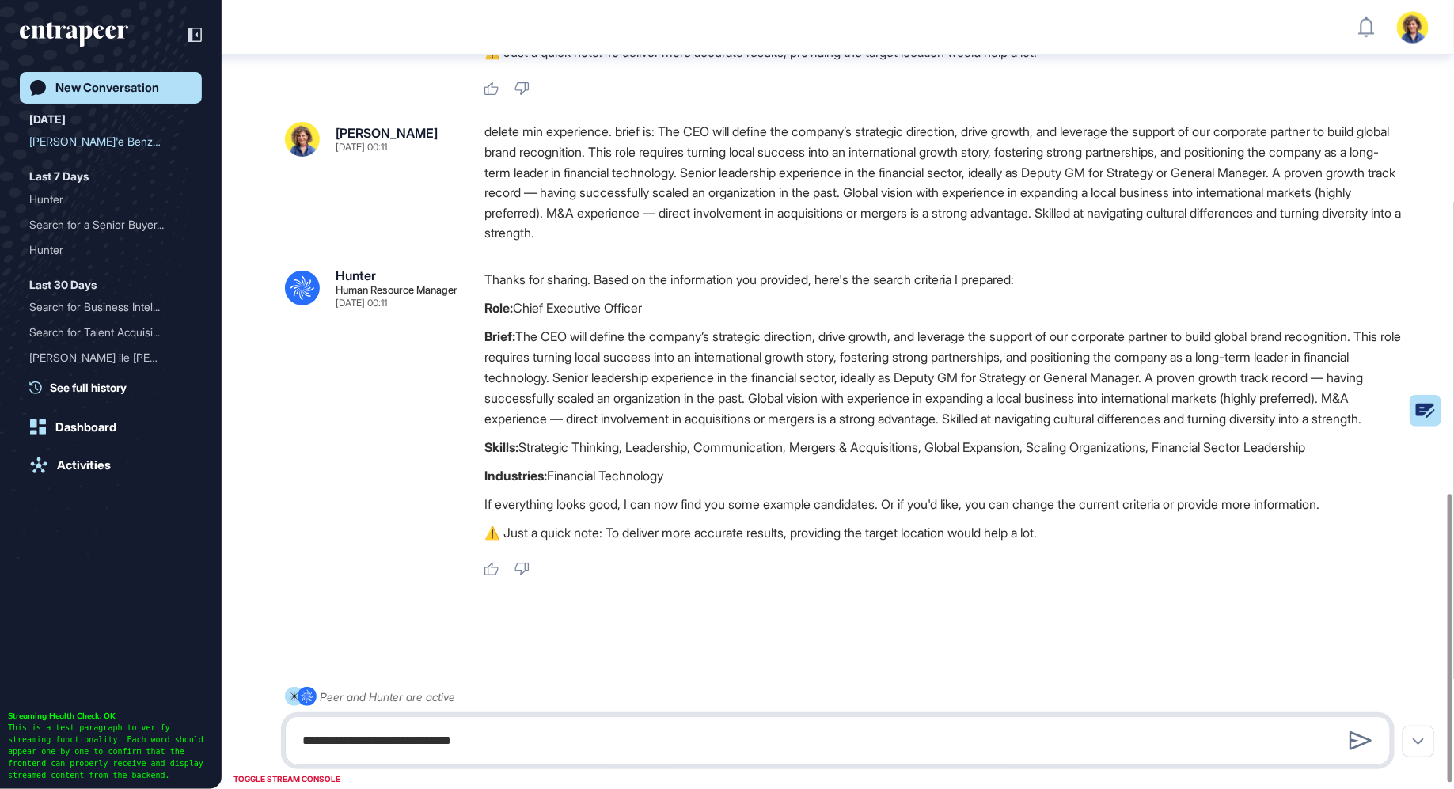
drag, startPoint x: 549, startPoint y: 743, endPoint x: 410, endPoint y: 740, distance: 139.3
click at [407, 742] on textarea "**********" at bounding box center [838, 741] width 1089 height 32
type textarea "**********"
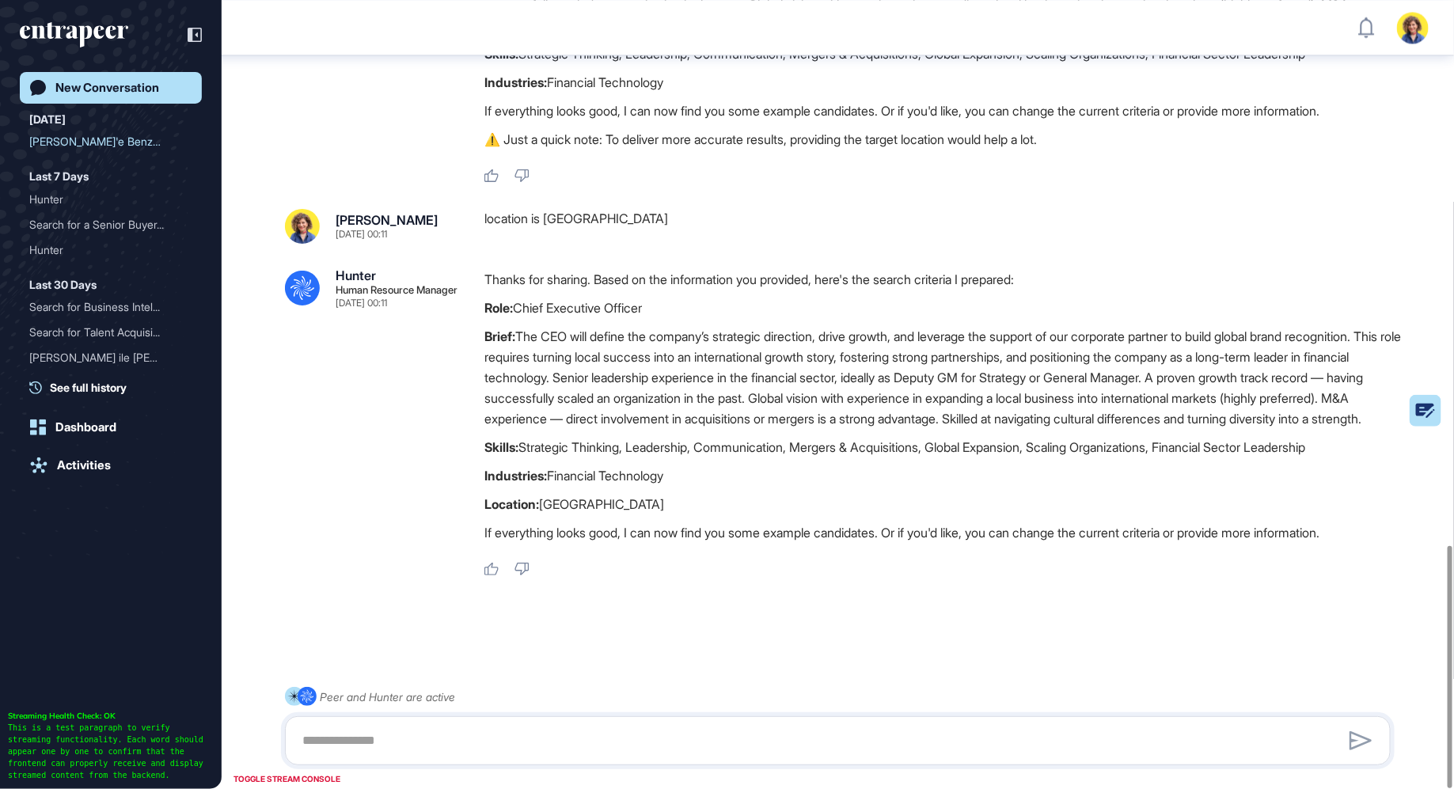
scroll to position [1777, 0]
click at [498, 734] on textarea at bounding box center [838, 741] width 1089 height 32
type textarea "******"
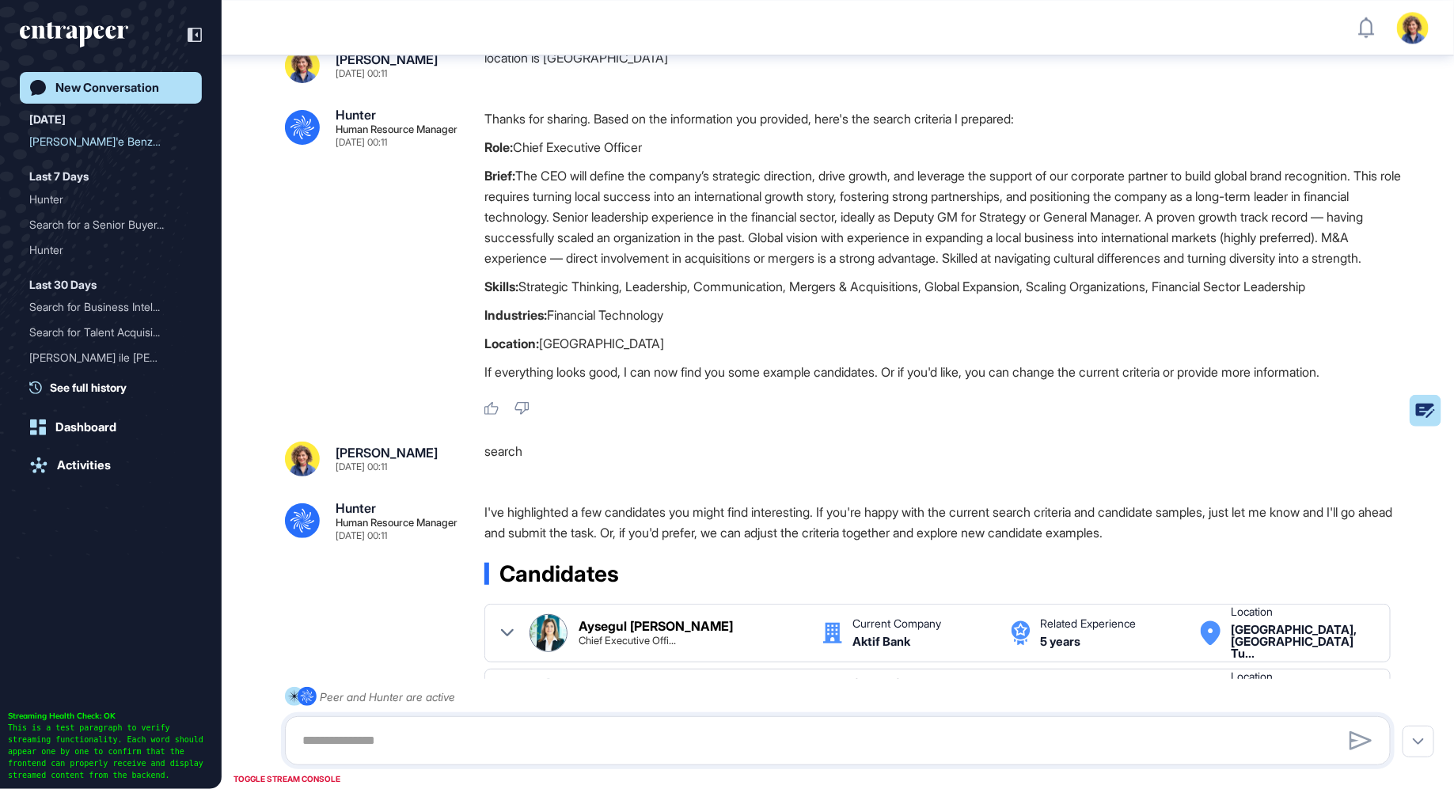
scroll to position [1922, 0]
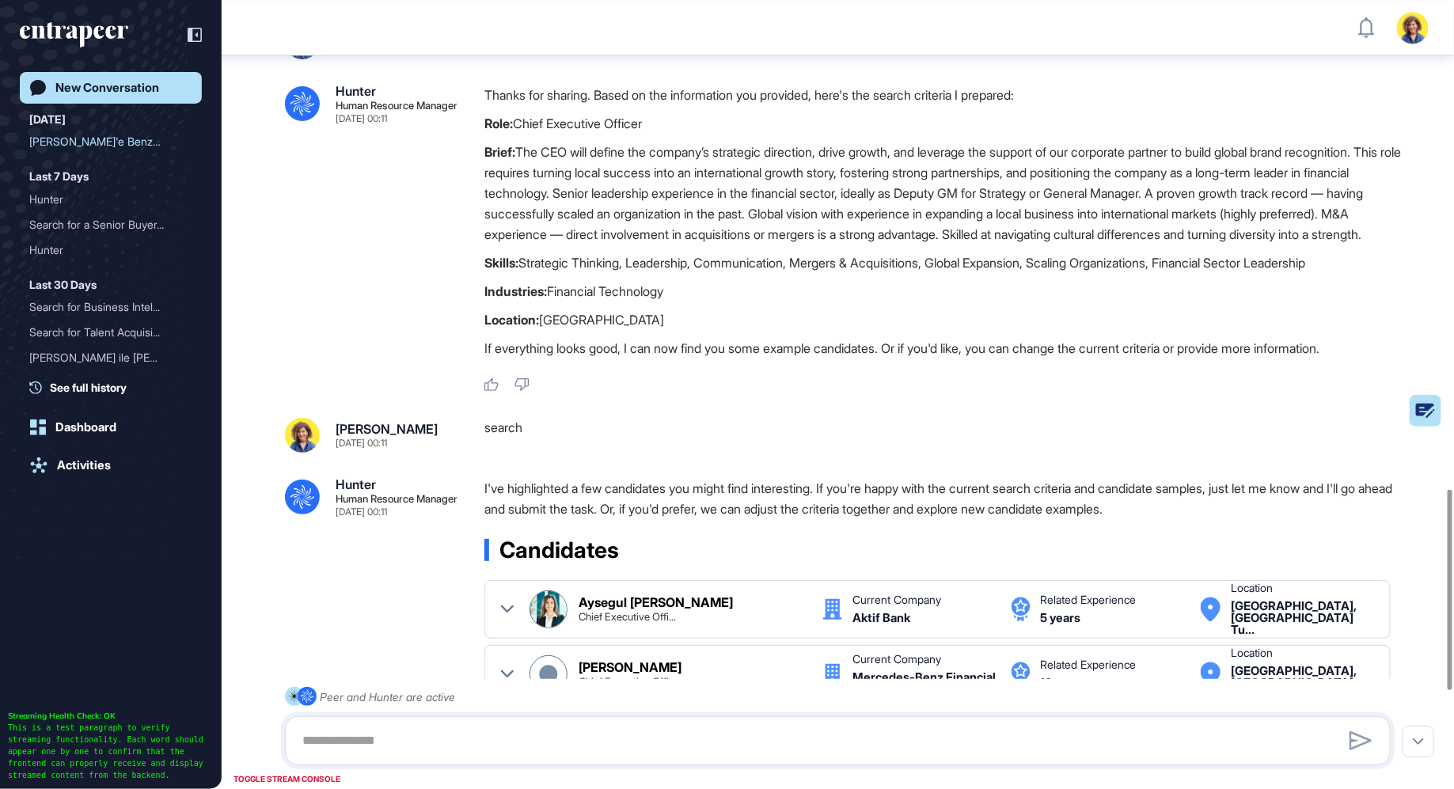
click at [674, 453] on div "search" at bounding box center [943, 435] width 919 height 35
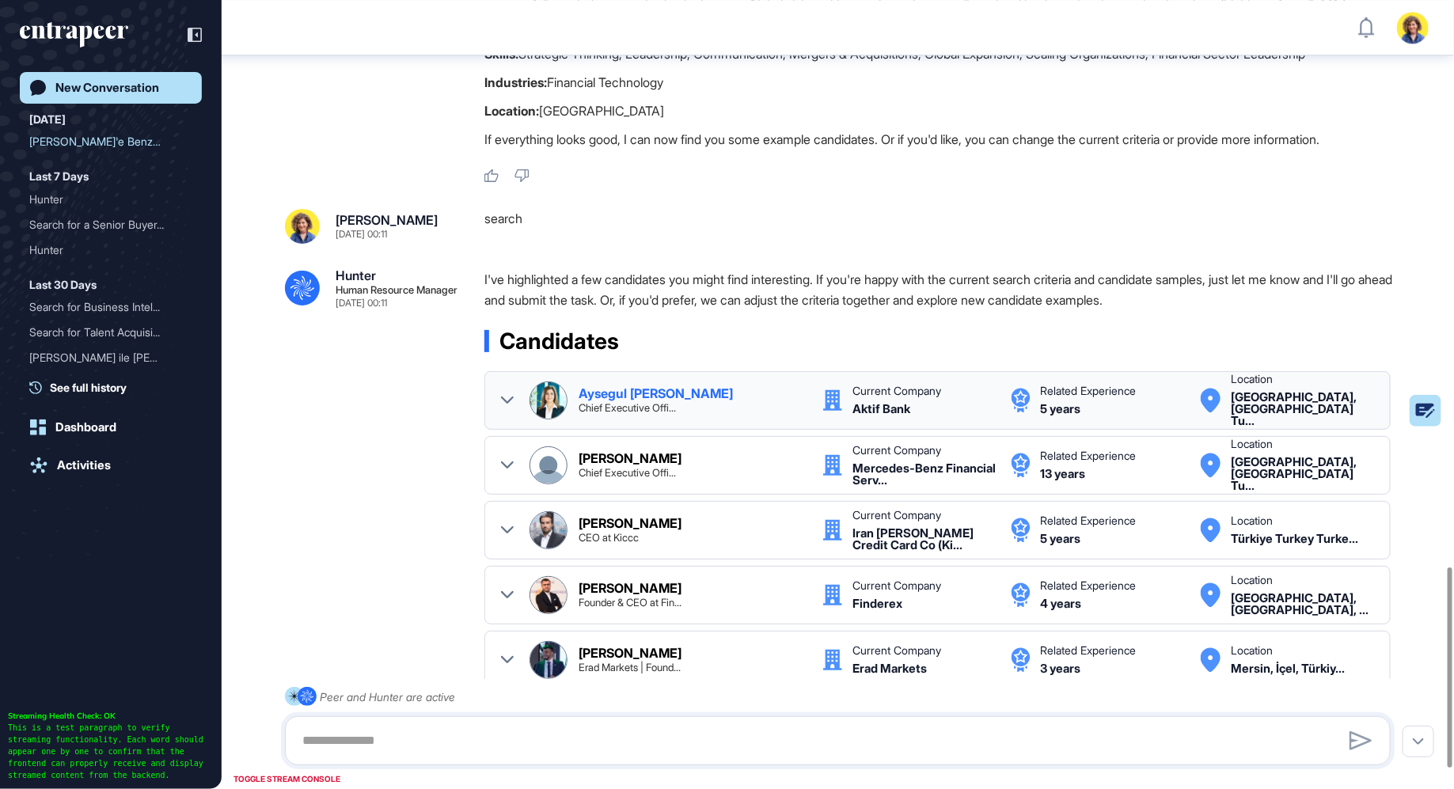
scroll to position [2306, 0]
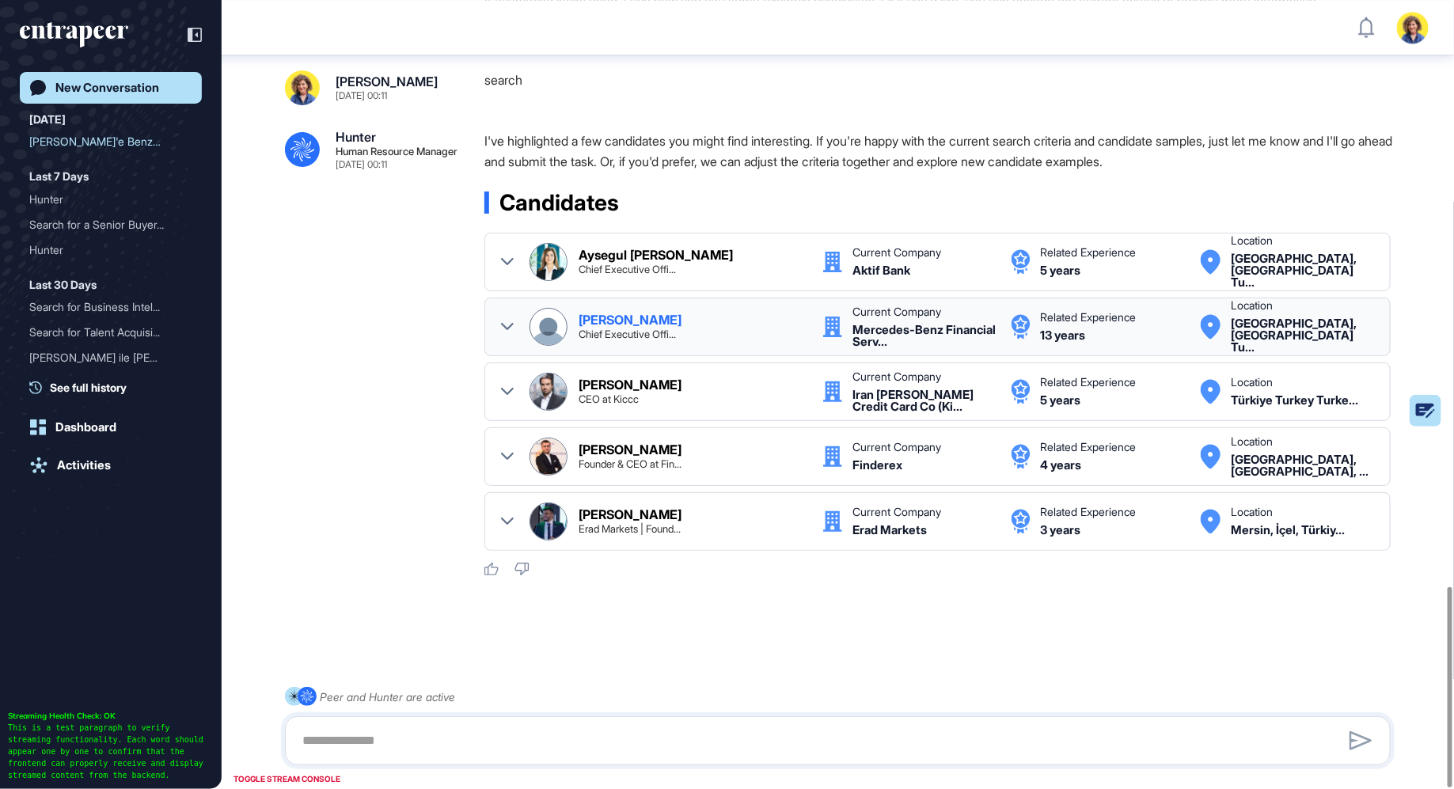
click at [509, 326] on icon at bounding box center [507, 327] width 13 height 13
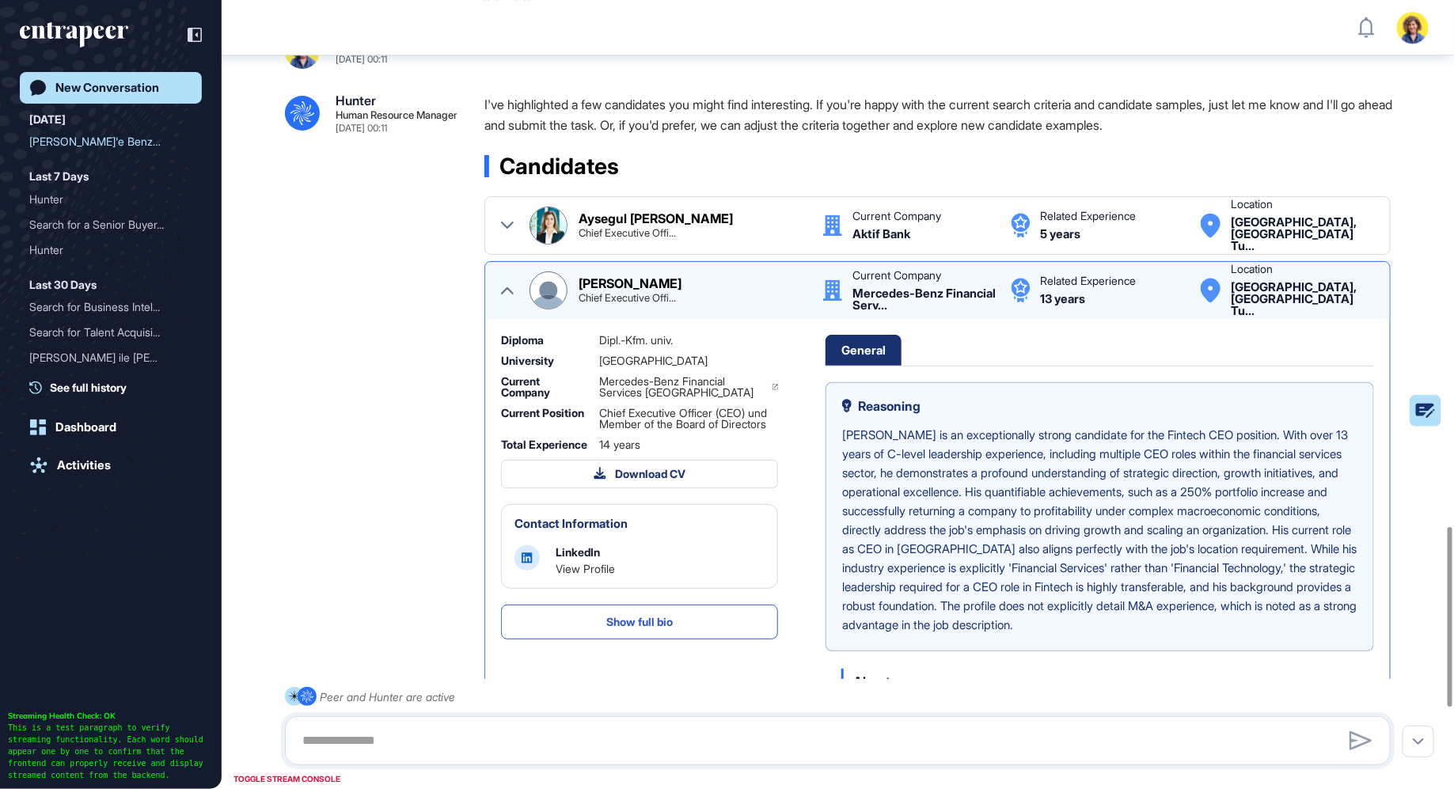
click at [509, 297] on icon at bounding box center [507, 290] width 13 height 13
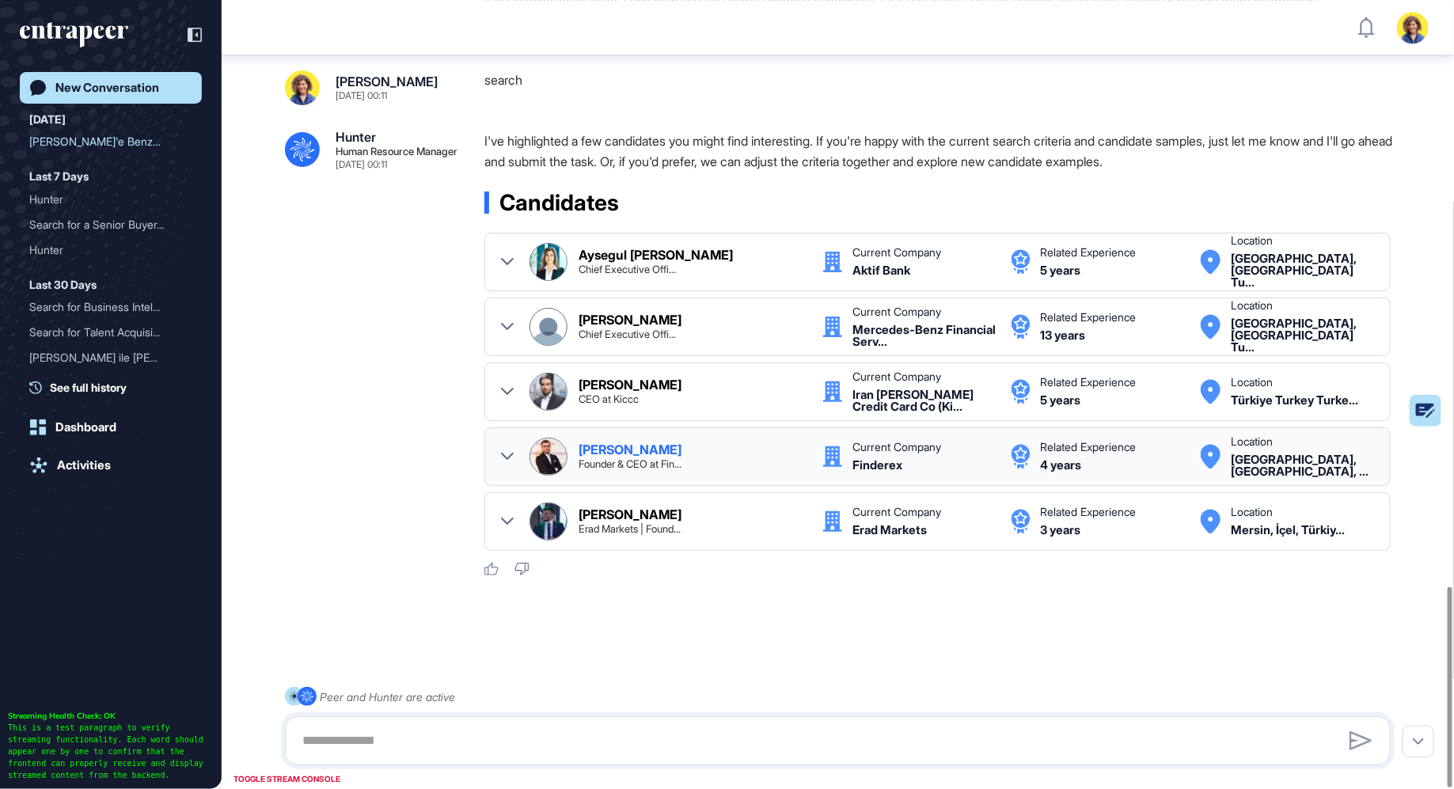
click at [505, 454] on icon at bounding box center [507, 456] width 13 height 13
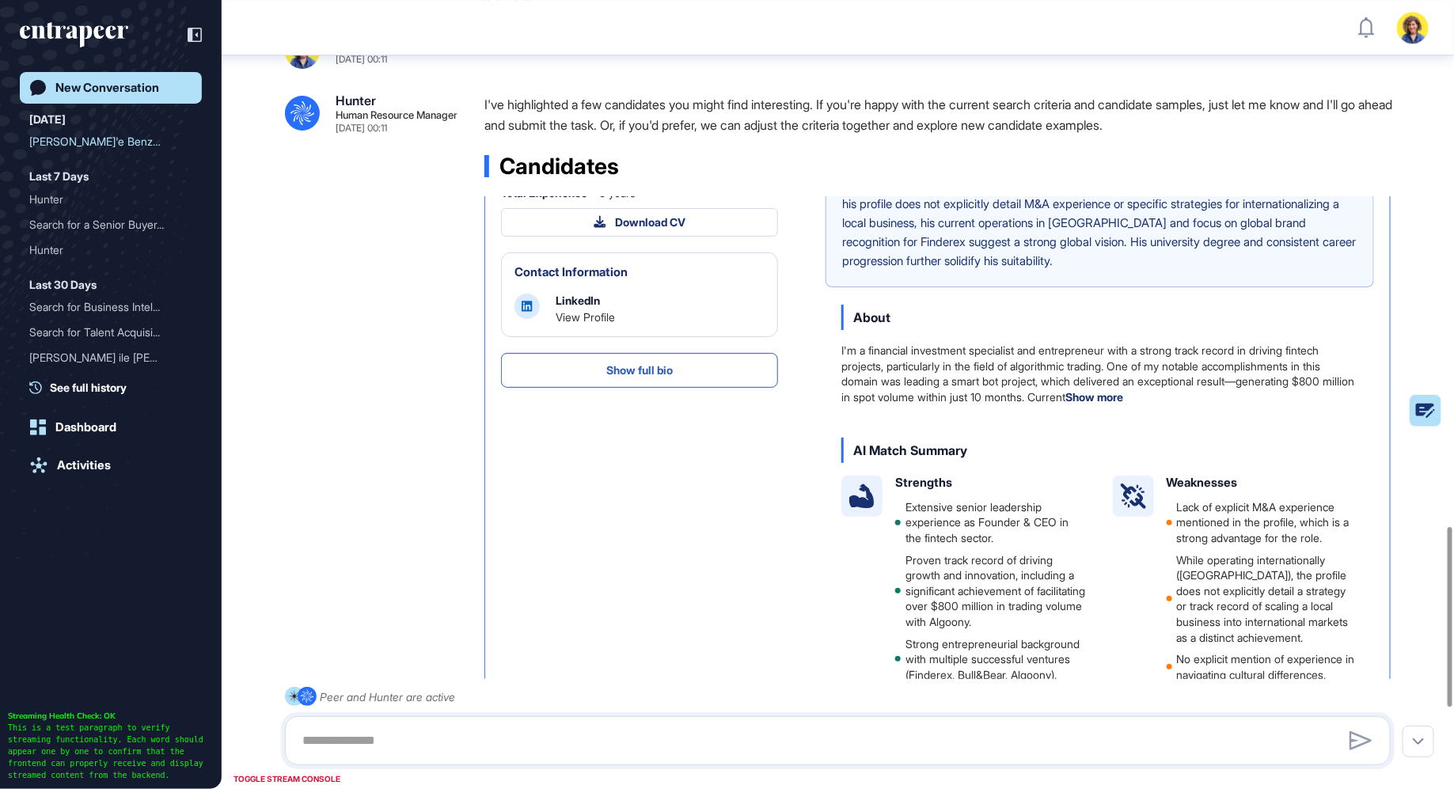
scroll to position [0, 0]
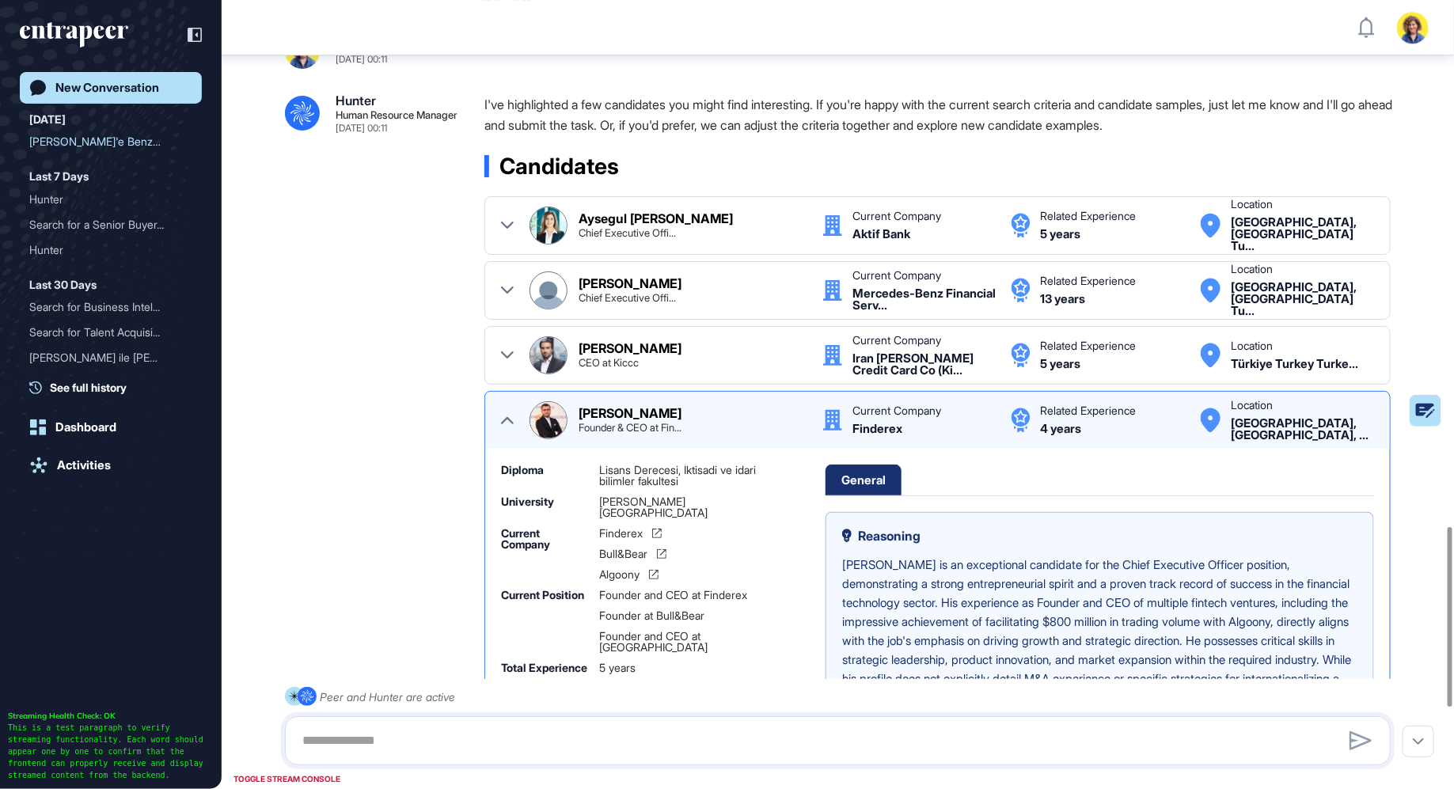
click at [512, 439] on div at bounding box center [507, 420] width 13 height 38
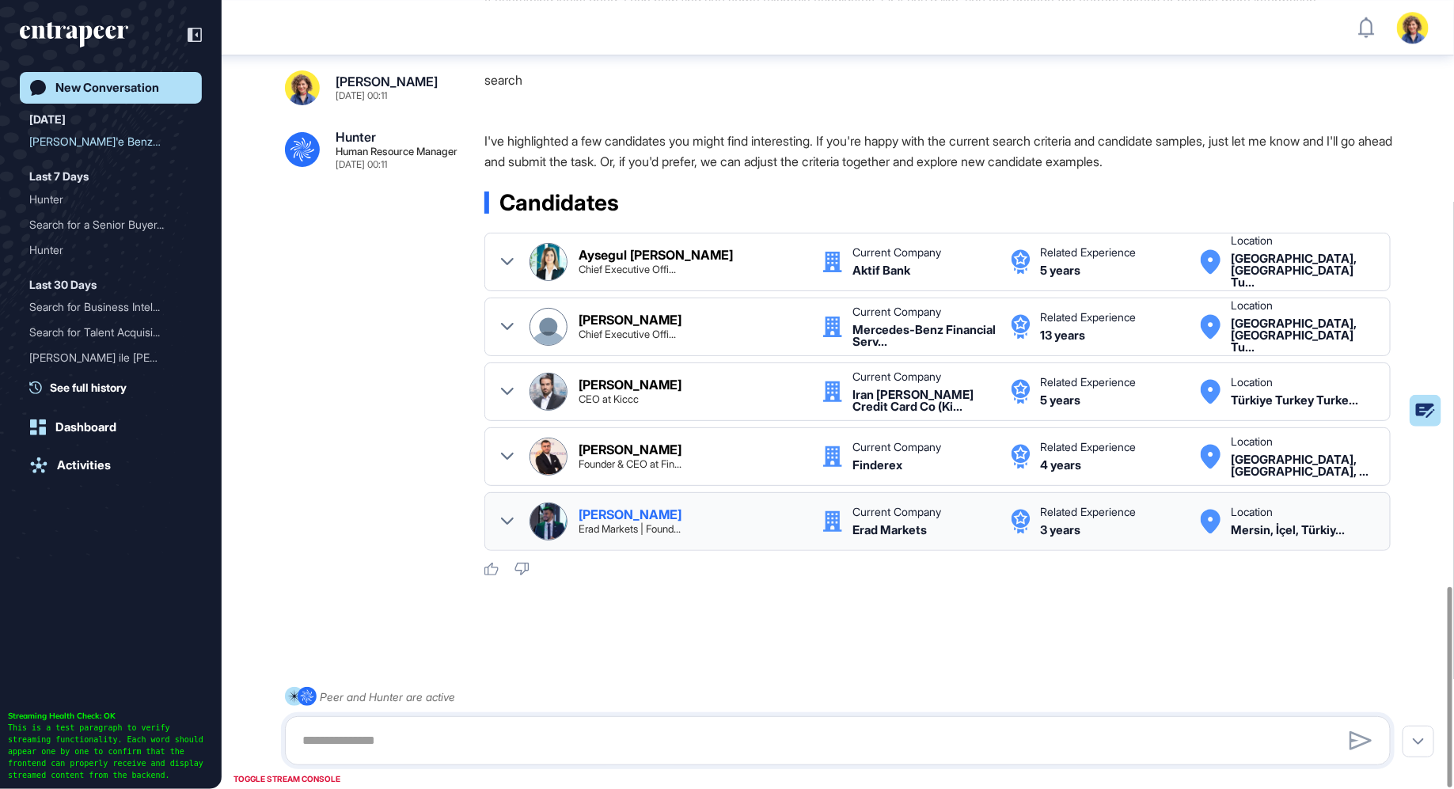
click at [507, 528] on icon at bounding box center [507, 521] width 13 height 13
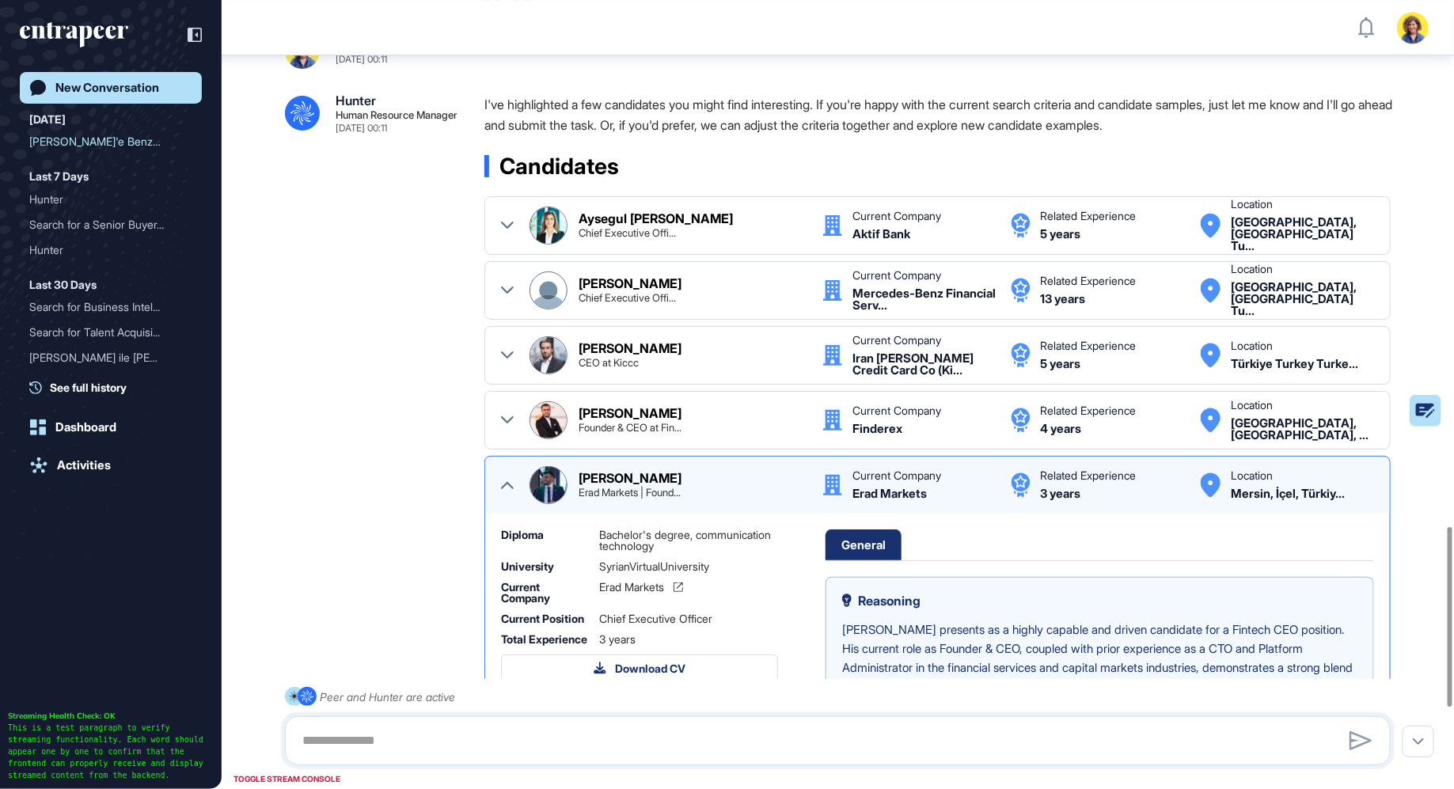
click at [507, 504] on div at bounding box center [507, 485] width 13 height 38
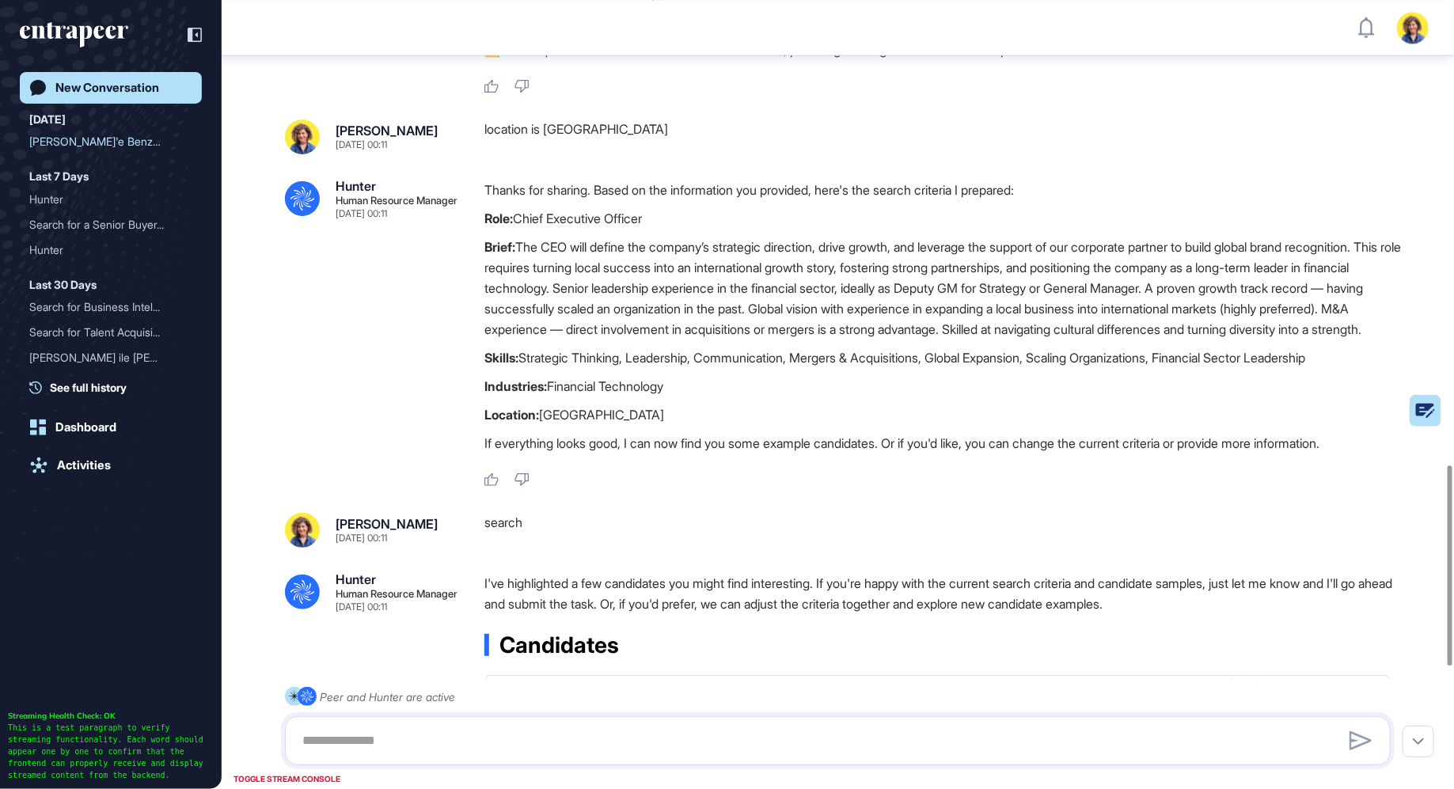
scroll to position [1852, 0]
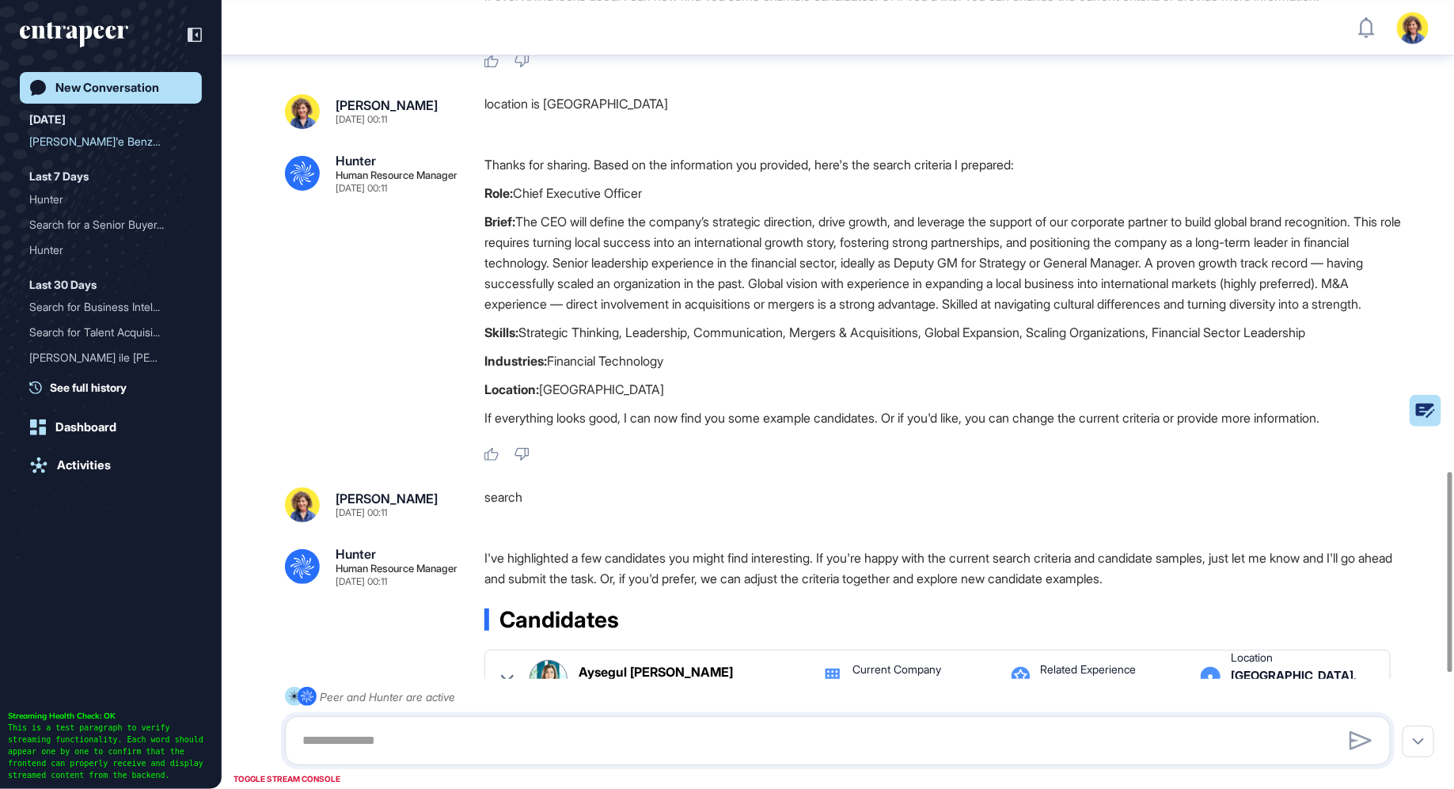
drag, startPoint x: 472, startPoint y: 401, endPoint x: 750, endPoint y: 402, distance: 277.8
click at [750, 402] on div ".cls-2{fill:#fff} Hunter Human Resource Manager [DATE] 00:11 Thanks for sharing…" at bounding box center [838, 308] width 1106 height 308
copy p "Industries: Financial Technology"
click at [569, 728] on textarea at bounding box center [838, 741] width 1089 height 32
paste textarea "**********"
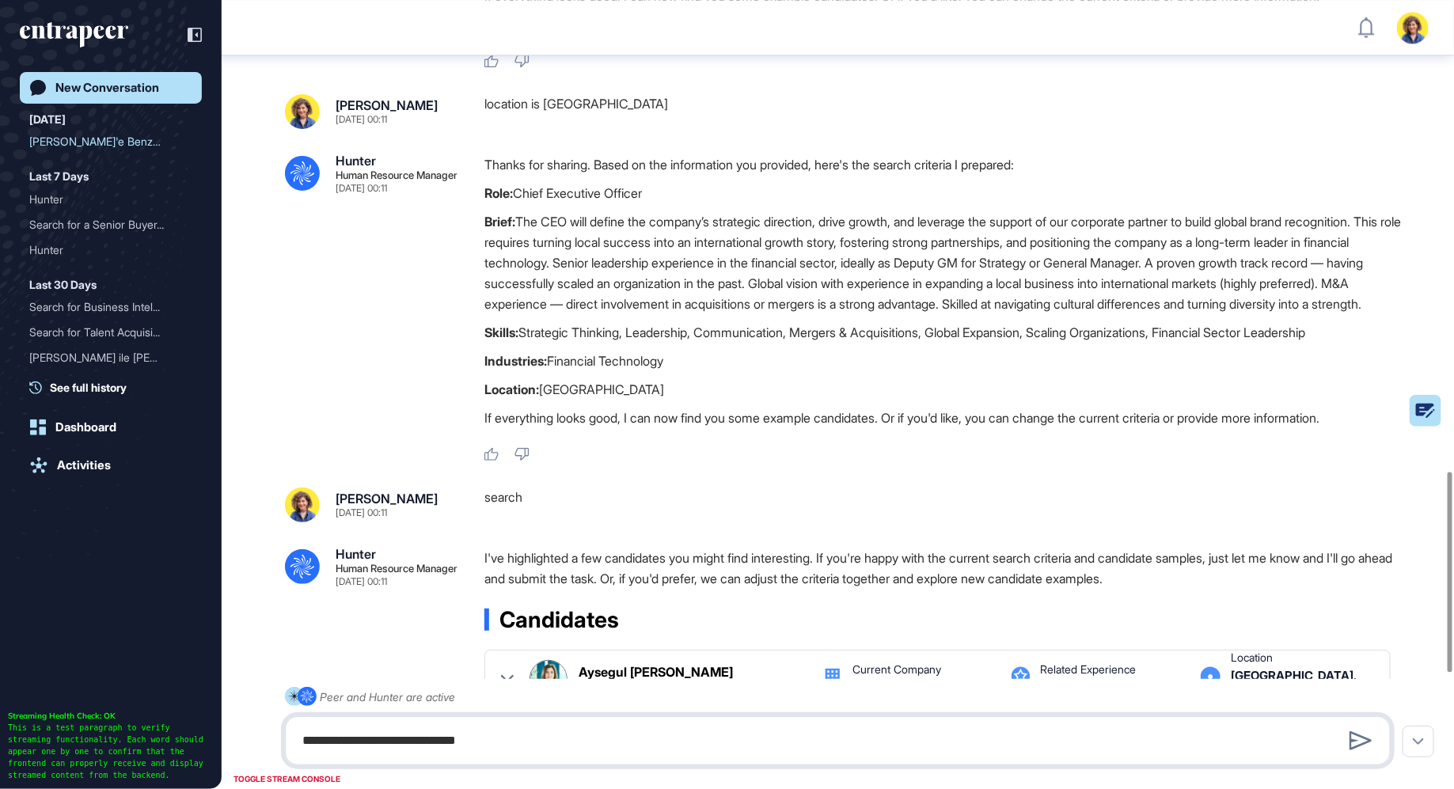
click at [450, 738] on textarea "**********" at bounding box center [838, 741] width 1089 height 32
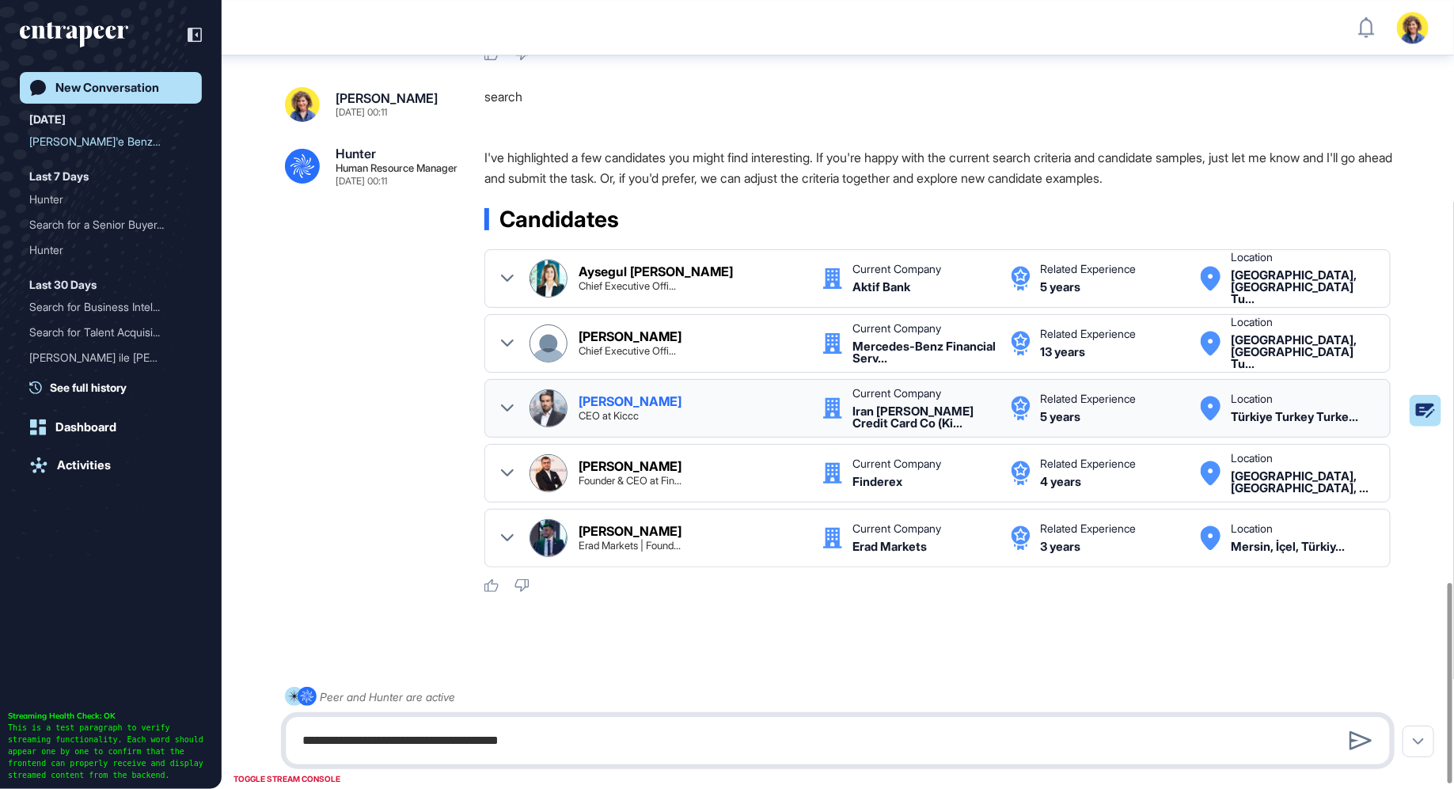
scroll to position [2306, 0]
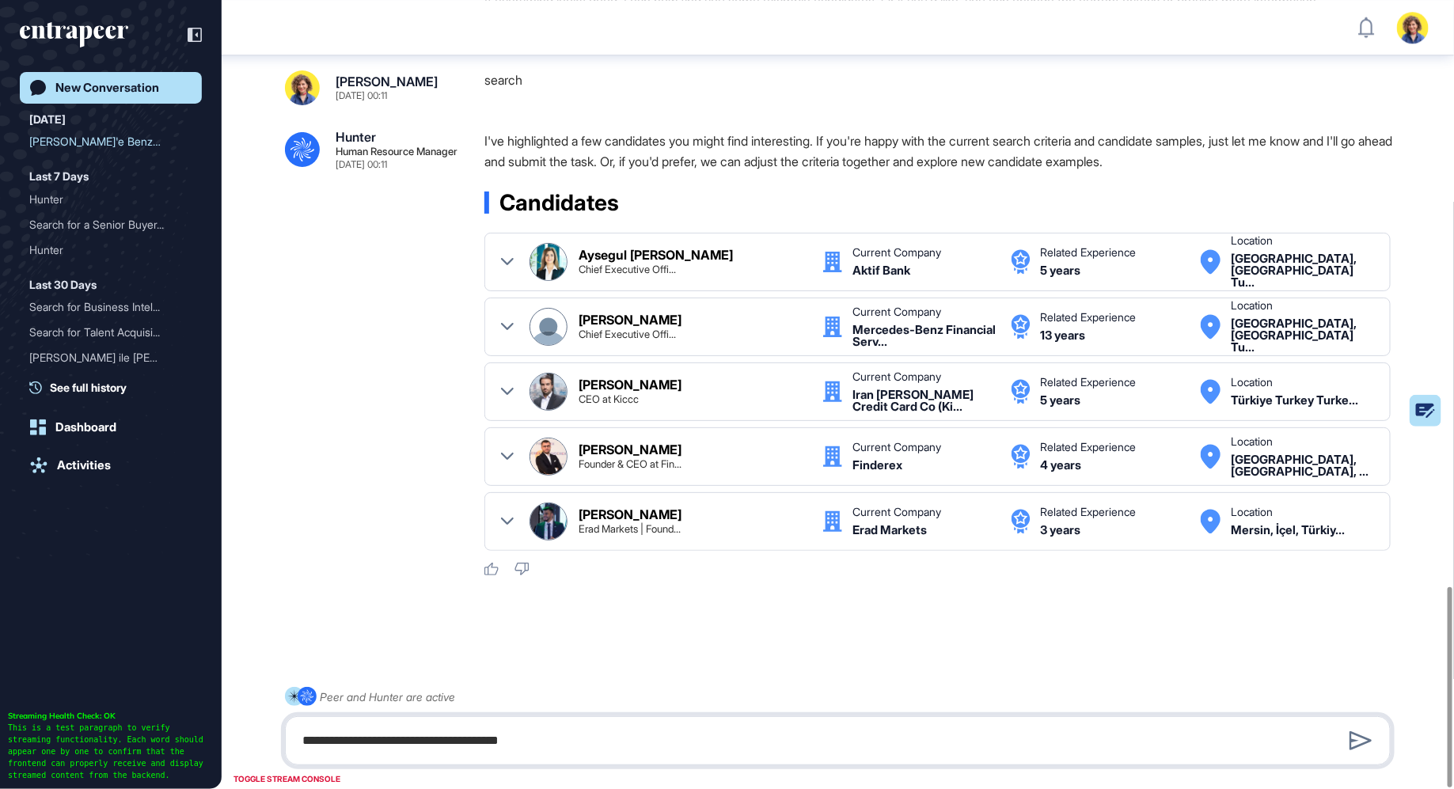
paste textarea "**********"
type textarea "**********"
click at [1357, 745] on icon at bounding box center [1360, 740] width 23 height 19
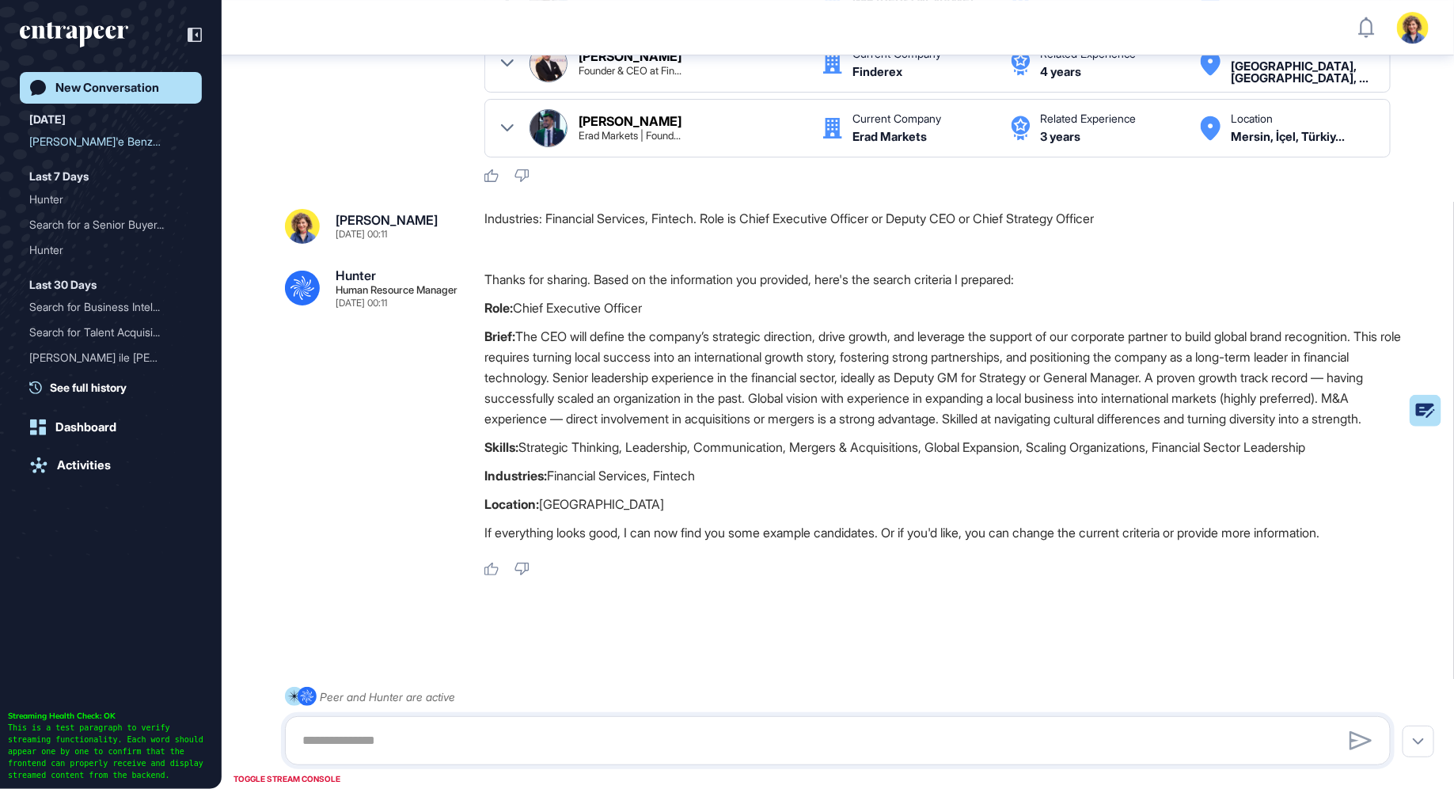
scroll to position [2705, 0]
click at [440, 734] on textarea at bounding box center [838, 741] width 1089 height 32
type textarea "******"
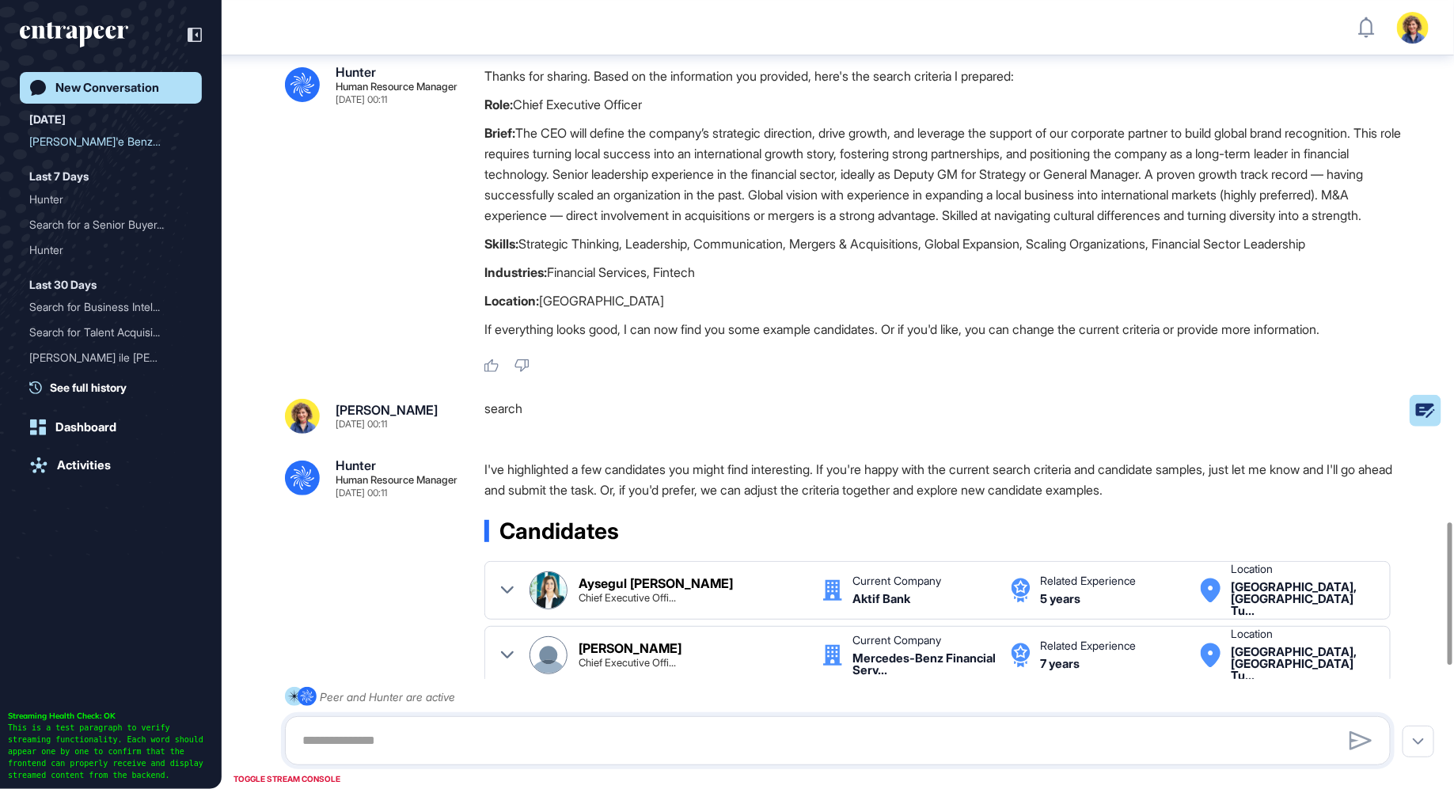
scroll to position [2866, 0]
click at [1077, 340] on p "If everything looks good, I can now find you some example candidates. Or if you…" at bounding box center [943, 329] width 919 height 21
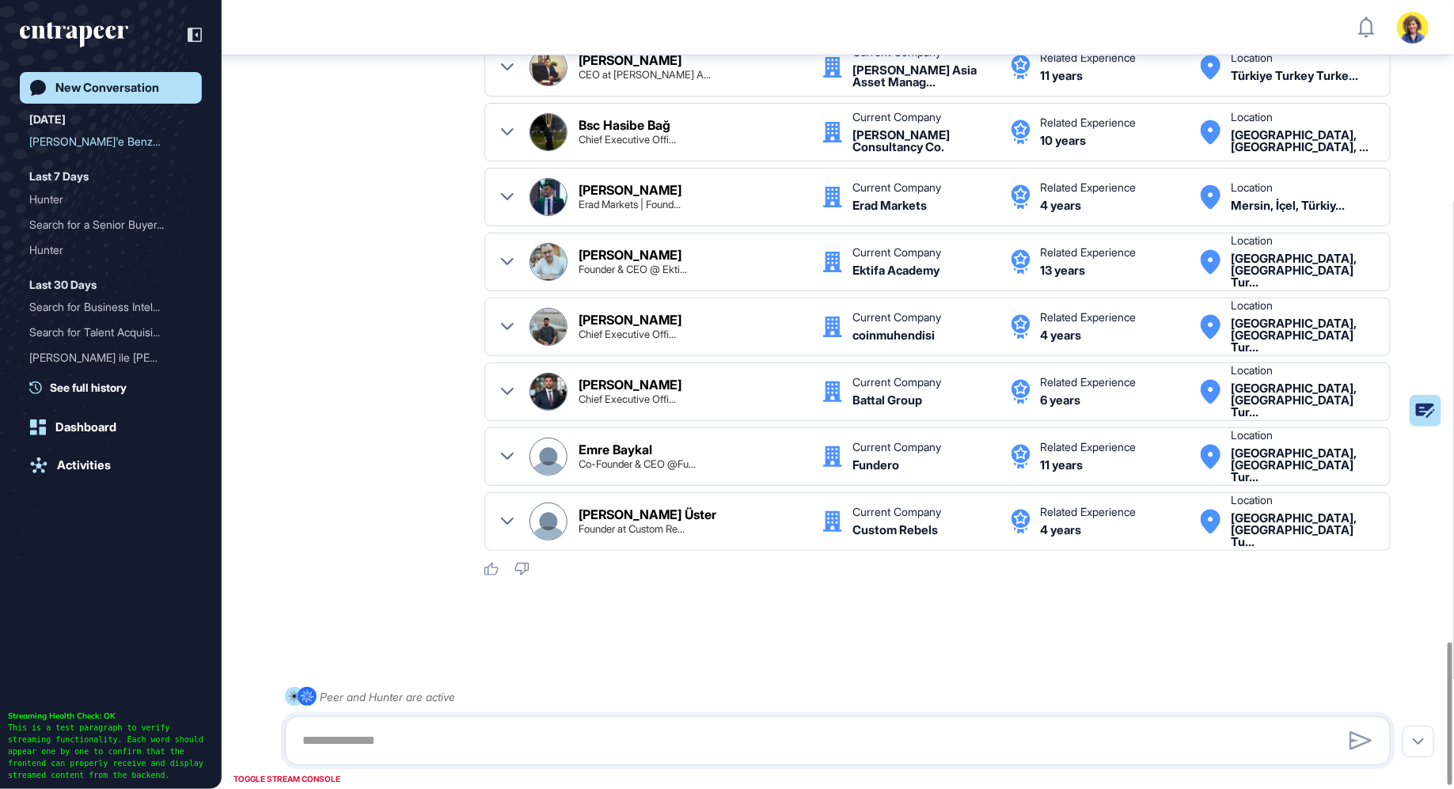
scroll to position [3569, 0]
click at [680, 742] on textarea at bounding box center [838, 741] width 1089 height 32
type textarea "**********"
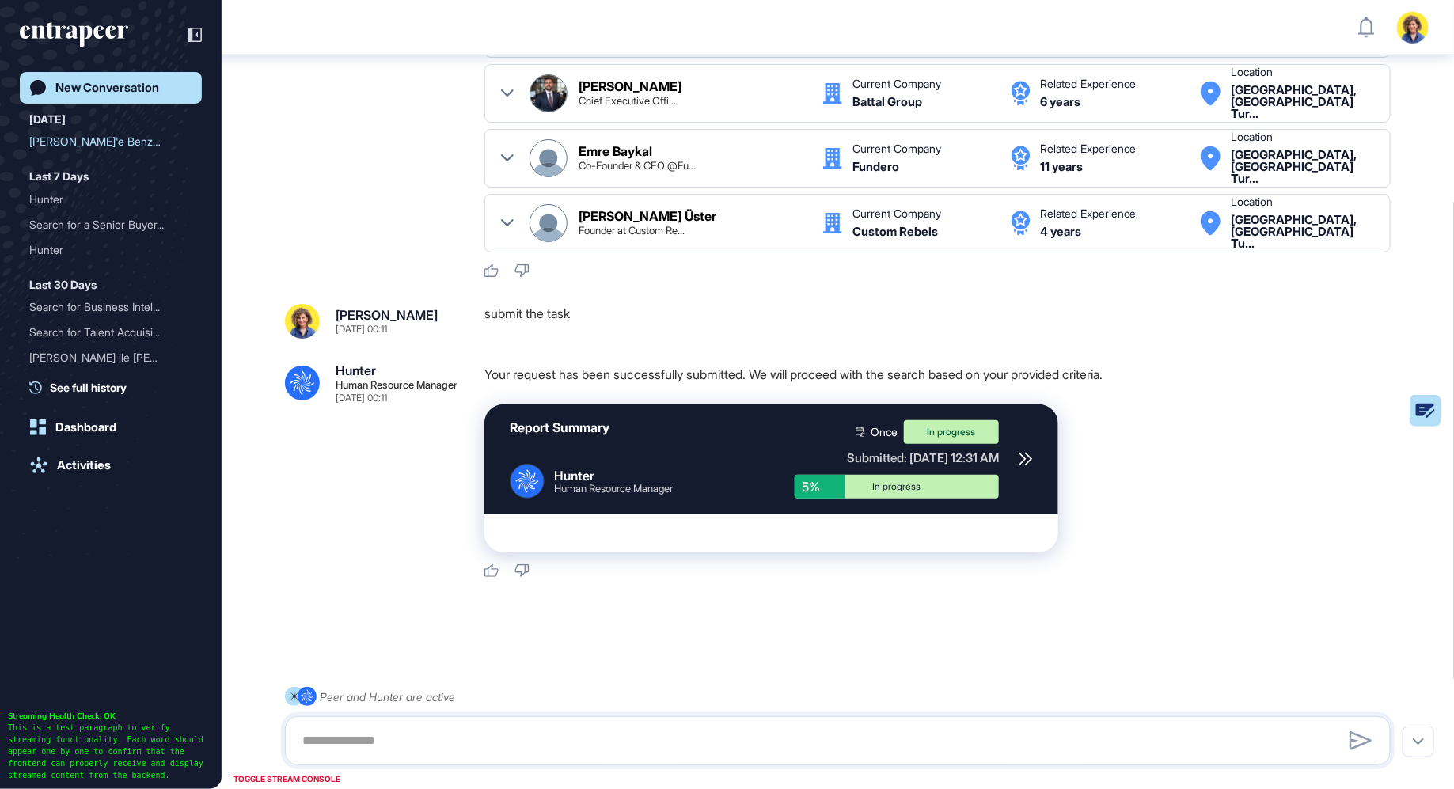
scroll to position [3820, 0]
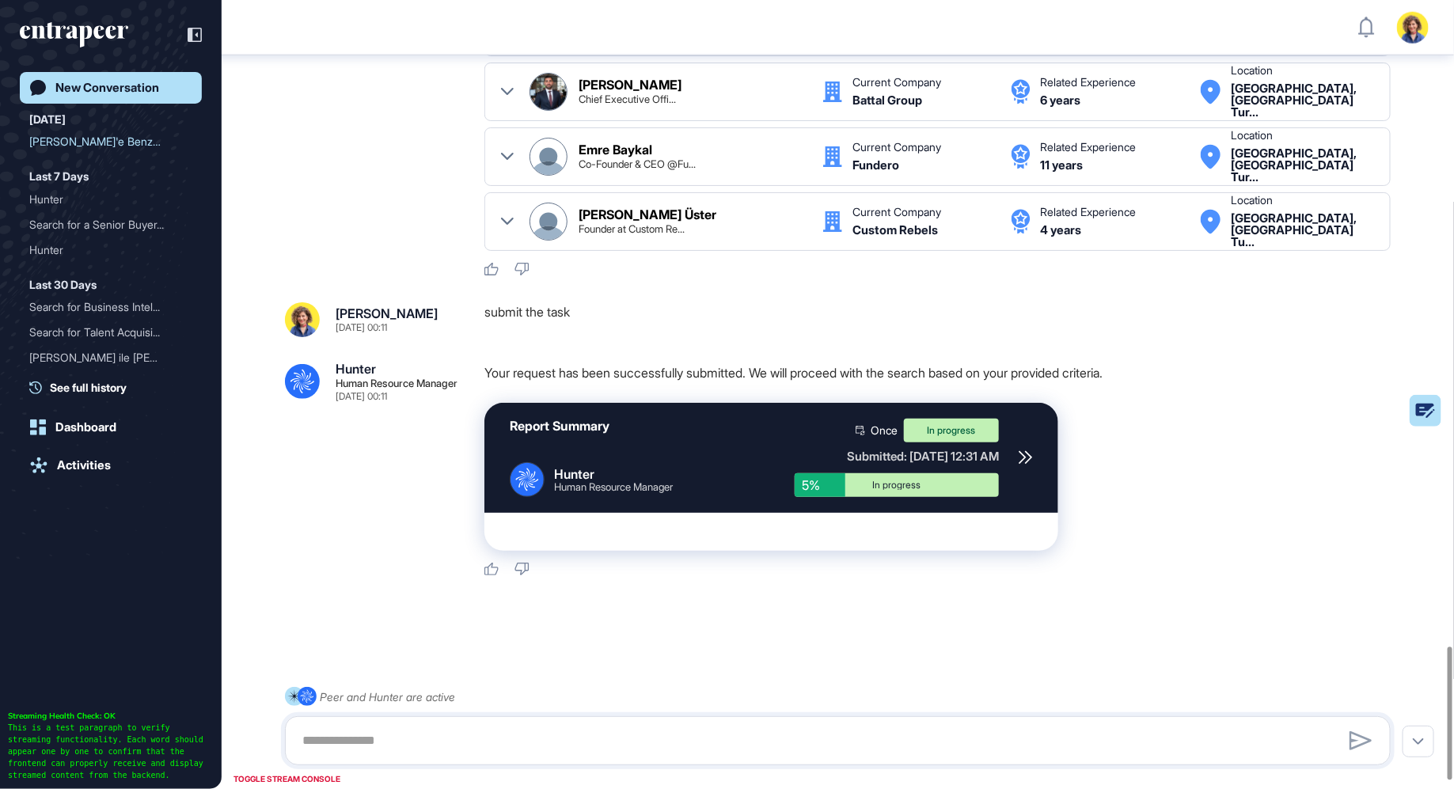
click at [1027, 465] on icon at bounding box center [1026, 457] width 14 height 14
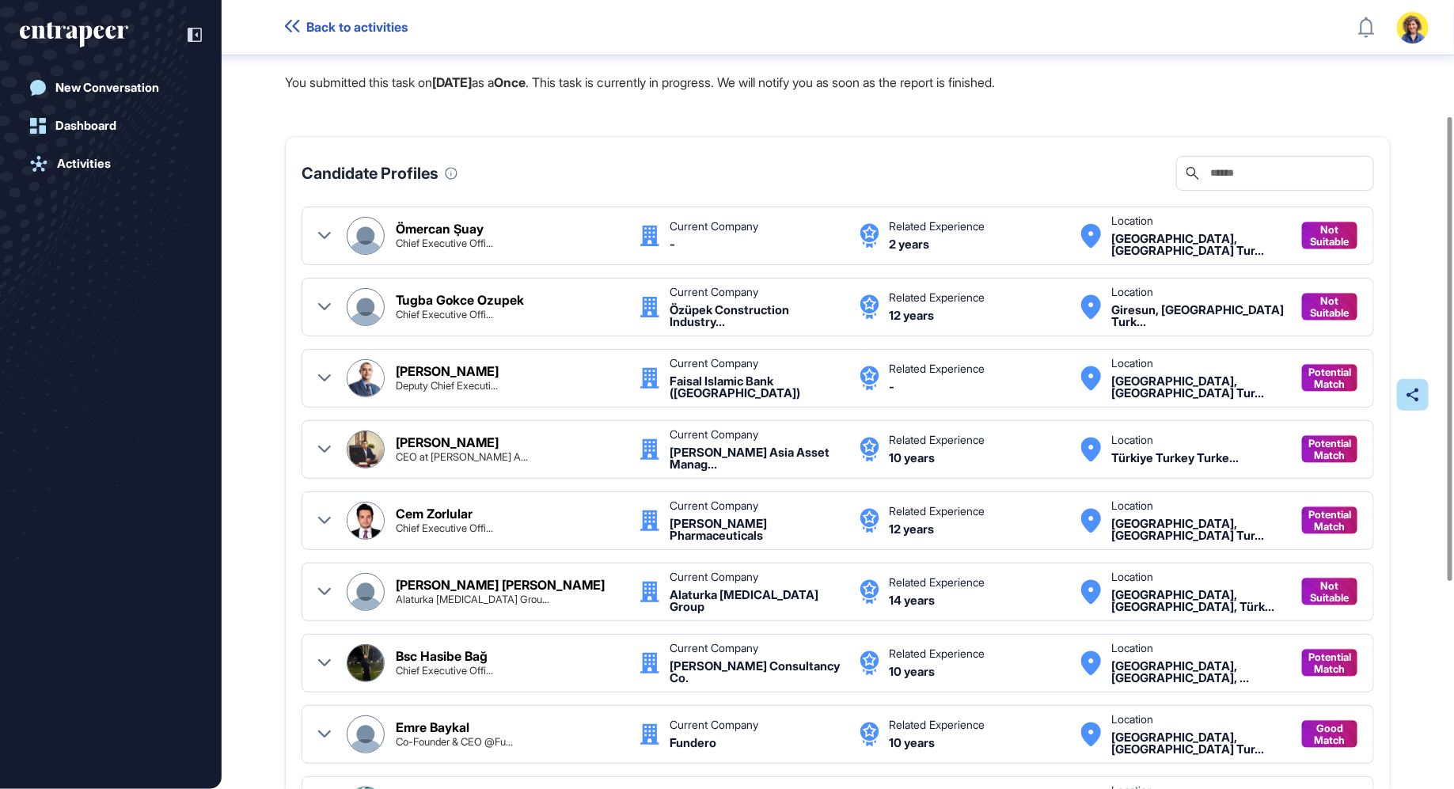
scroll to position [200, 0]
click at [321, 226] on div at bounding box center [324, 235] width 13 height 38
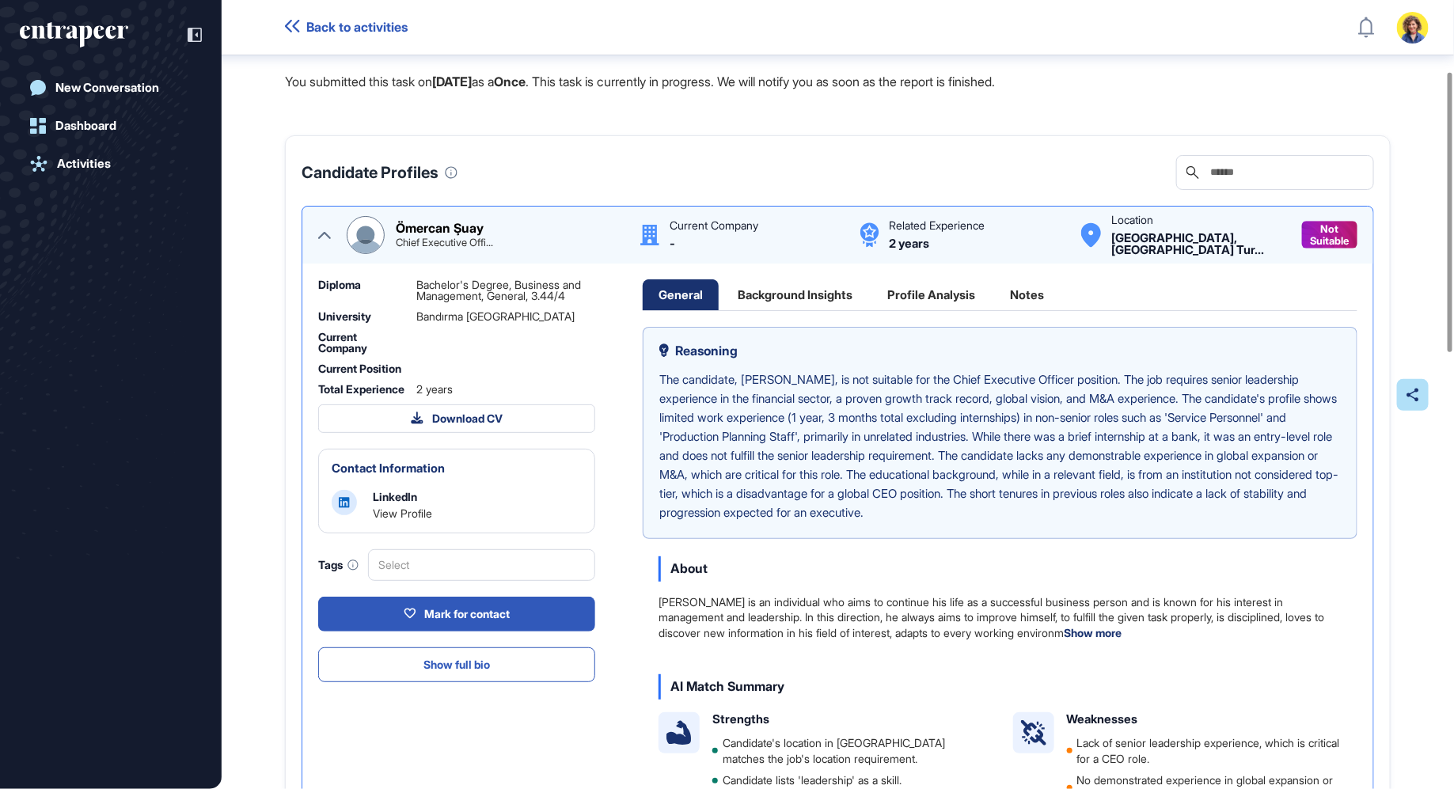
click at [321, 226] on div at bounding box center [324, 235] width 13 height 38
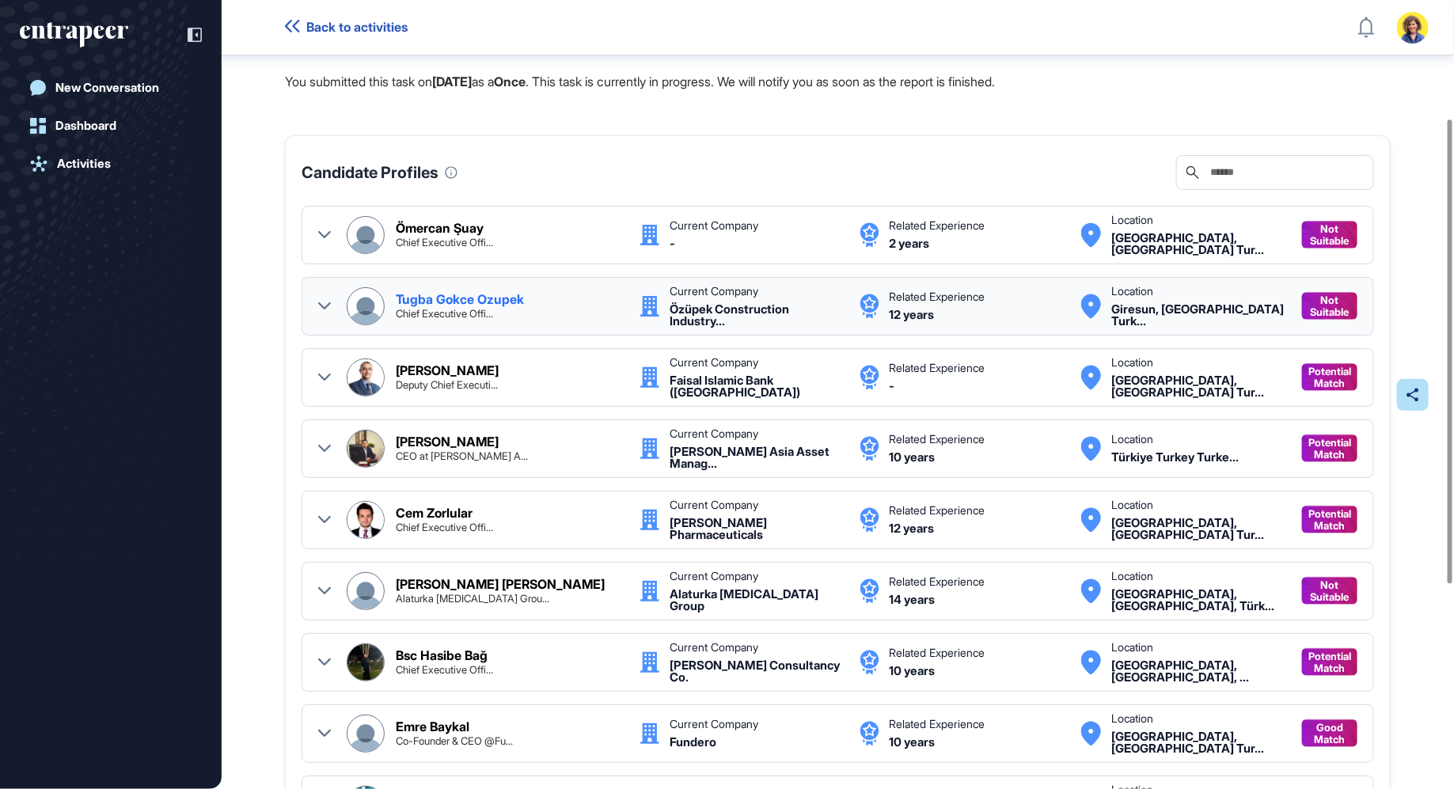
click at [318, 293] on div at bounding box center [324, 306] width 13 height 38
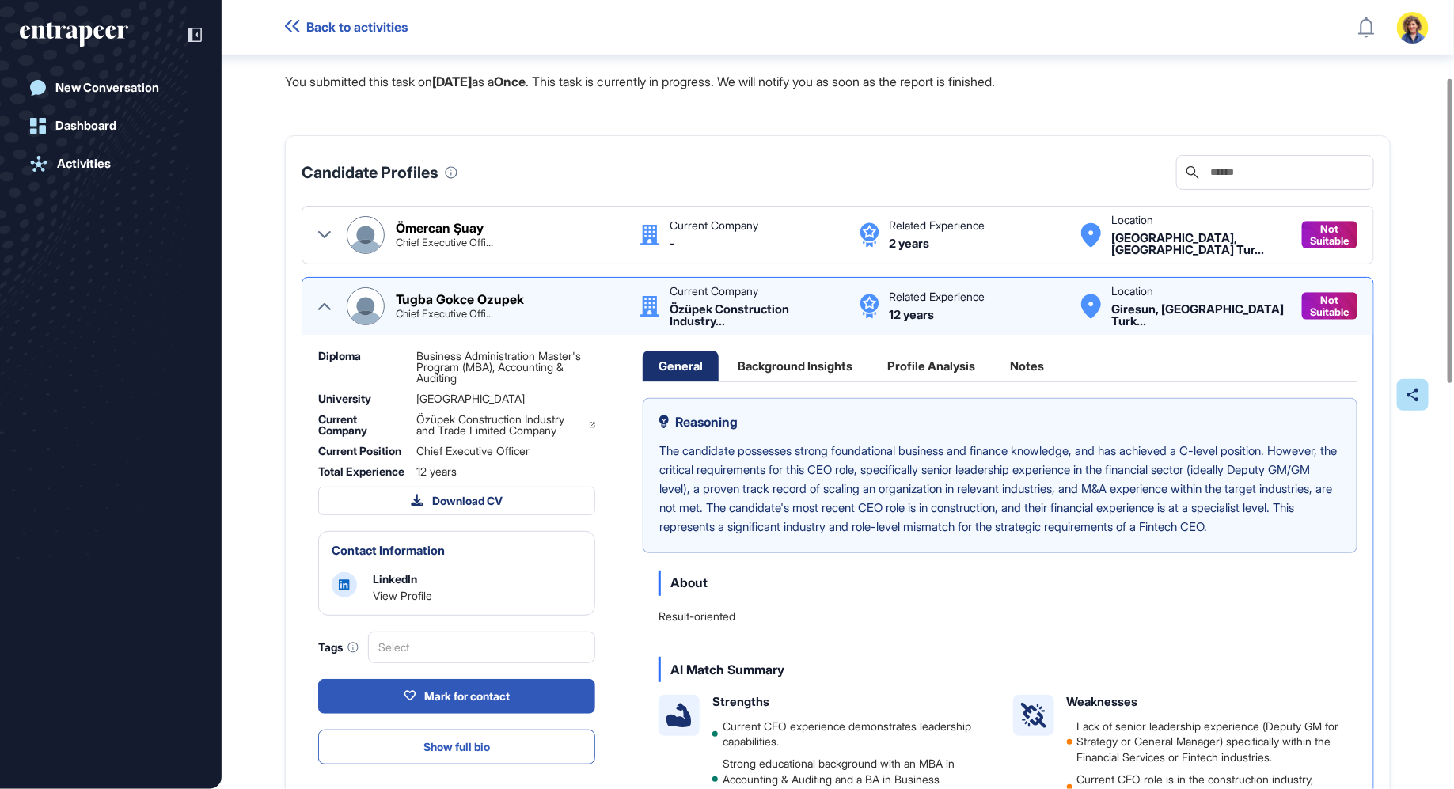
click at [318, 293] on div at bounding box center [324, 306] width 13 height 38
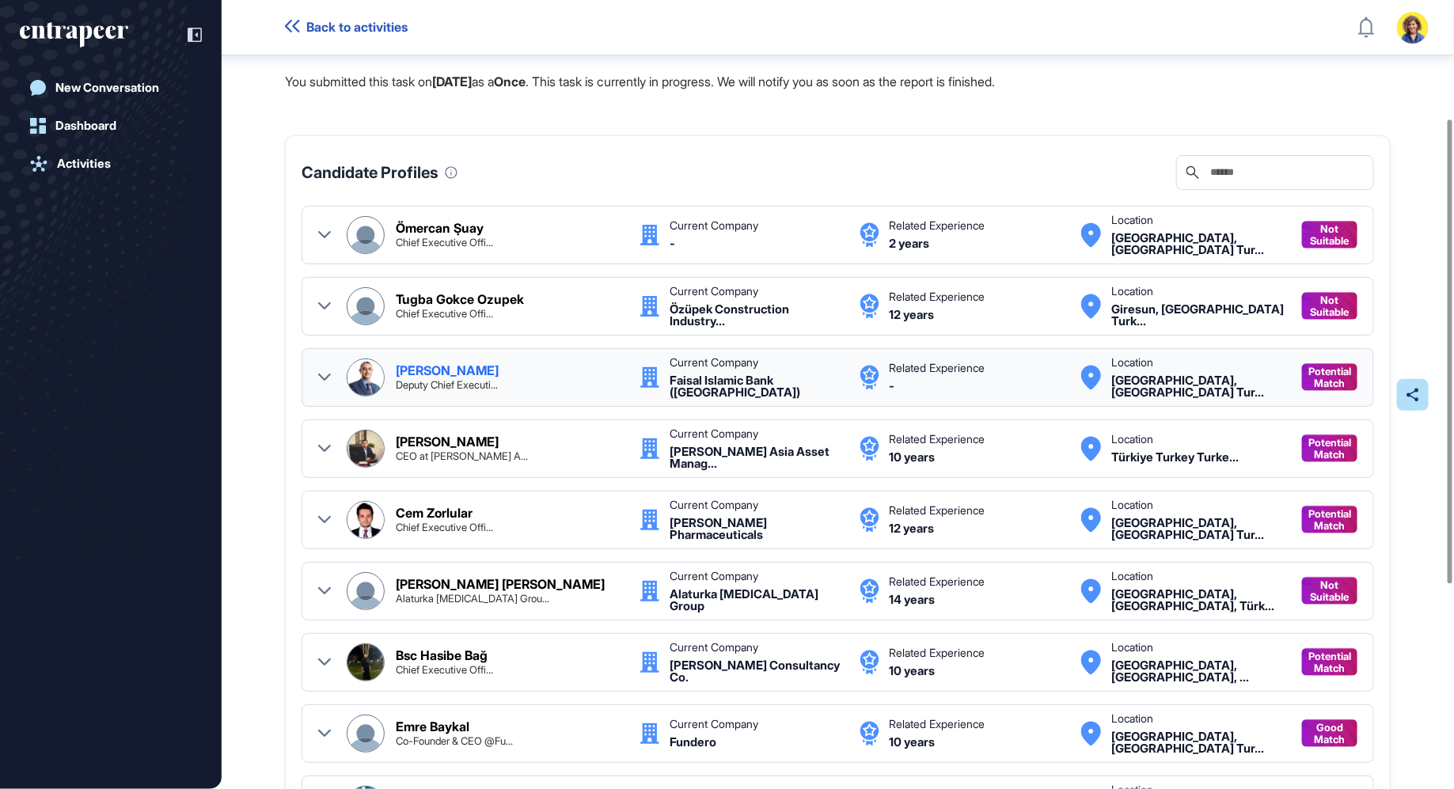
click at [320, 374] on icon at bounding box center [324, 377] width 13 height 13
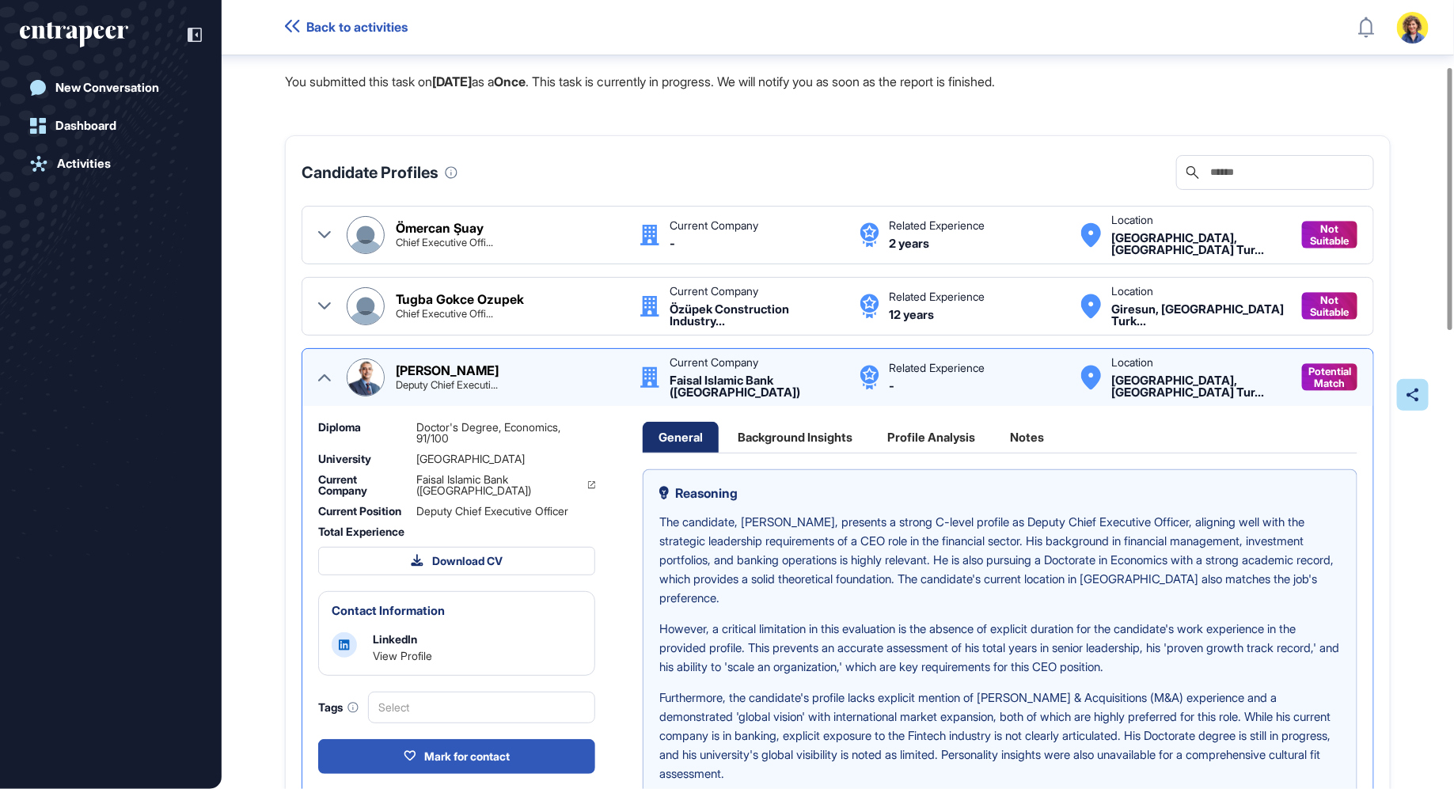
click at [320, 374] on icon at bounding box center [324, 377] width 13 height 7
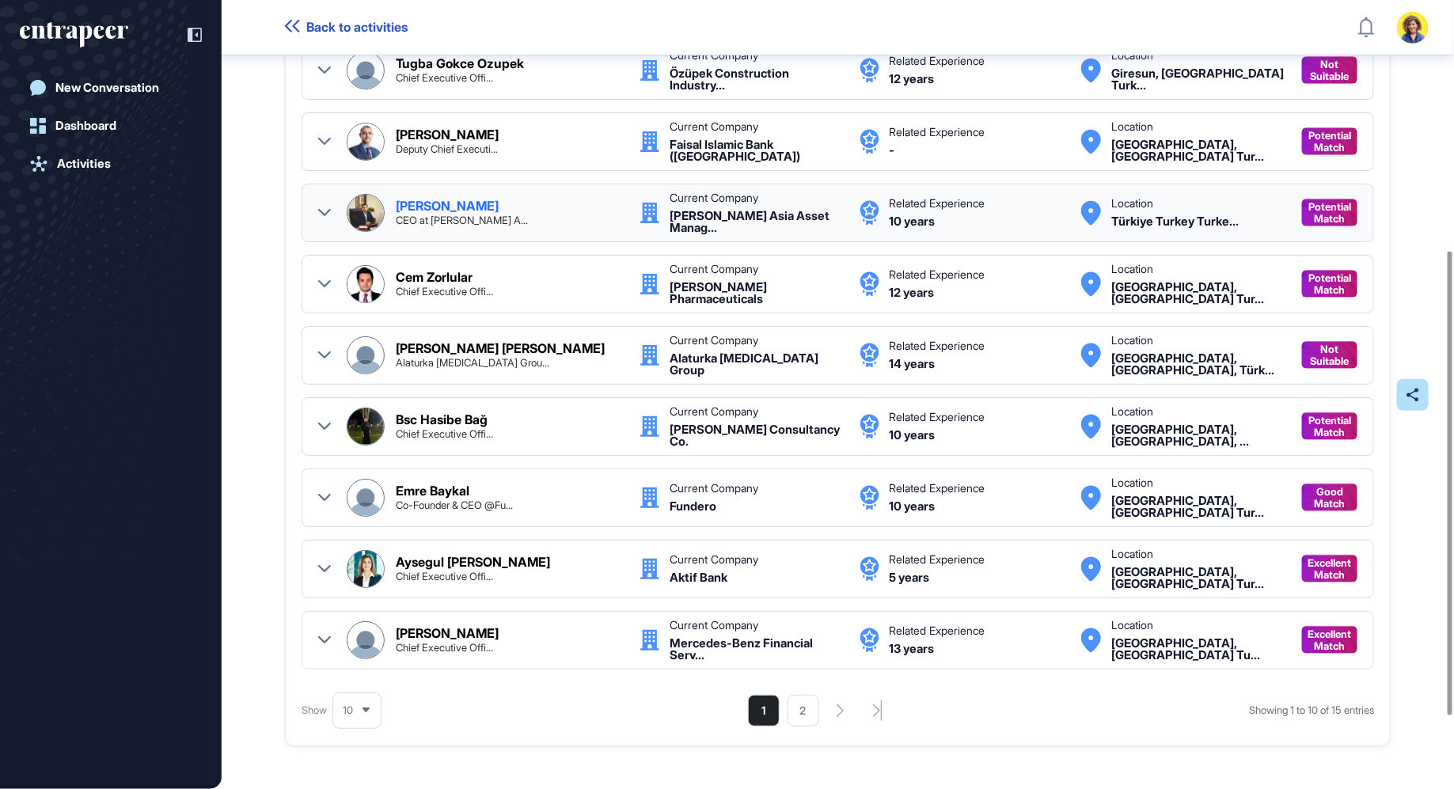
scroll to position [443, 0]
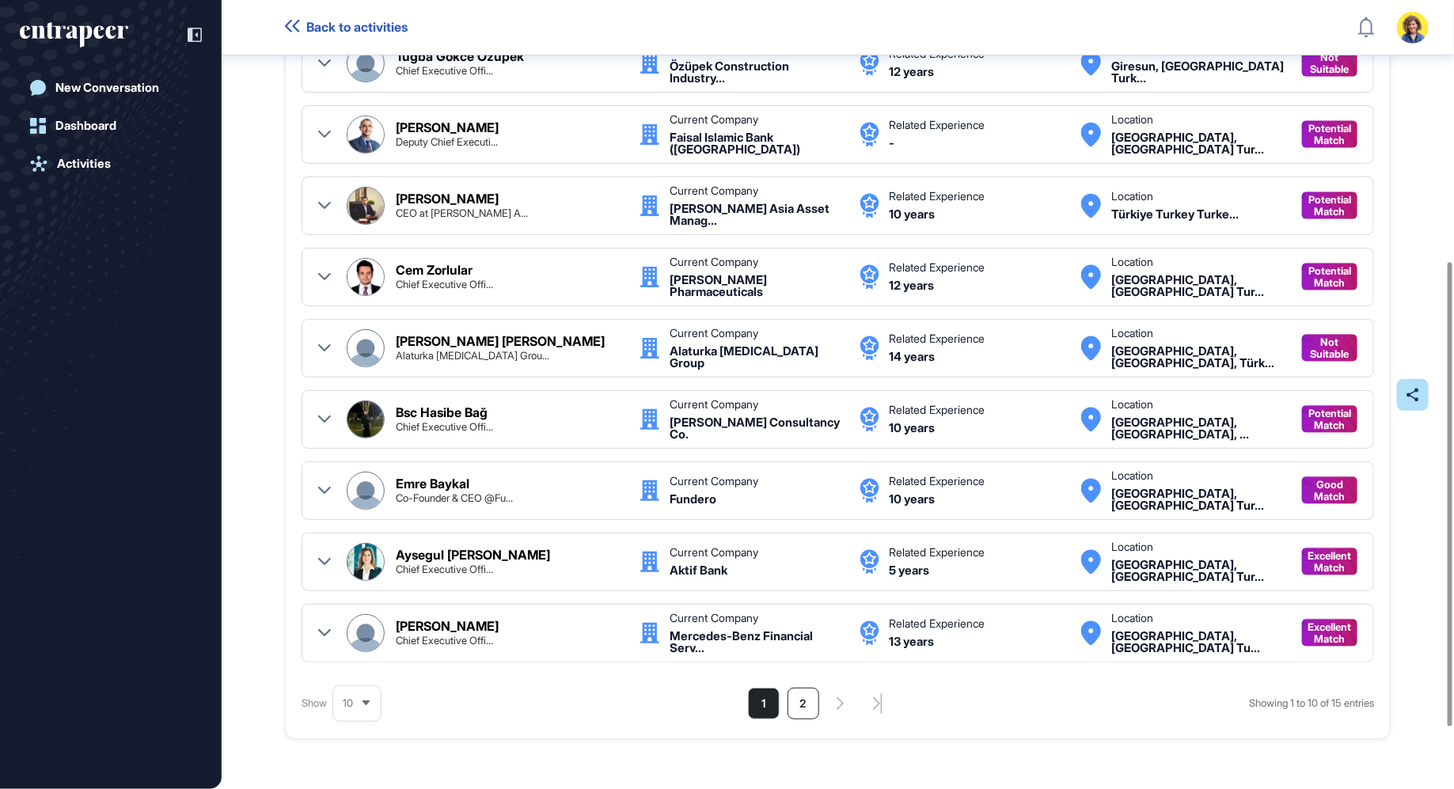
click at [799, 700] on li "2" at bounding box center [804, 704] width 32 height 32
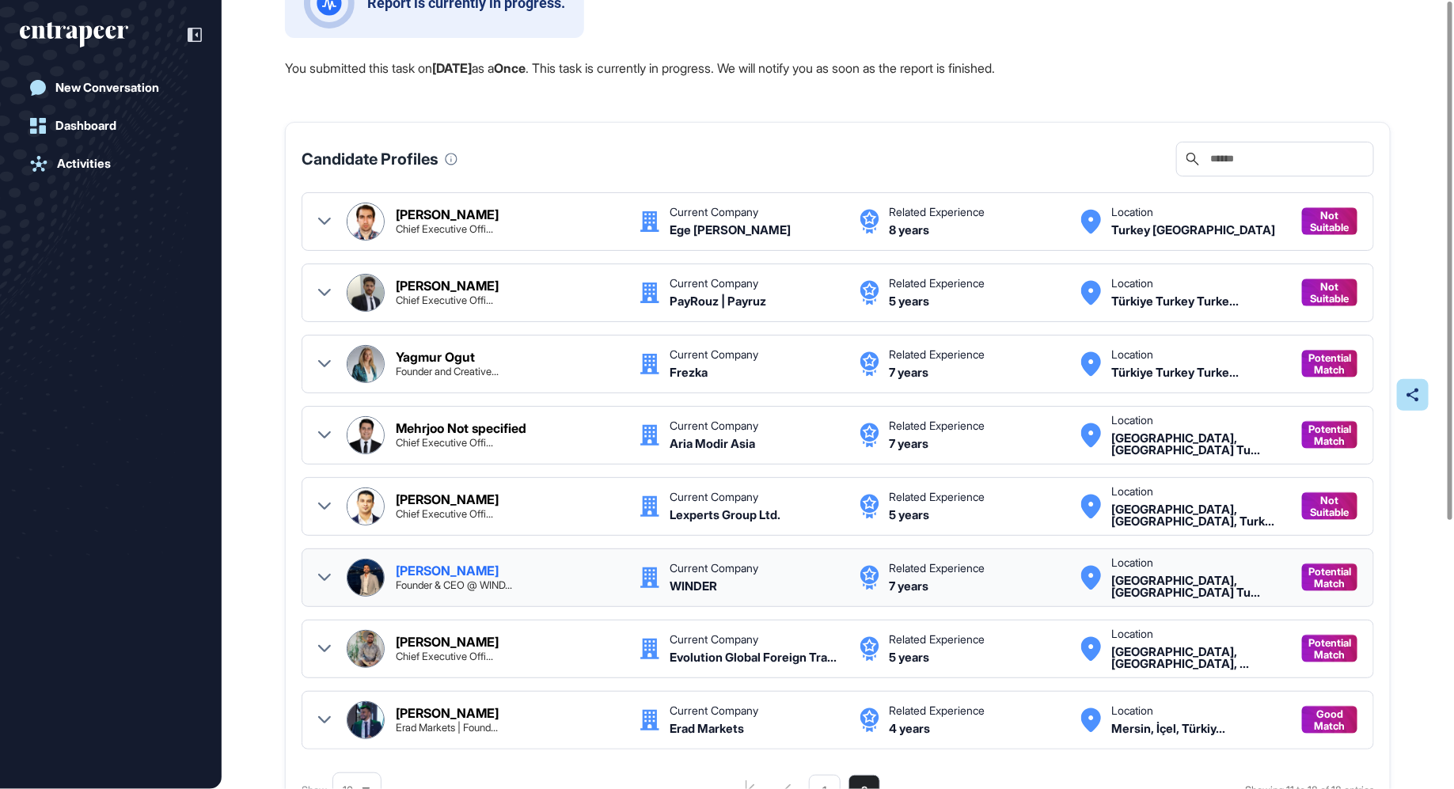
scroll to position [0, 0]
